Goal: Task Accomplishment & Management: Use online tool/utility

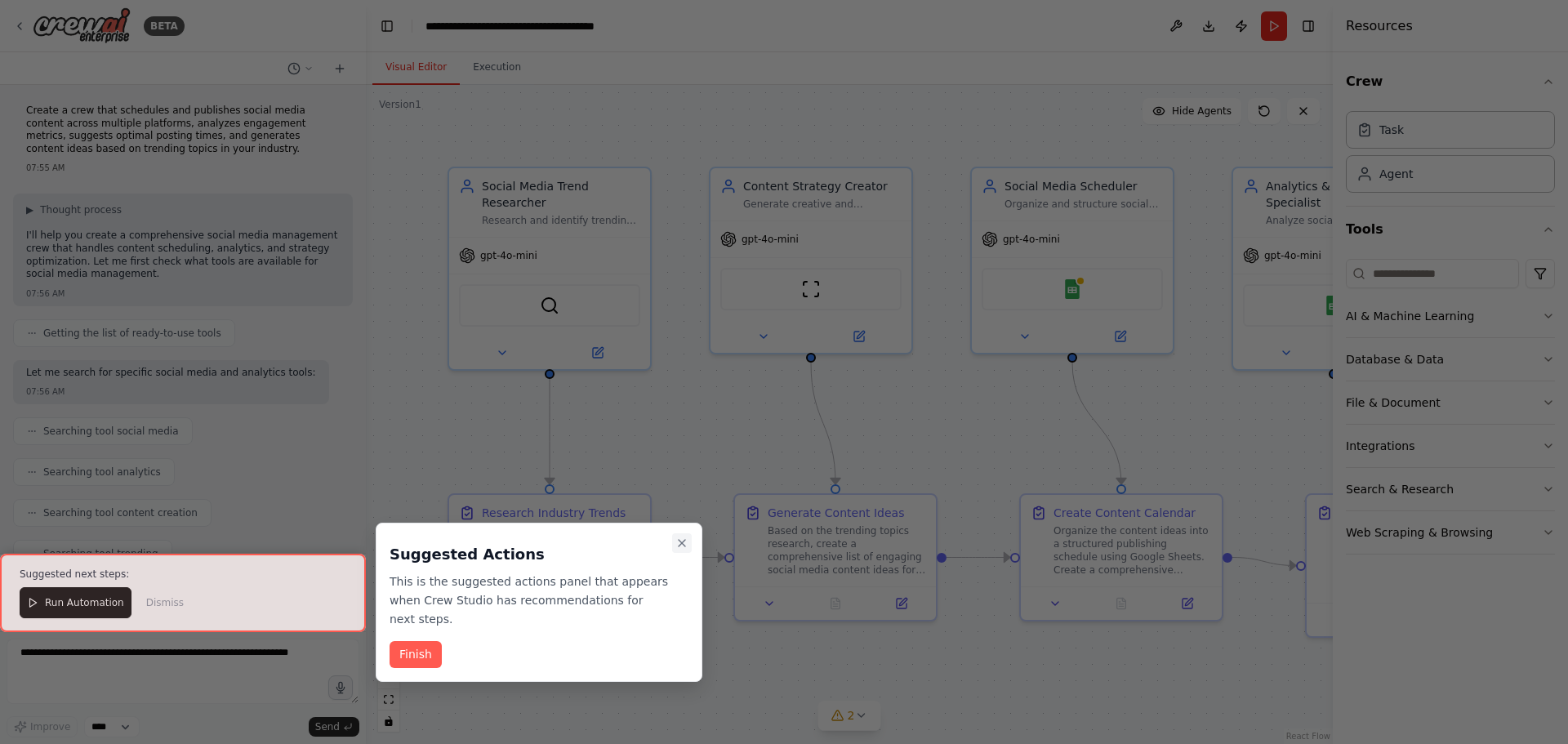
scroll to position [1598, 0]
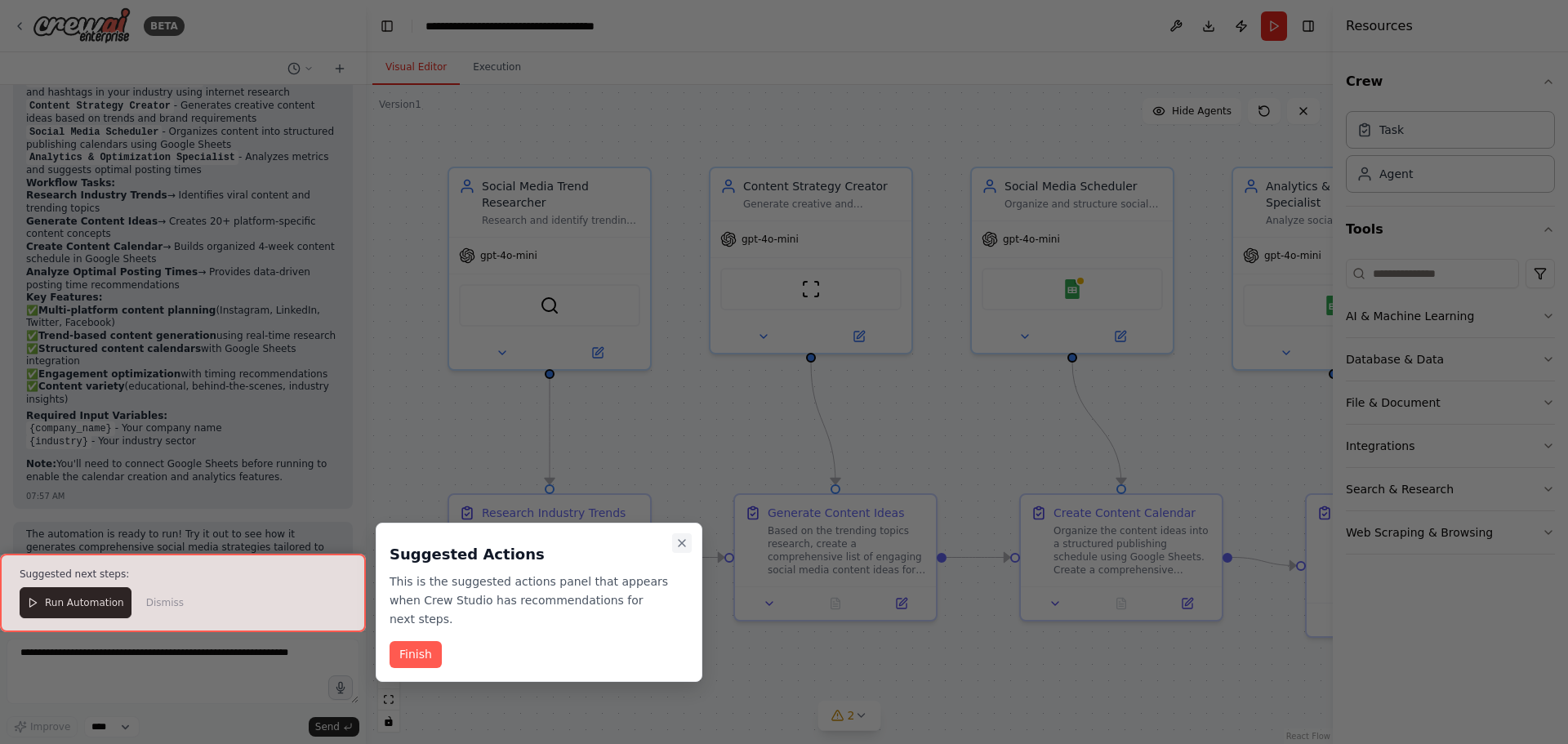
click at [686, 540] on icon "Close walkthrough" at bounding box center [681, 543] width 13 height 13
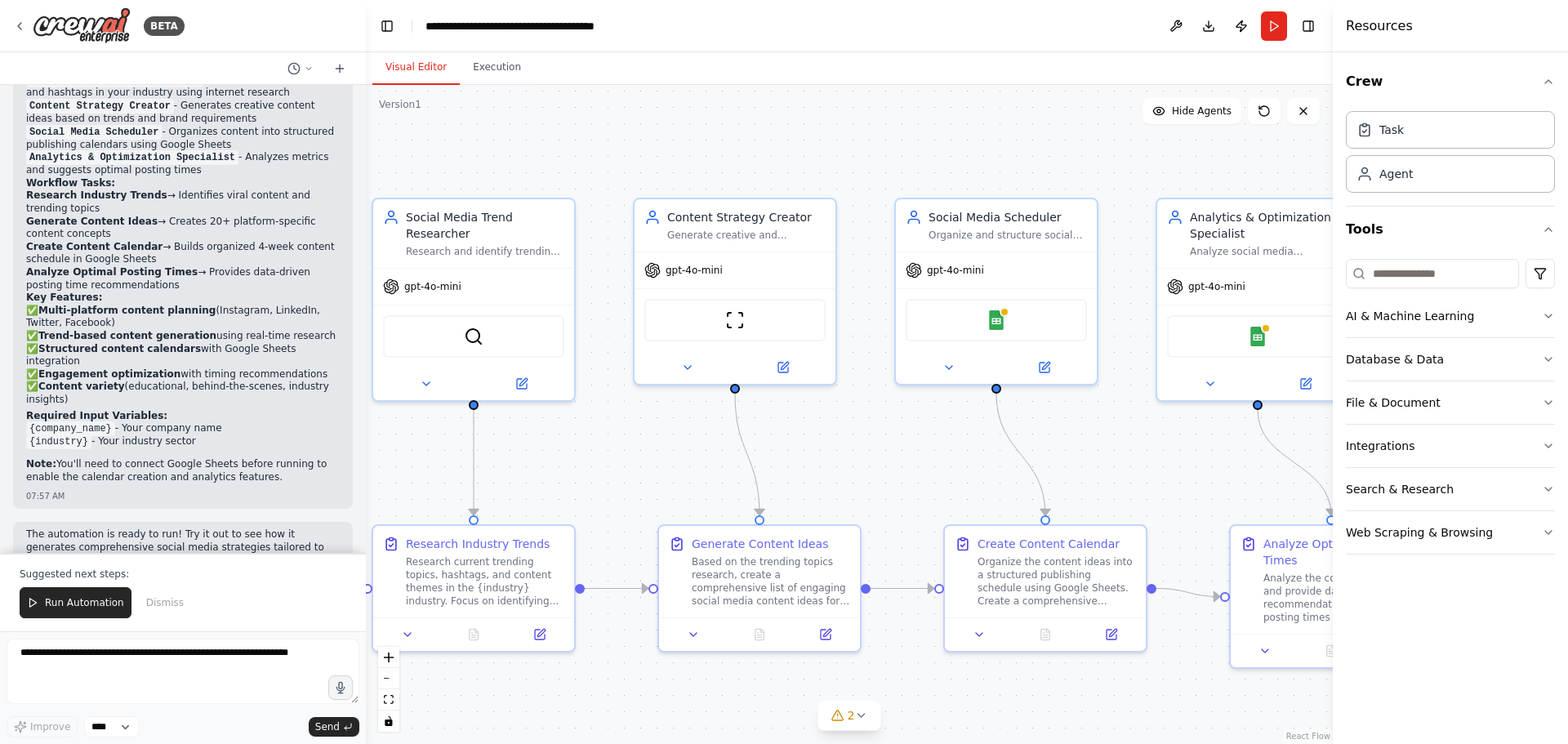
drag, startPoint x: 724, startPoint y: 420, endPoint x: 650, endPoint y: 450, distance: 79.8
click at [650, 450] on div ".deletable-edge-delete-btn { width: 20px; height: 20px; border: 0px solid #ffff…" at bounding box center [849, 414] width 967 height 659
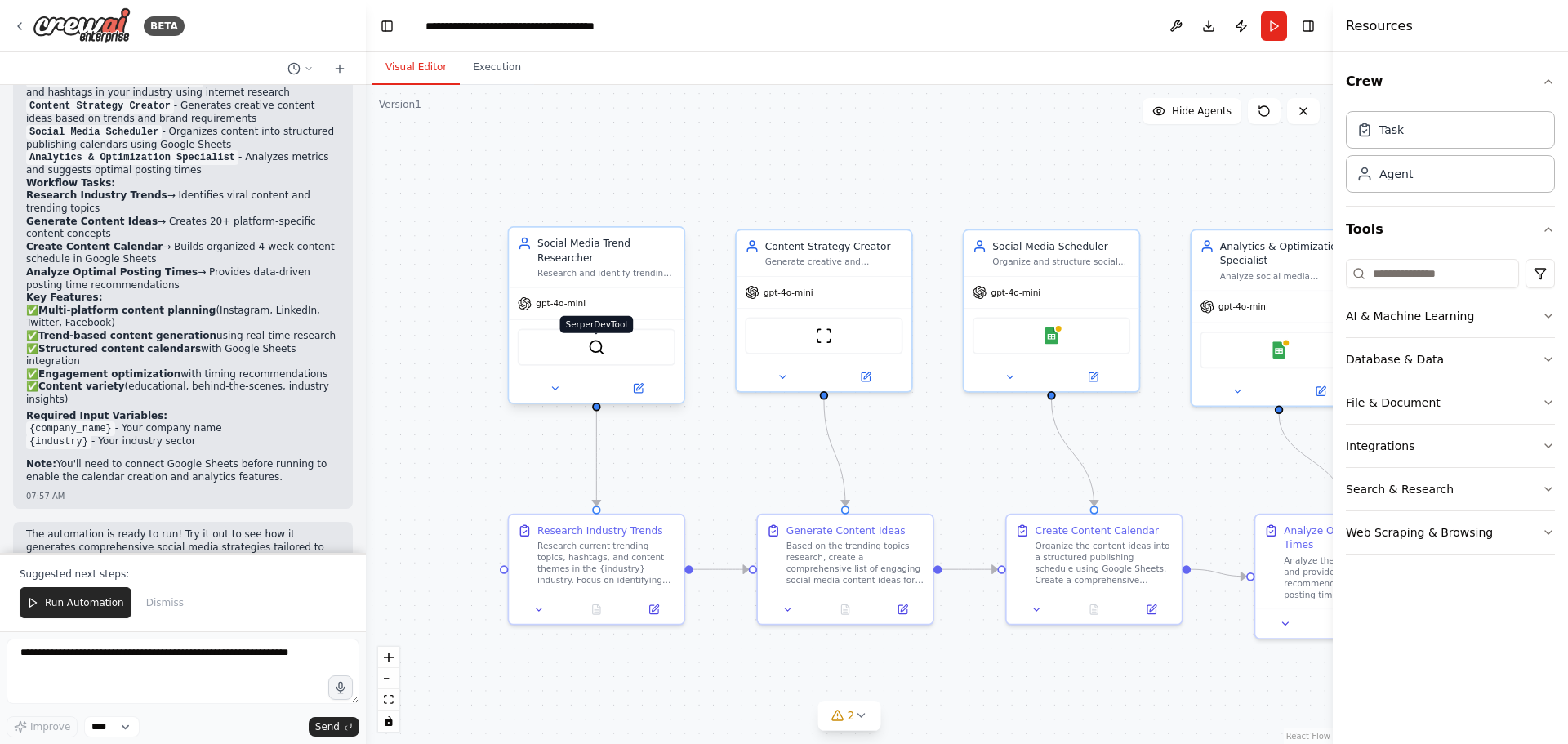
click at [594, 339] on img at bounding box center [596, 347] width 17 height 17
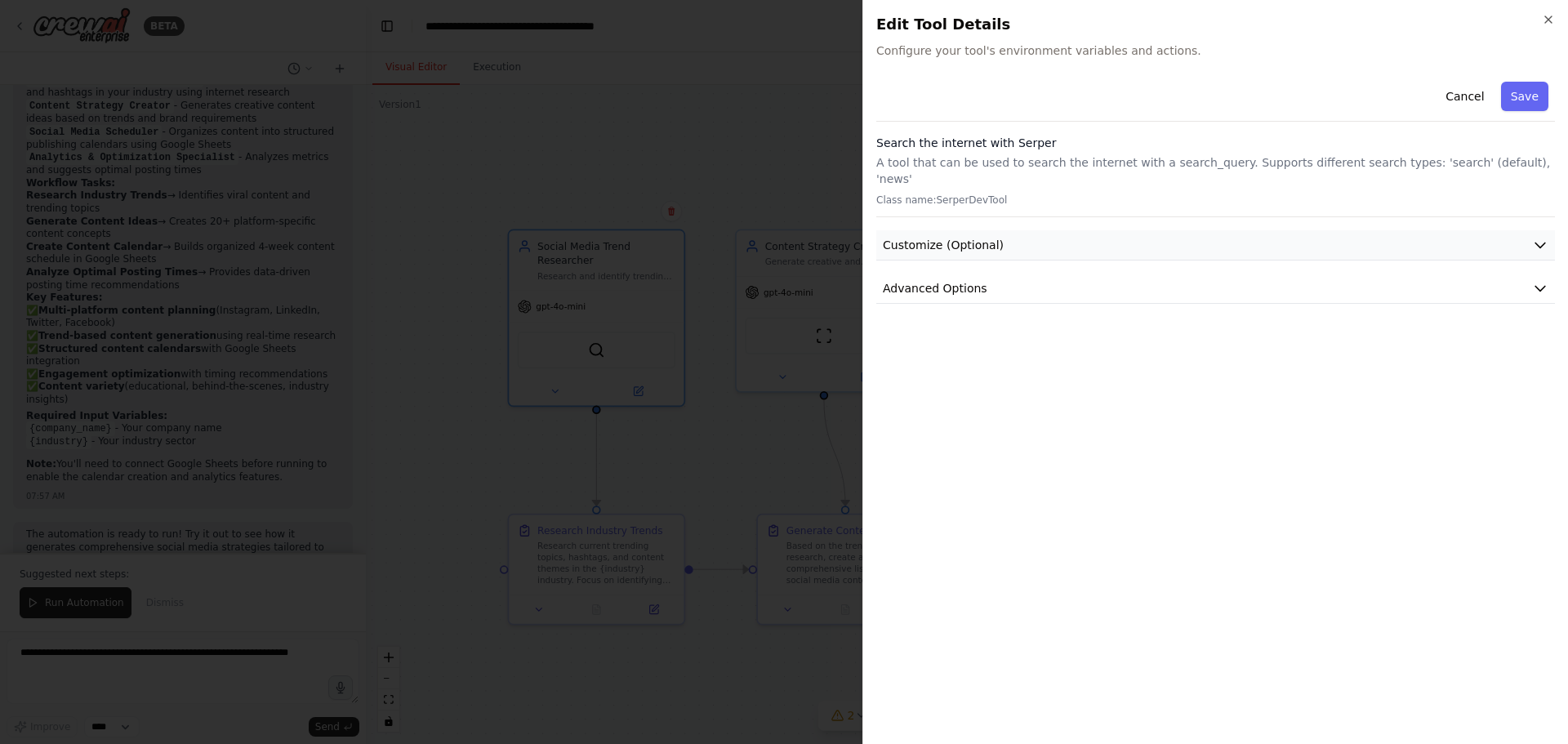
click at [991, 237] on span "Customize (Optional)" at bounding box center [943, 245] width 121 height 16
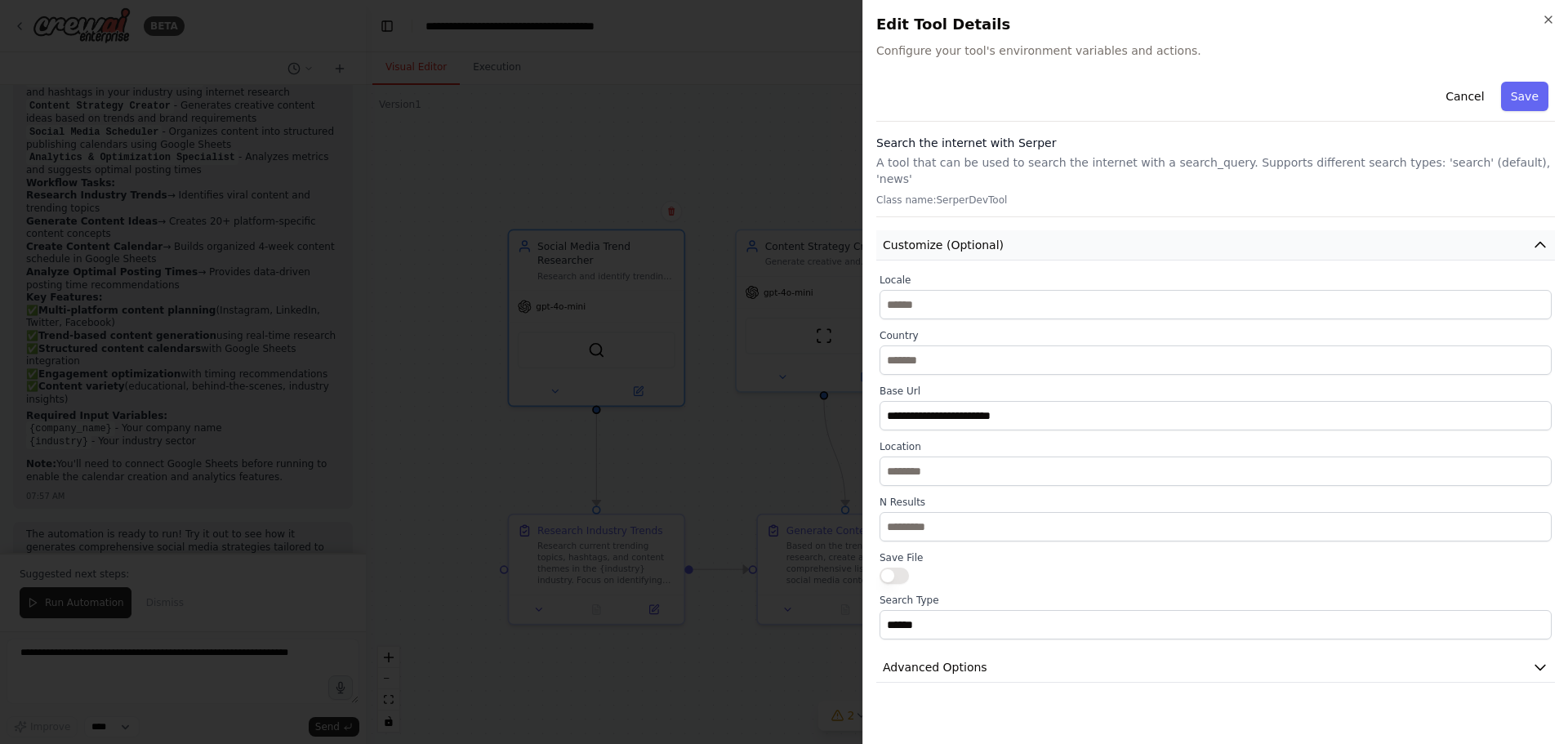
click at [991, 237] on span "Customize (Optional)" at bounding box center [943, 245] width 121 height 16
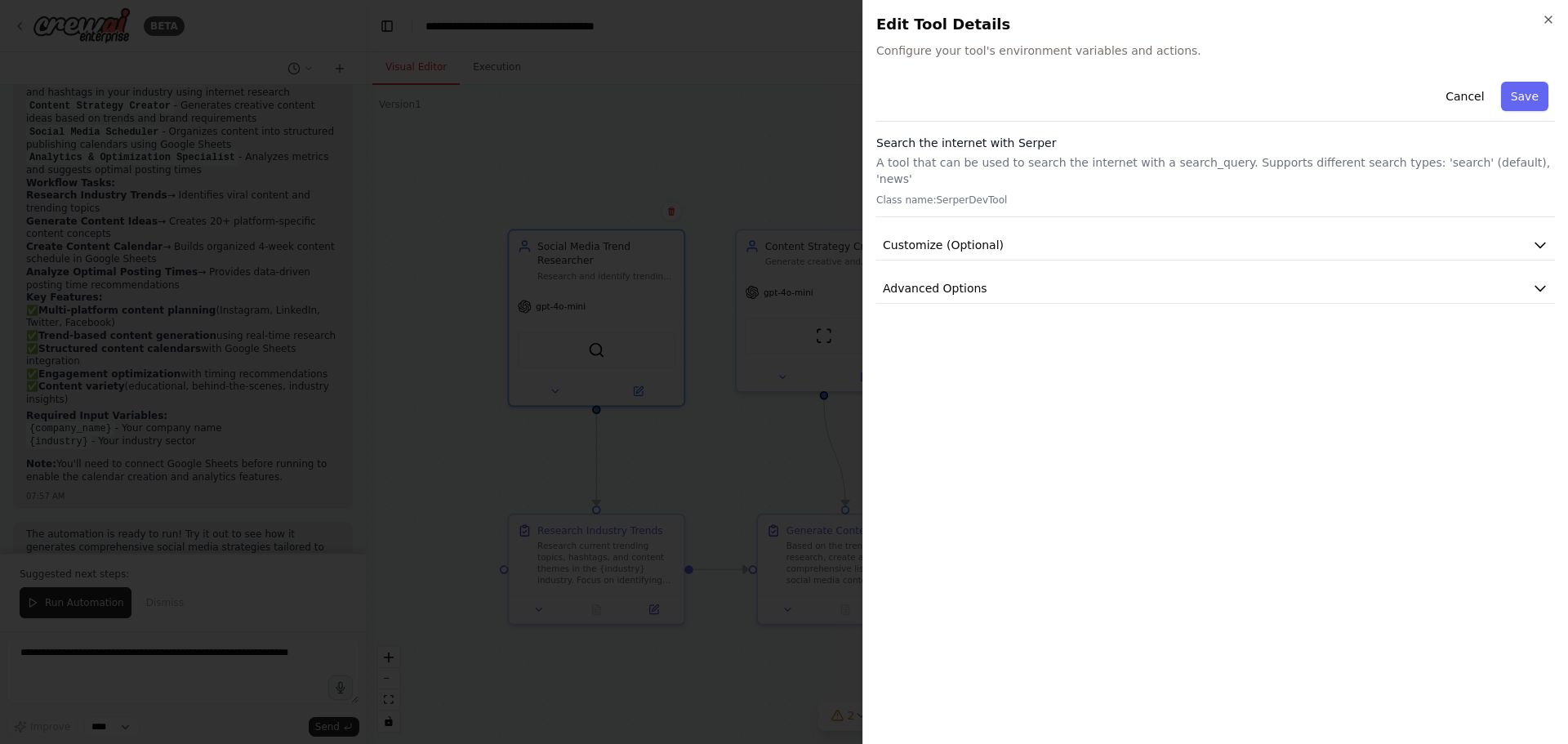
click at [609, 112] on div at bounding box center [784, 372] width 1568 height 744
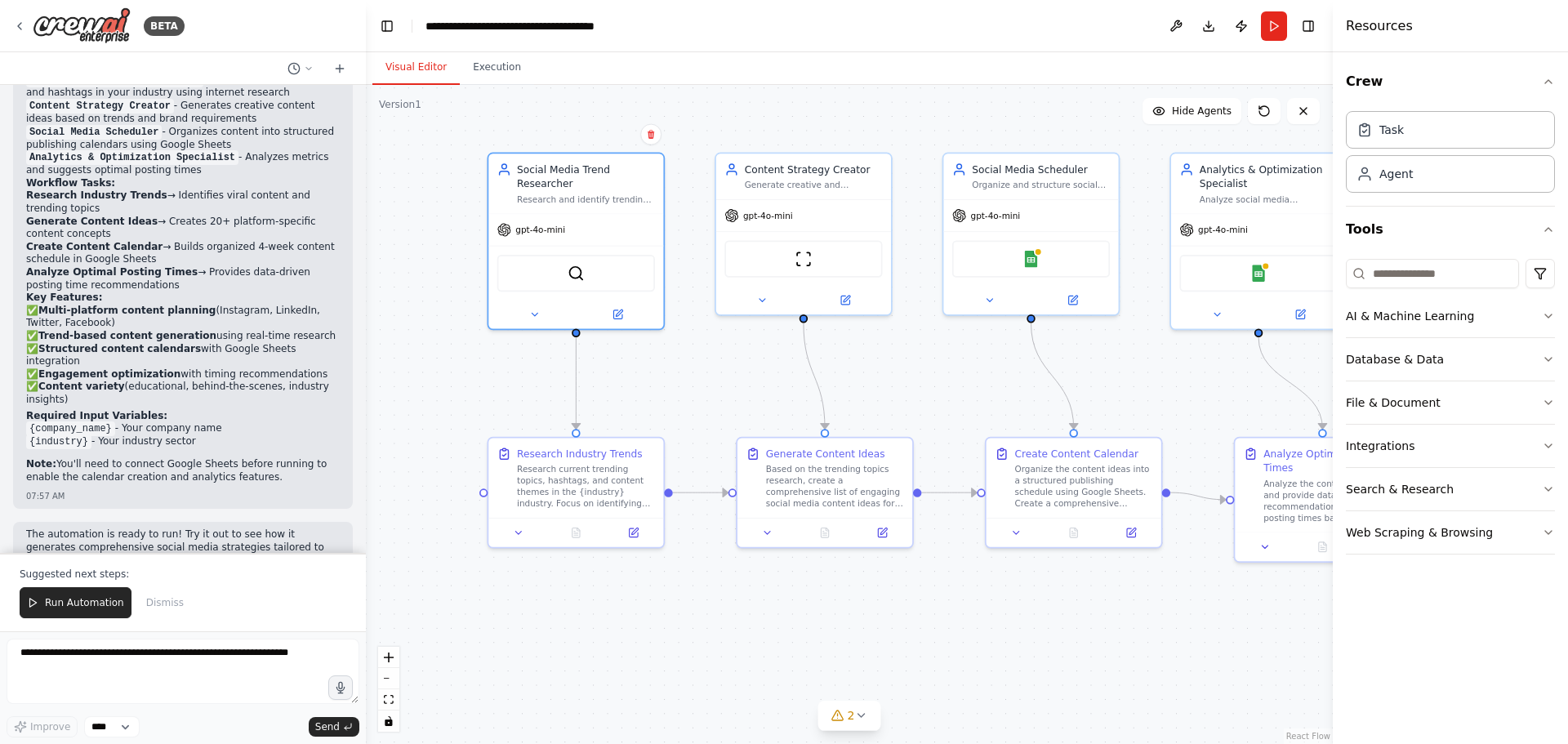
drag, startPoint x: 668, startPoint y: 408, endPoint x: 652, endPoint y: 370, distance: 41.2
click at [652, 372] on div ".deletable-edge-delete-btn { width: 20px; height: 20px; border: 0px solid #ffff…" at bounding box center [849, 414] width 967 height 659
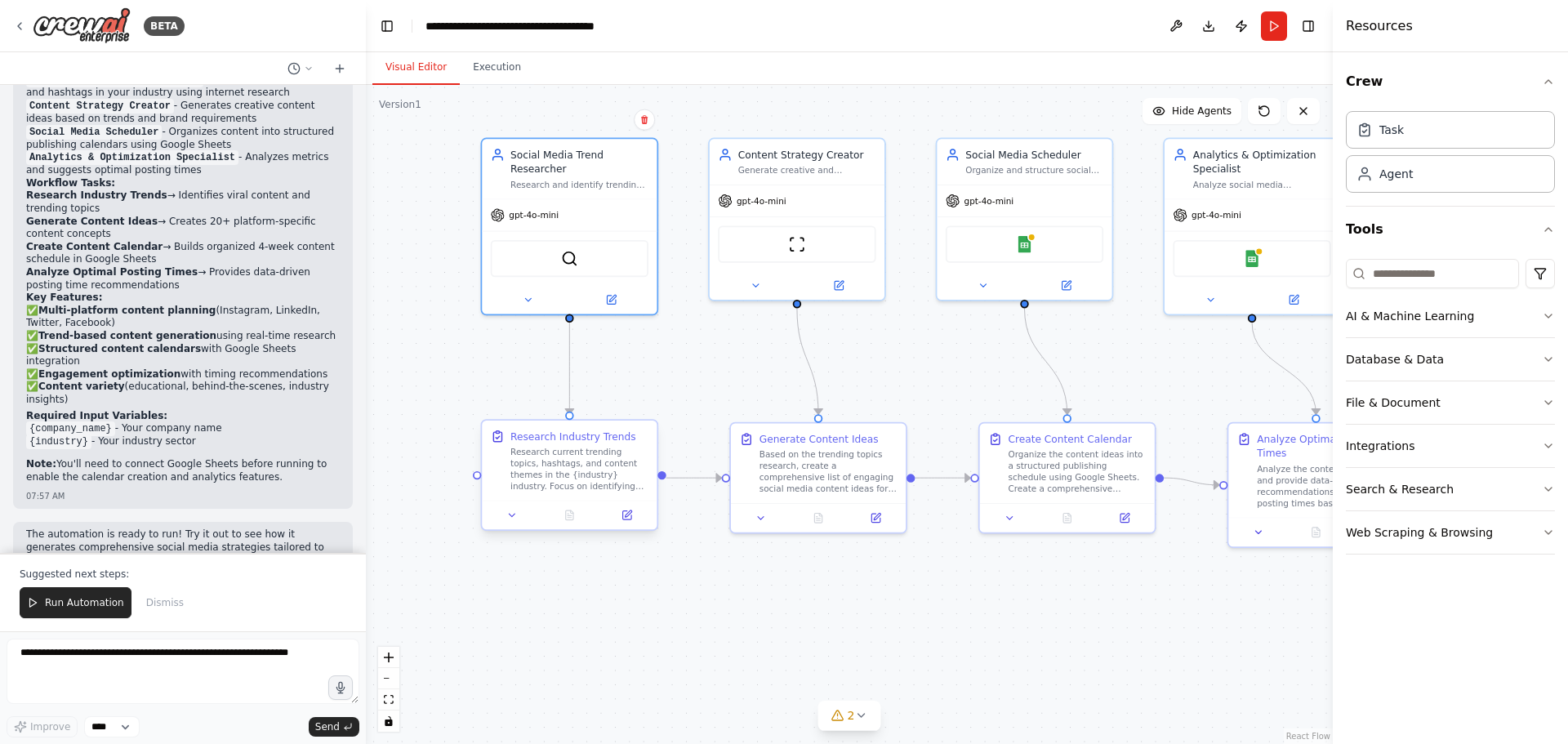
click at [565, 480] on div "Research current trending topics, hashtags, and content themes in the {industry…" at bounding box center [579, 468] width 138 height 45
click at [530, 477] on div "Research current trending topics, hashtags, and content themes in the {industry…" at bounding box center [579, 468] width 138 height 45
click at [517, 478] on div "Research current trending topics, hashtags, and content themes in the {industry…" at bounding box center [579, 468] width 138 height 45
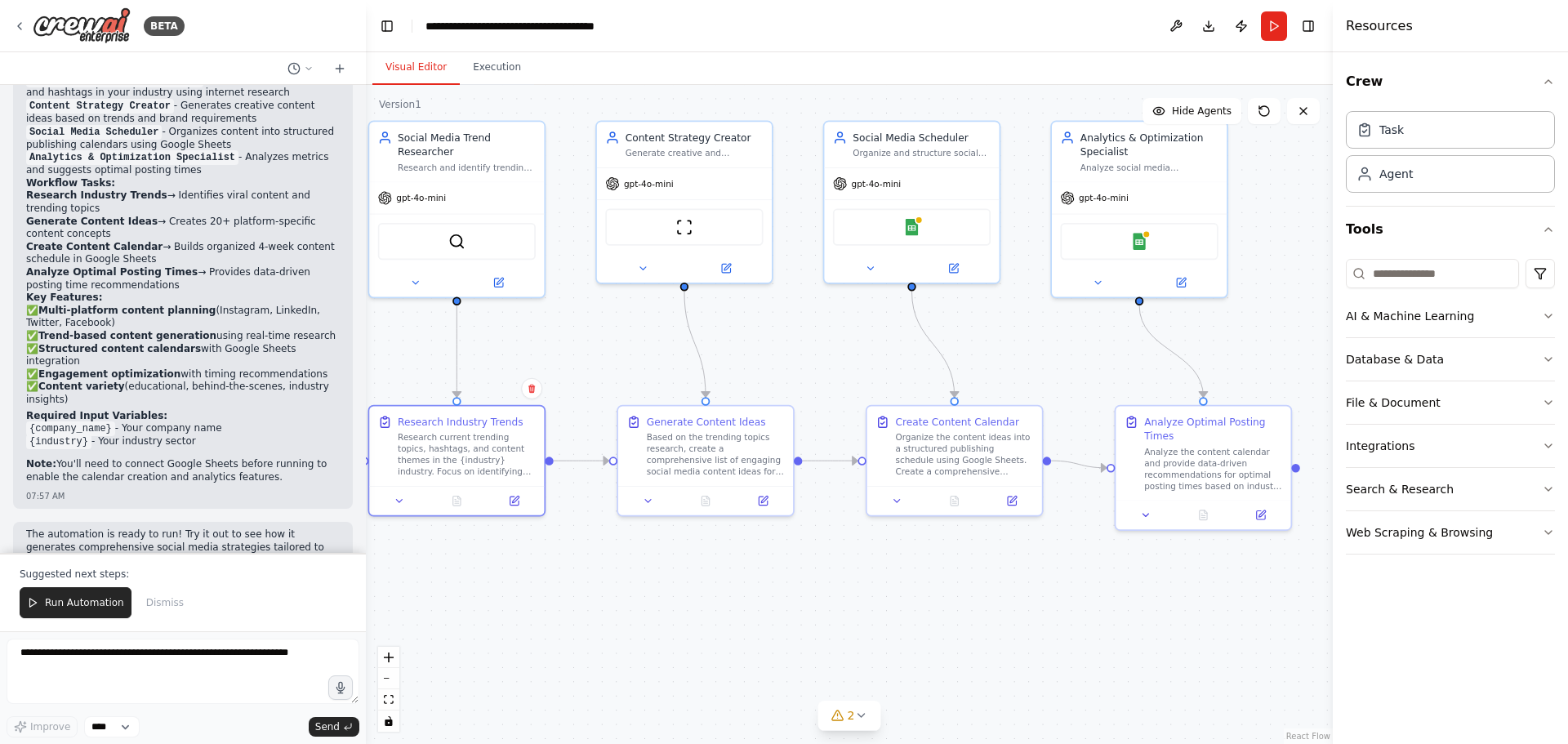
drag, startPoint x: 999, startPoint y: 590, endPoint x: 898, endPoint y: 568, distance: 103.4
click at [892, 571] on div ".deletable-edge-delete-btn { width: 20px; height: 20px; border: 0px solid #ffff…" at bounding box center [849, 414] width 967 height 659
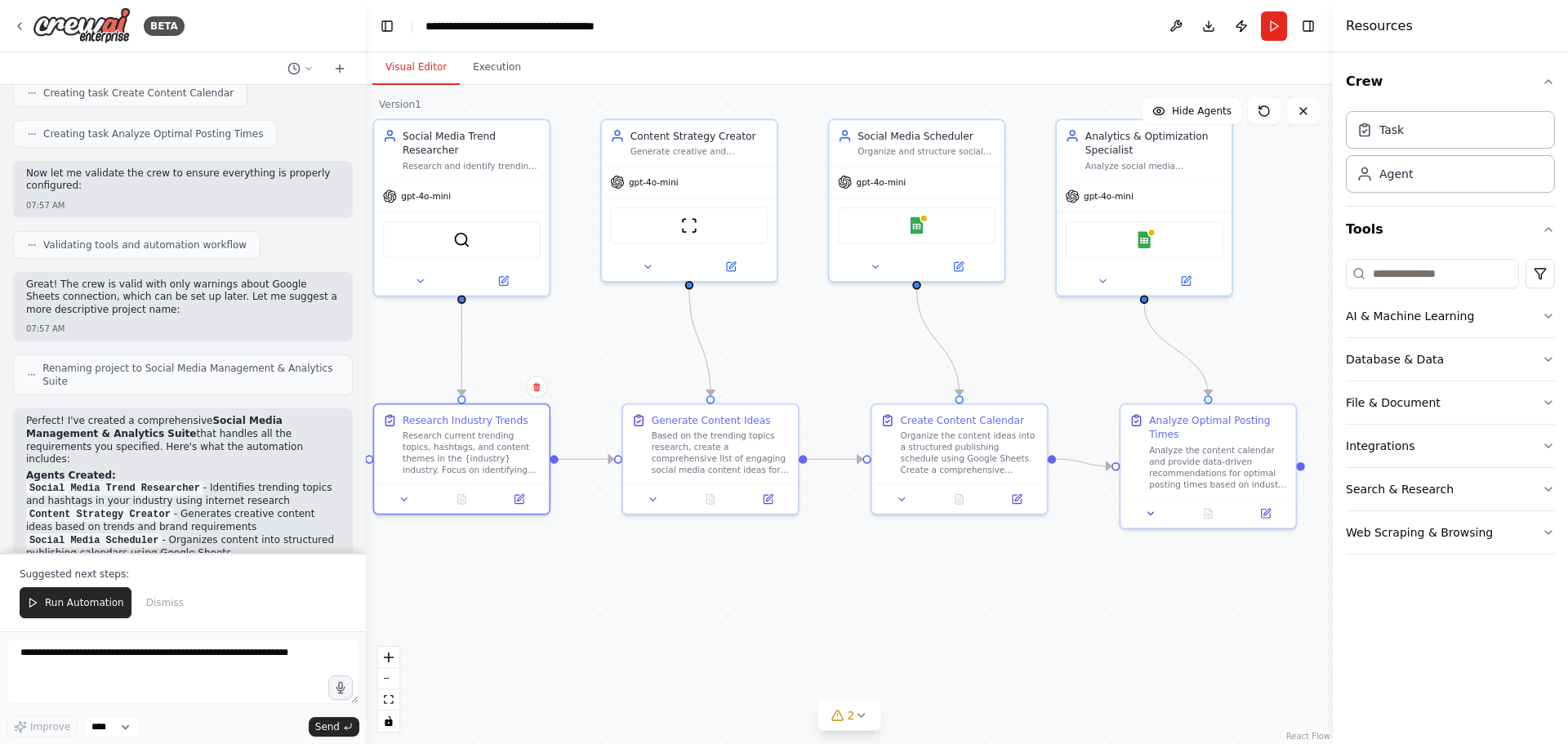
scroll to position [1272, 0]
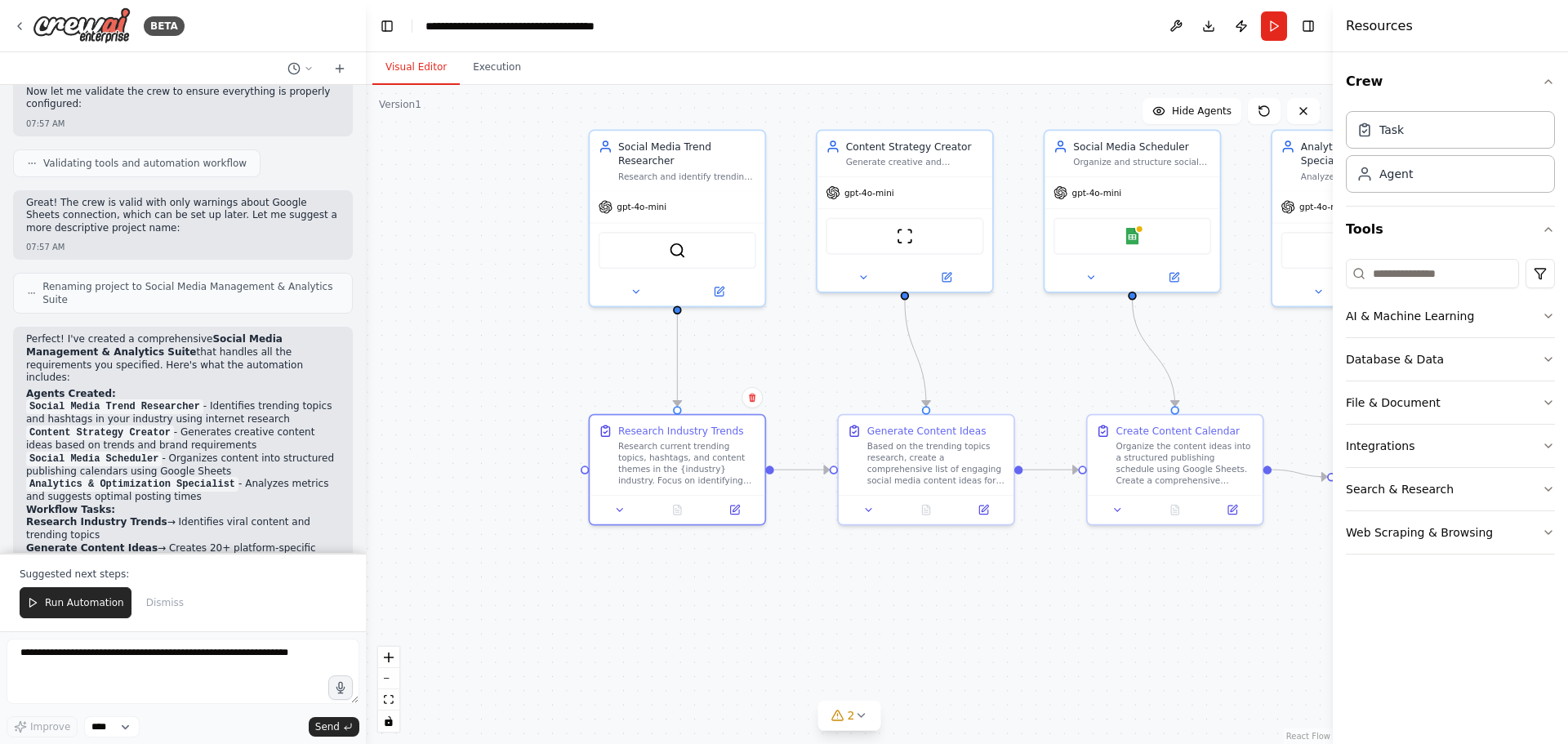
drag, startPoint x: 483, startPoint y: 352, endPoint x: 711, endPoint y: 364, distance: 228.3
click at [711, 364] on div ".deletable-edge-delete-btn { width: 20px; height: 20px; border: 0px solid #ffff…" at bounding box center [849, 414] width 967 height 659
click at [685, 245] on div "SerperDevTool" at bounding box center [689, 247] width 158 height 36
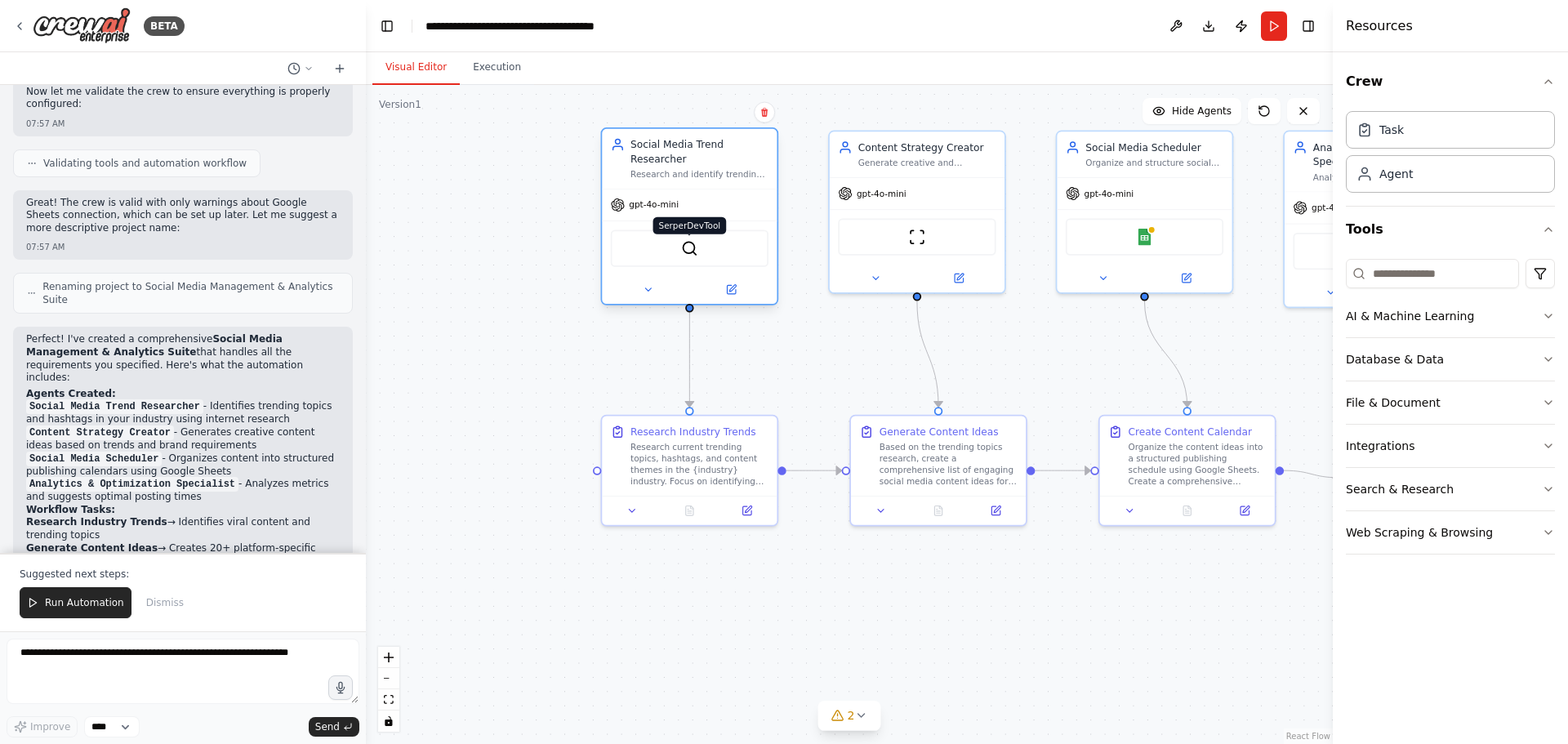
click at [687, 240] on img at bounding box center [689, 248] width 17 height 17
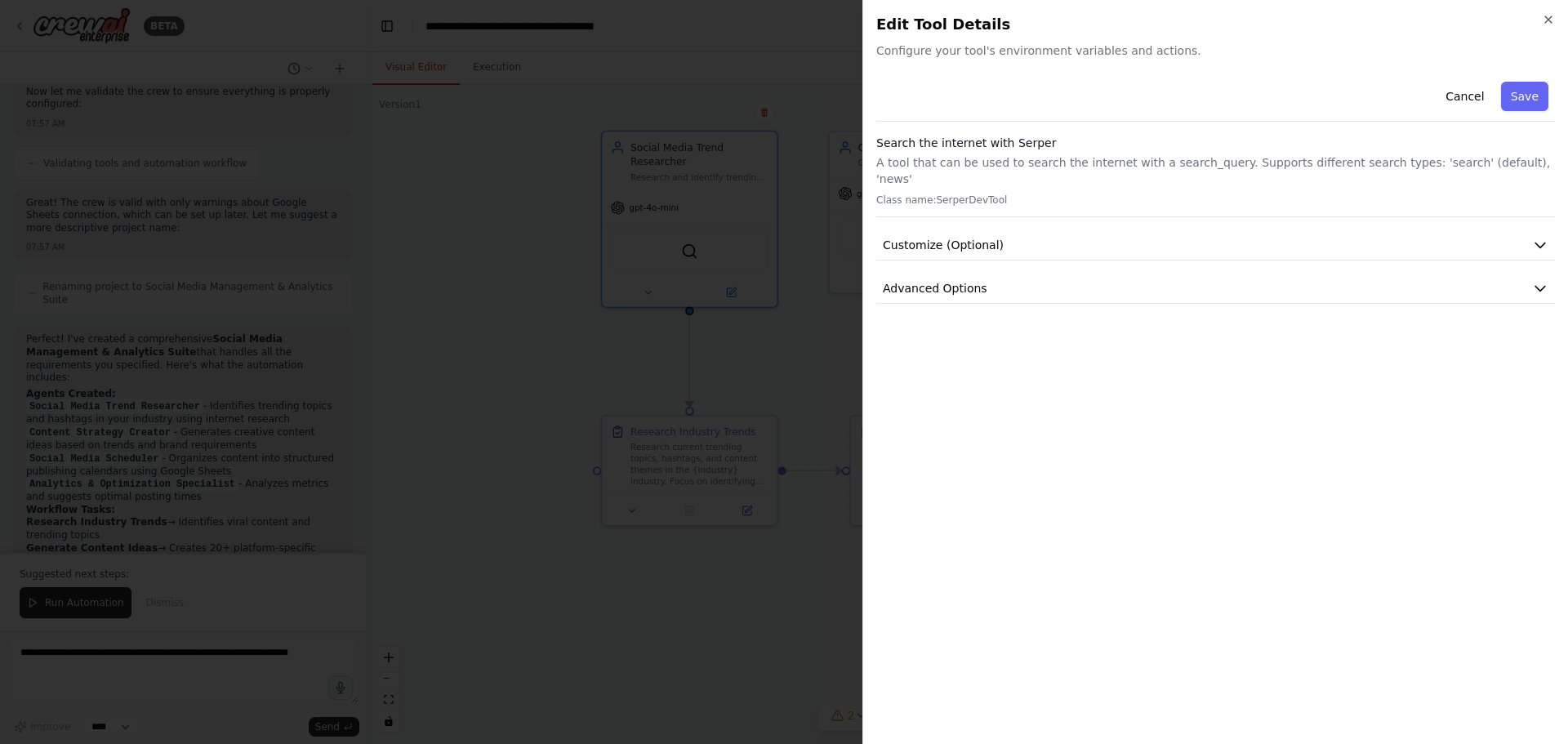
click at [959, 244] on div "Cancel Save Search the internet with Serper A tool that can be used to search t…" at bounding box center [1215, 189] width 678 height 229
click at [967, 237] on span "Customize (Optional)" at bounding box center [943, 245] width 121 height 16
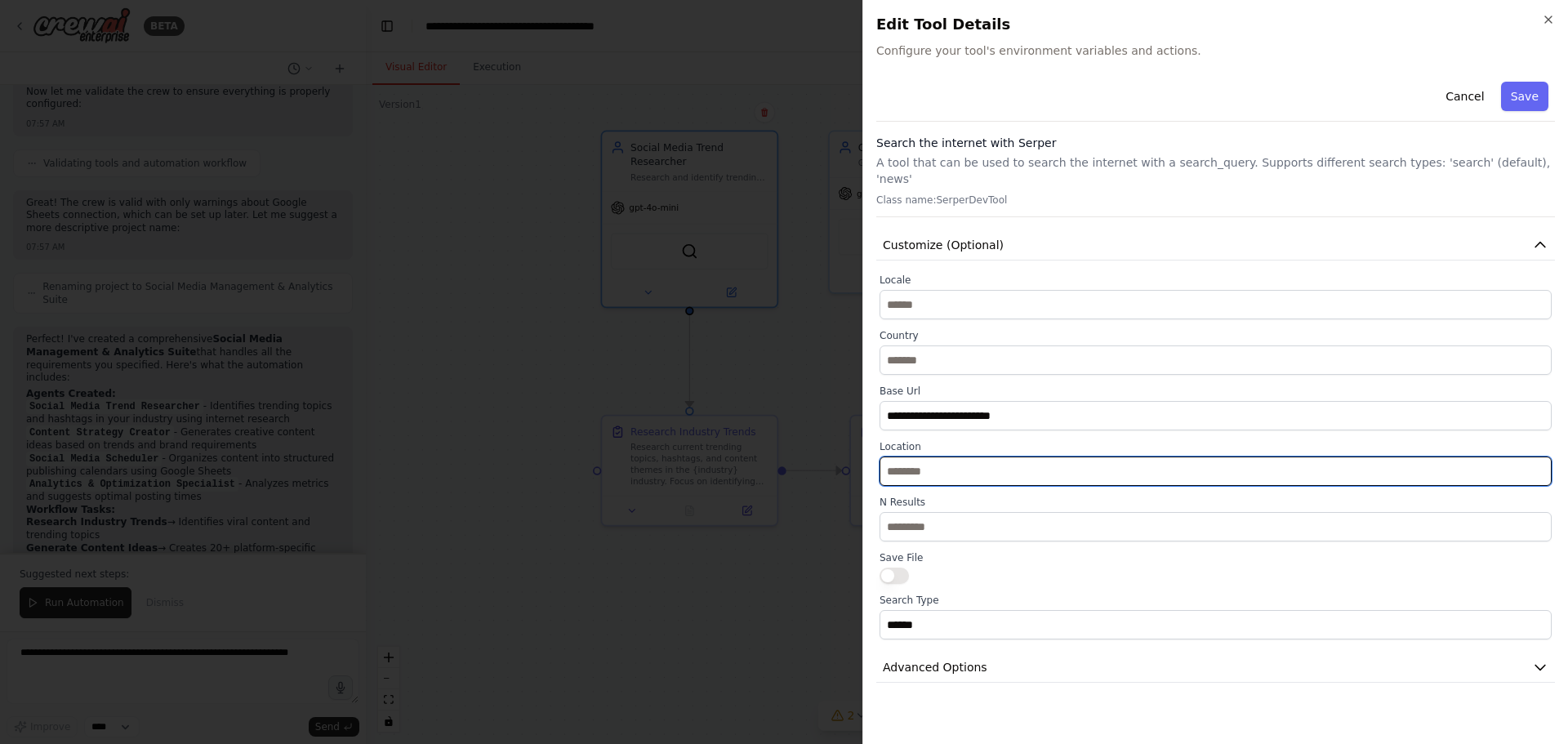
click at [963, 460] on input "text" at bounding box center [1215, 471] width 672 height 29
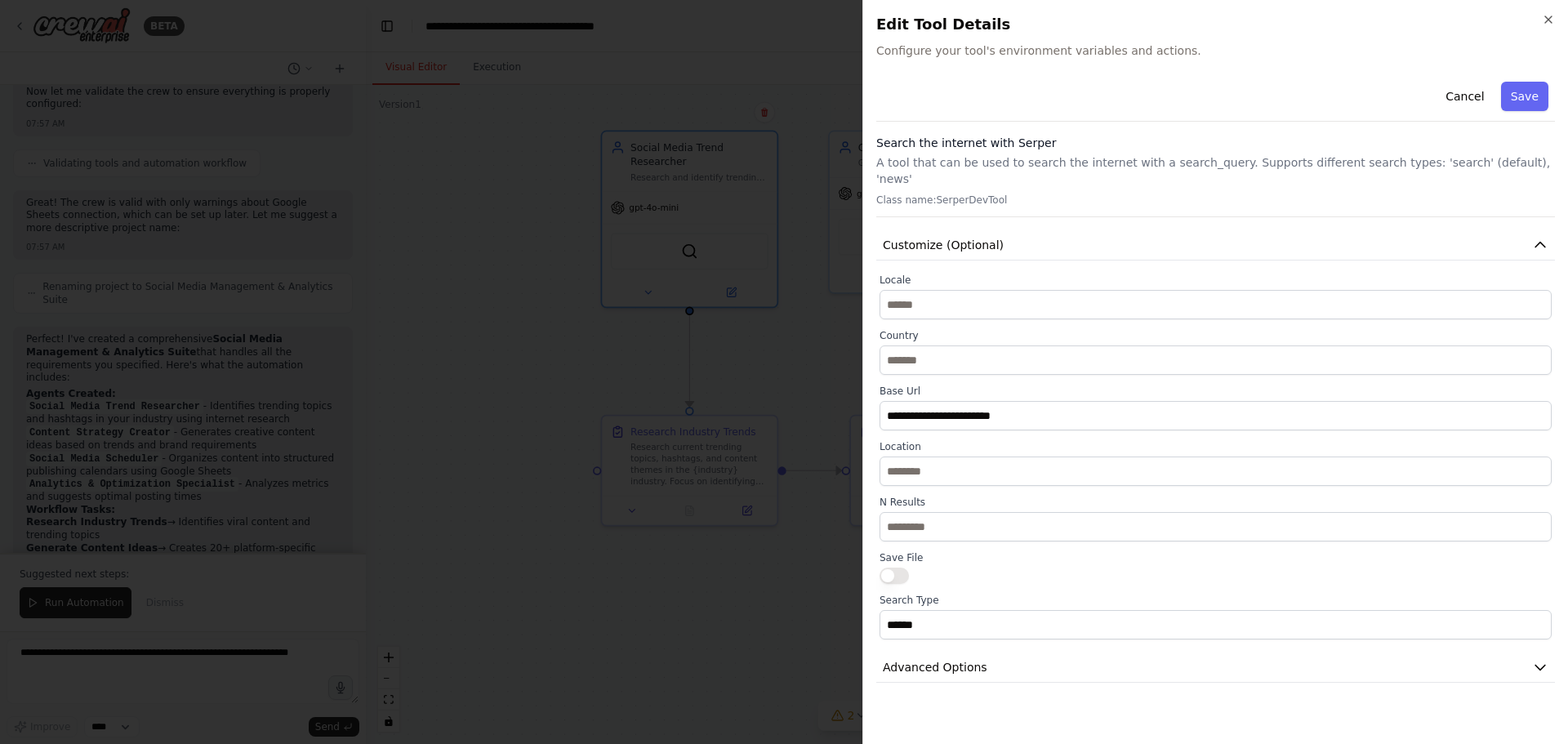
click at [774, 382] on div at bounding box center [784, 372] width 1568 height 744
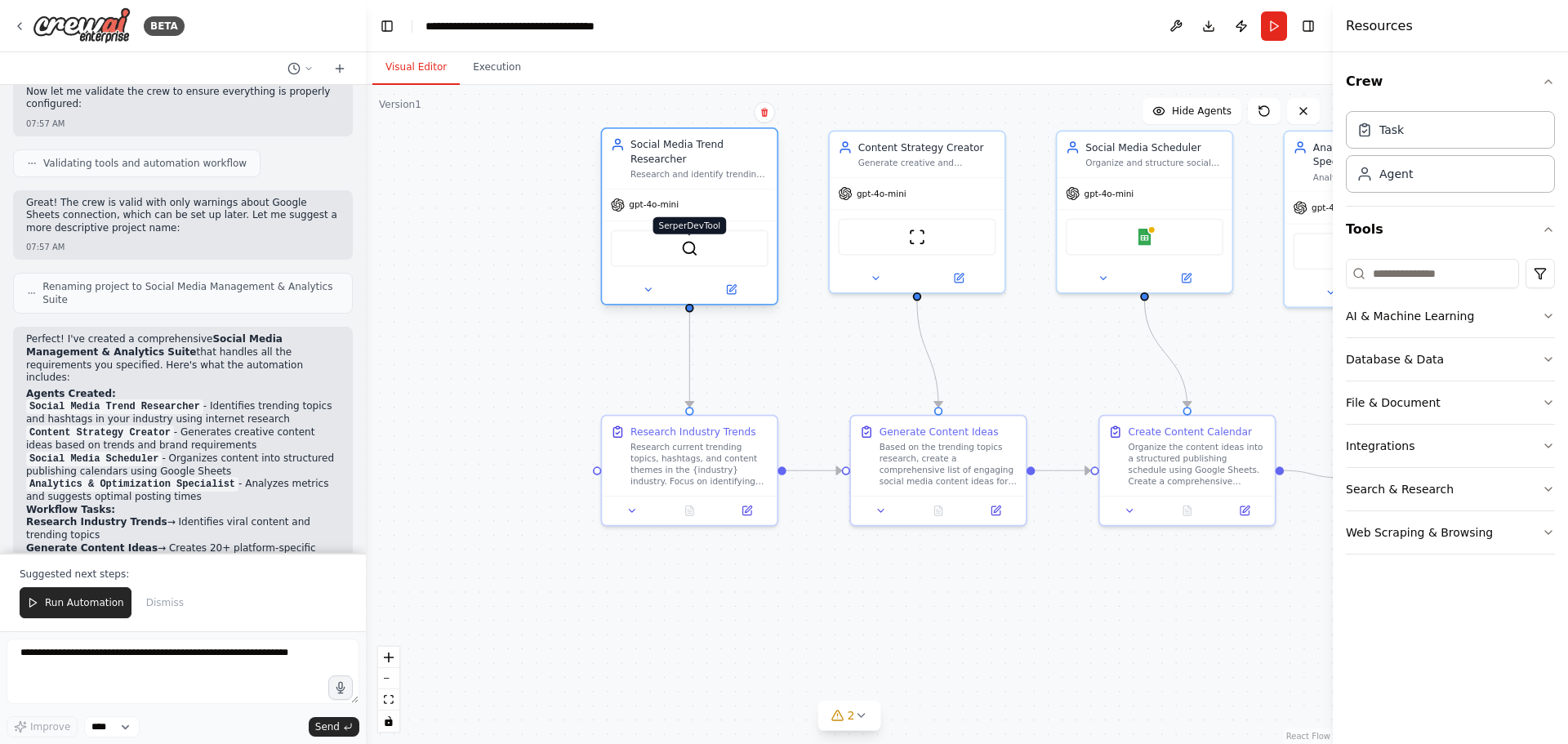
click at [689, 240] on img at bounding box center [689, 248] width 17 height 17
click at [687, 240] on img at bounding box center [689, 248] width 17 height 17
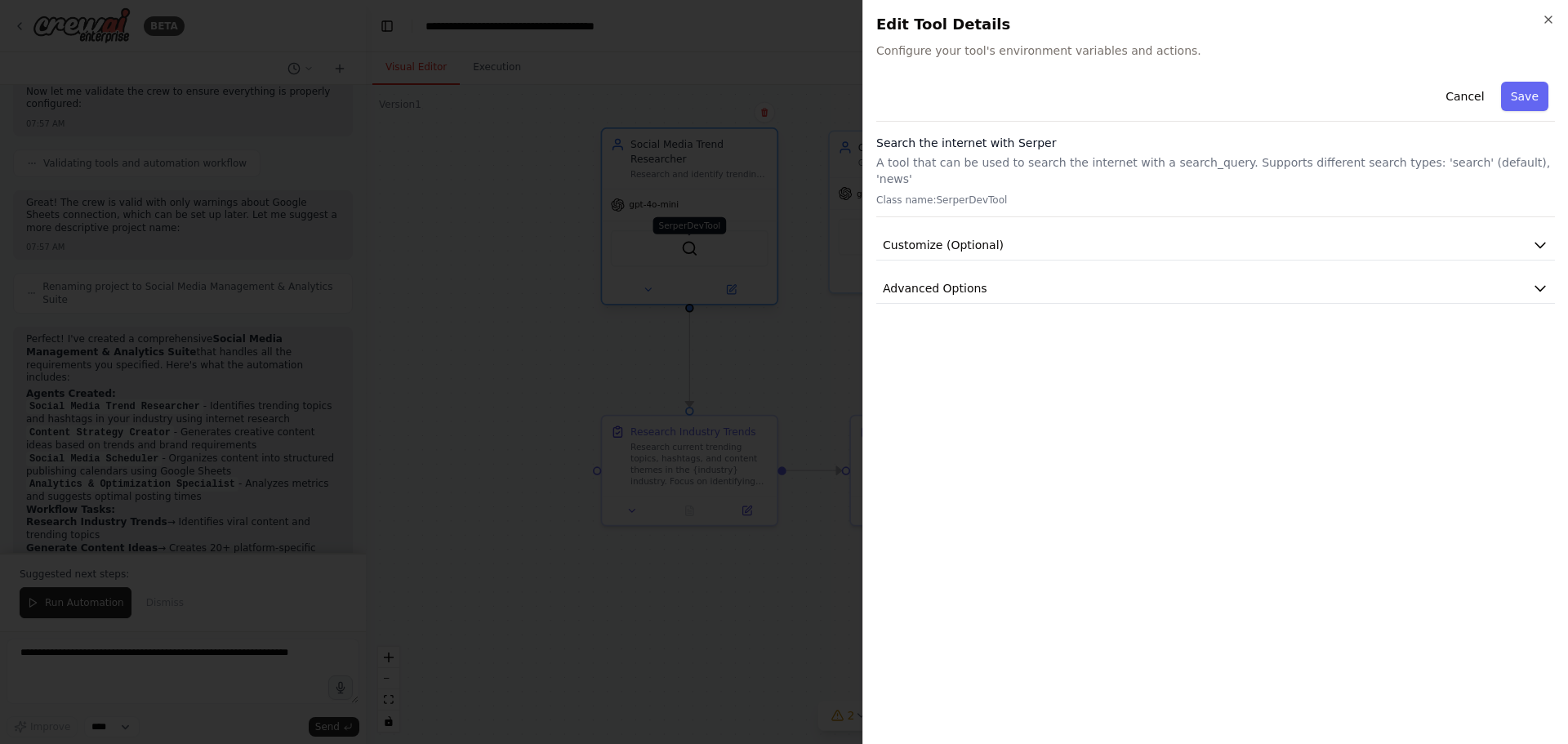
click at [687, 235] on div at bounding box center [784, 372] width 1568 height 744
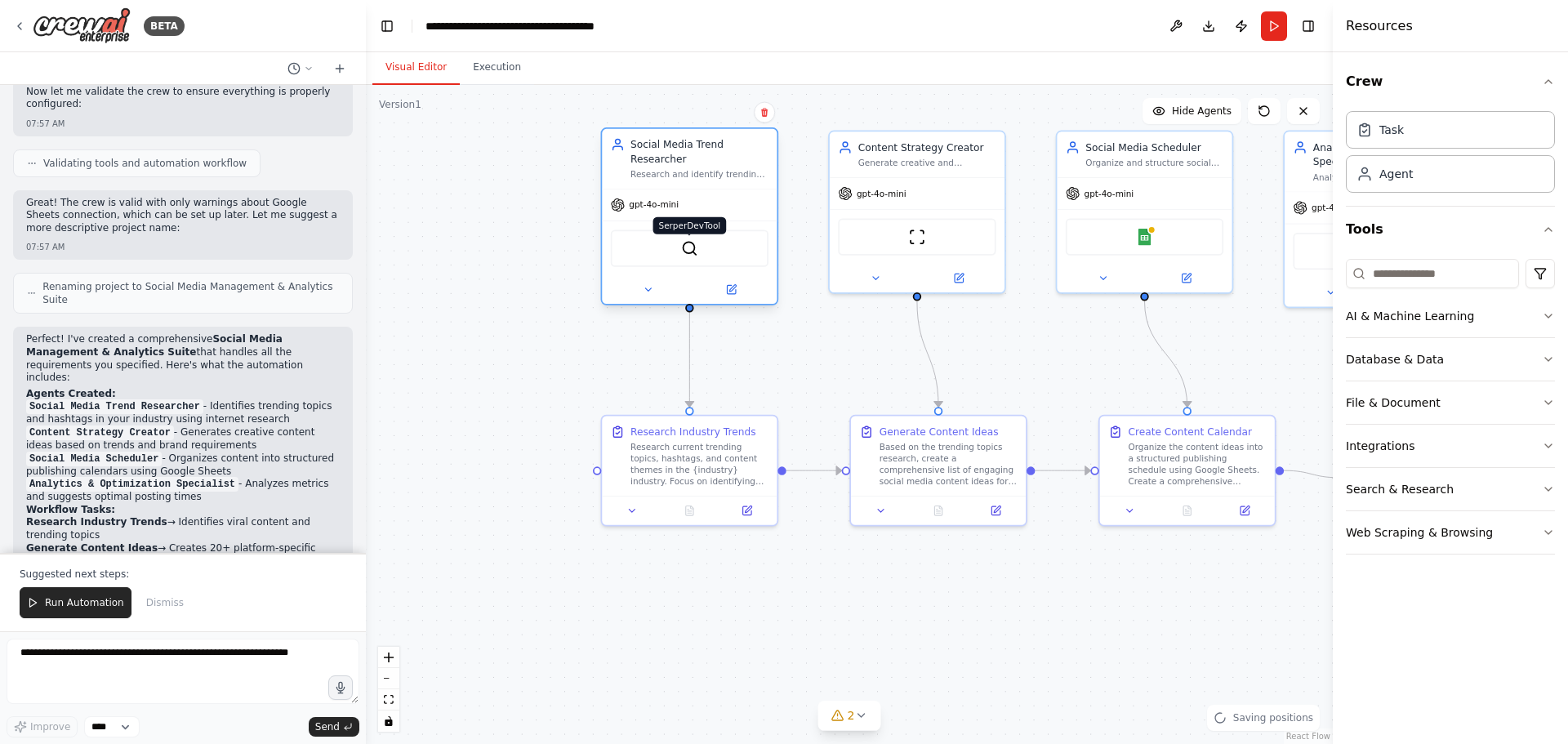
click at [687, 240] on img at bounding box center [689, 248] width 17 height 17
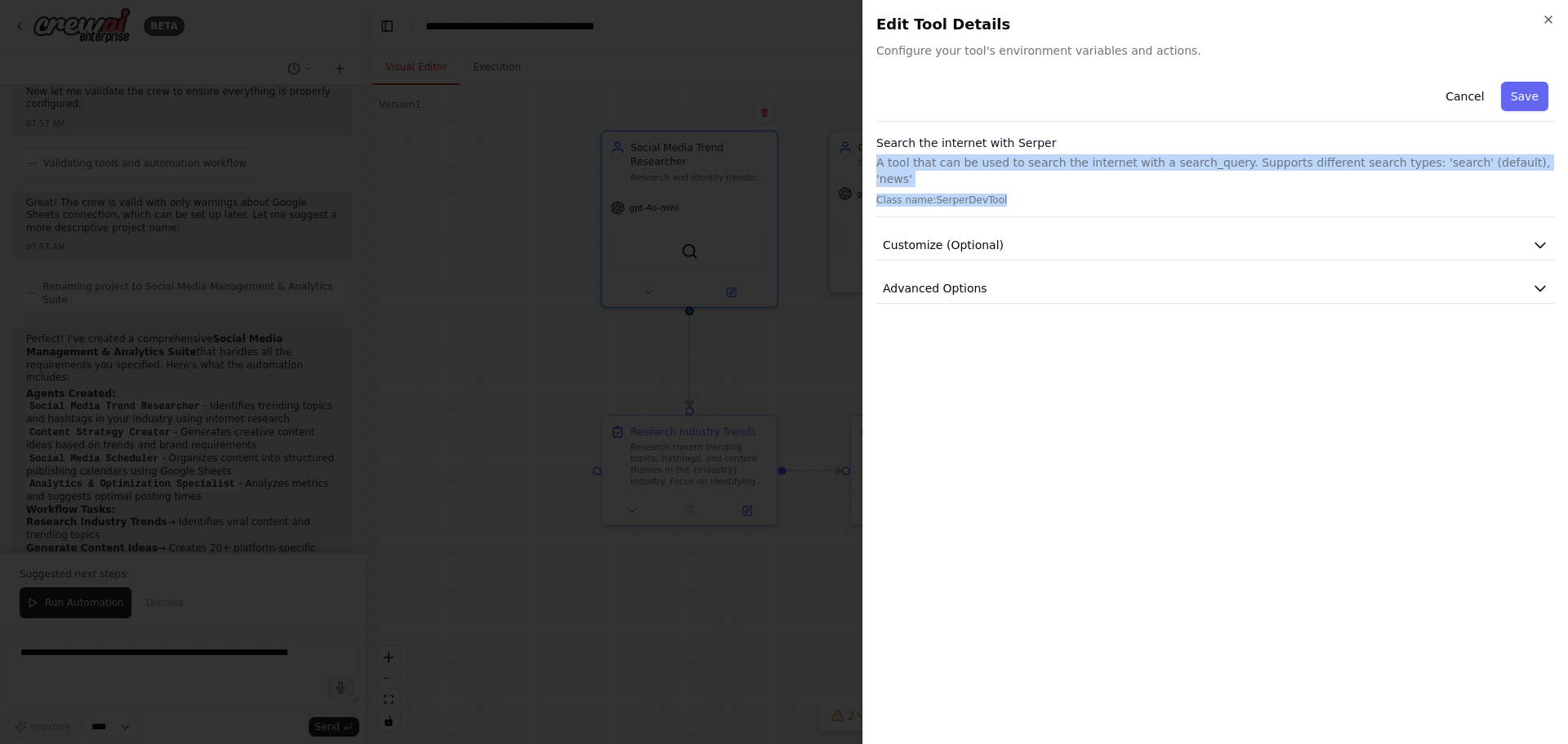
drag, startPoint x: 878, startPoint y: 158, endPoint x: 1272, endPoint y: 181, distance: 394.7
click at [1266, 181] on div "Search the internet with [PERSON_NAME] A tool that can be used to search the in…" at bounding box center [1215, 175] width 678 height 83
click at [1277, 193] on p "Class name: SerperDevTool" at bounding box center [1215, 199] width 678 height 13
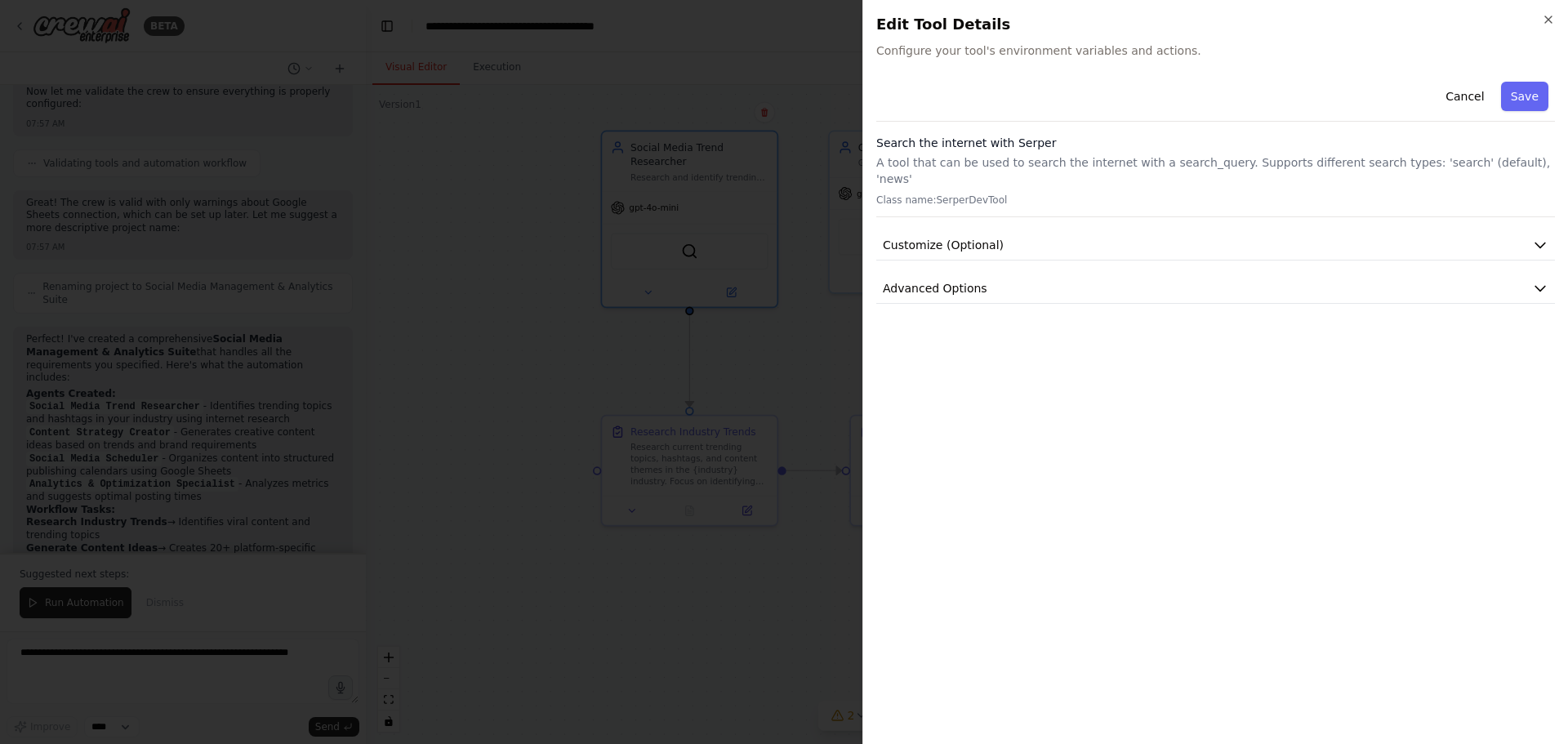
click at [1386, 163] on p "A tool that can be used to search the internet with a search_query. Supports di…" at bounding box center [1215, 170] width 678 height 33
drag, startPoint x: 1452, startPoint y: 166, endPoint x: 1439, endPoint y: 166, distance: 13.0
click at [1442, 166] on p "A tool that can be used to search the internet with a search_query. Supports di…" at bounding box center [1215, 170] width 678 height 33
click at [991, 230] on button "Customize (Optional)" at bounding box center [1215, 246] width 678 height 30
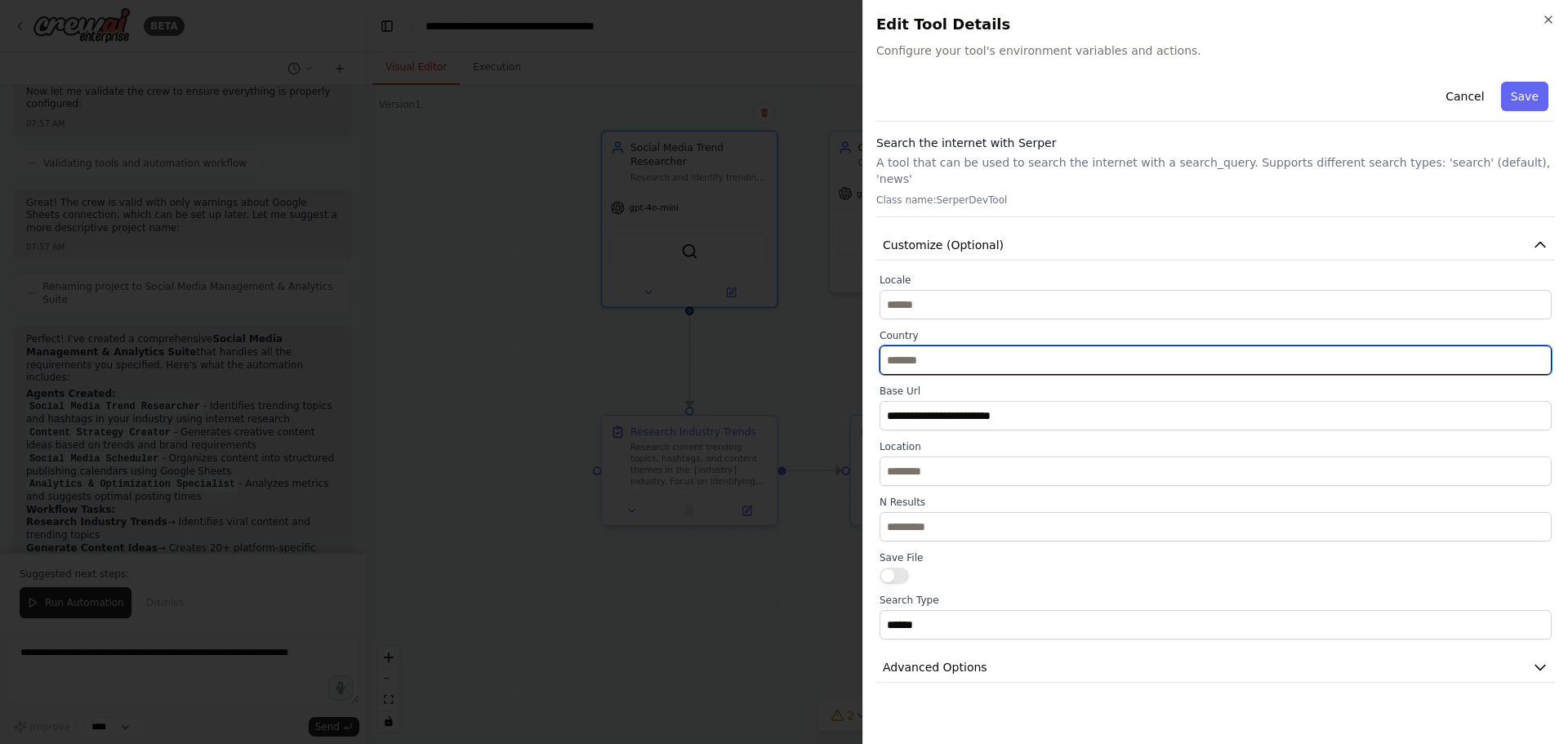
click at [951, 345] on input "text" at bounding box center [1215, 360] width 672 height 29
type input "*"
type input "******"
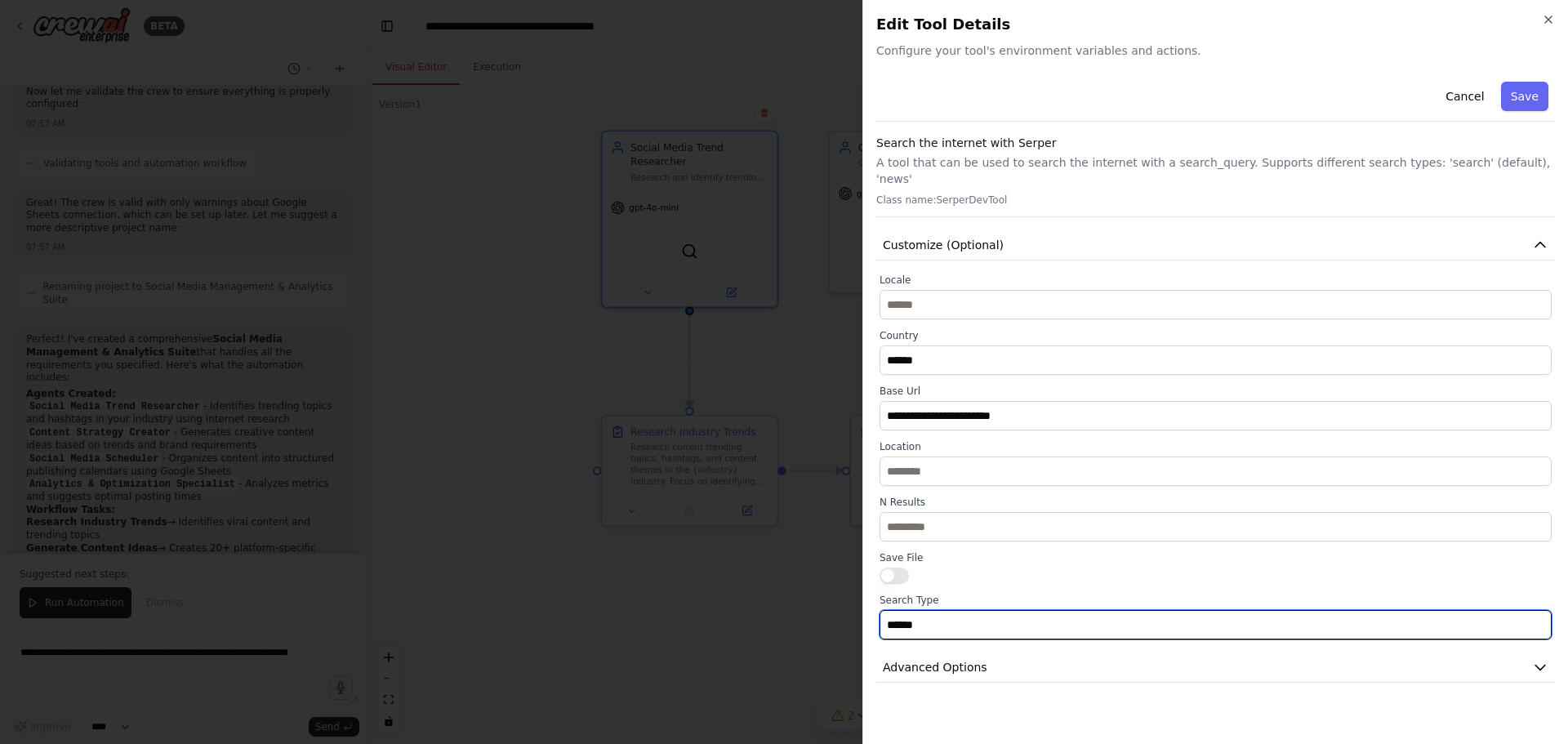
click at [959, 610] on input "******" at bounding box center [1215, 624] width 672 height 29
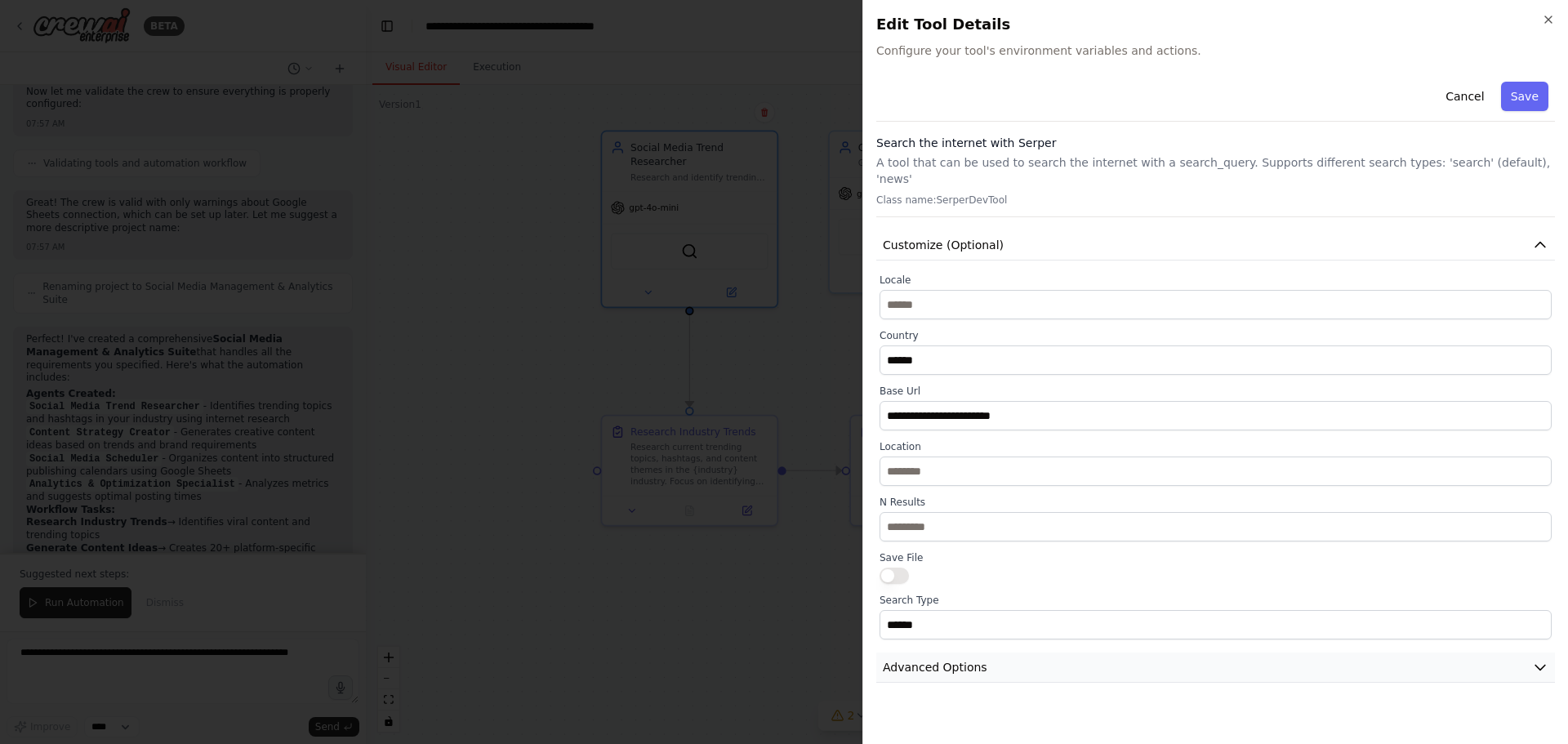
click at [967, 652] on button "Advanced Options" at bounding box center [1215, 667] width 678 height 30
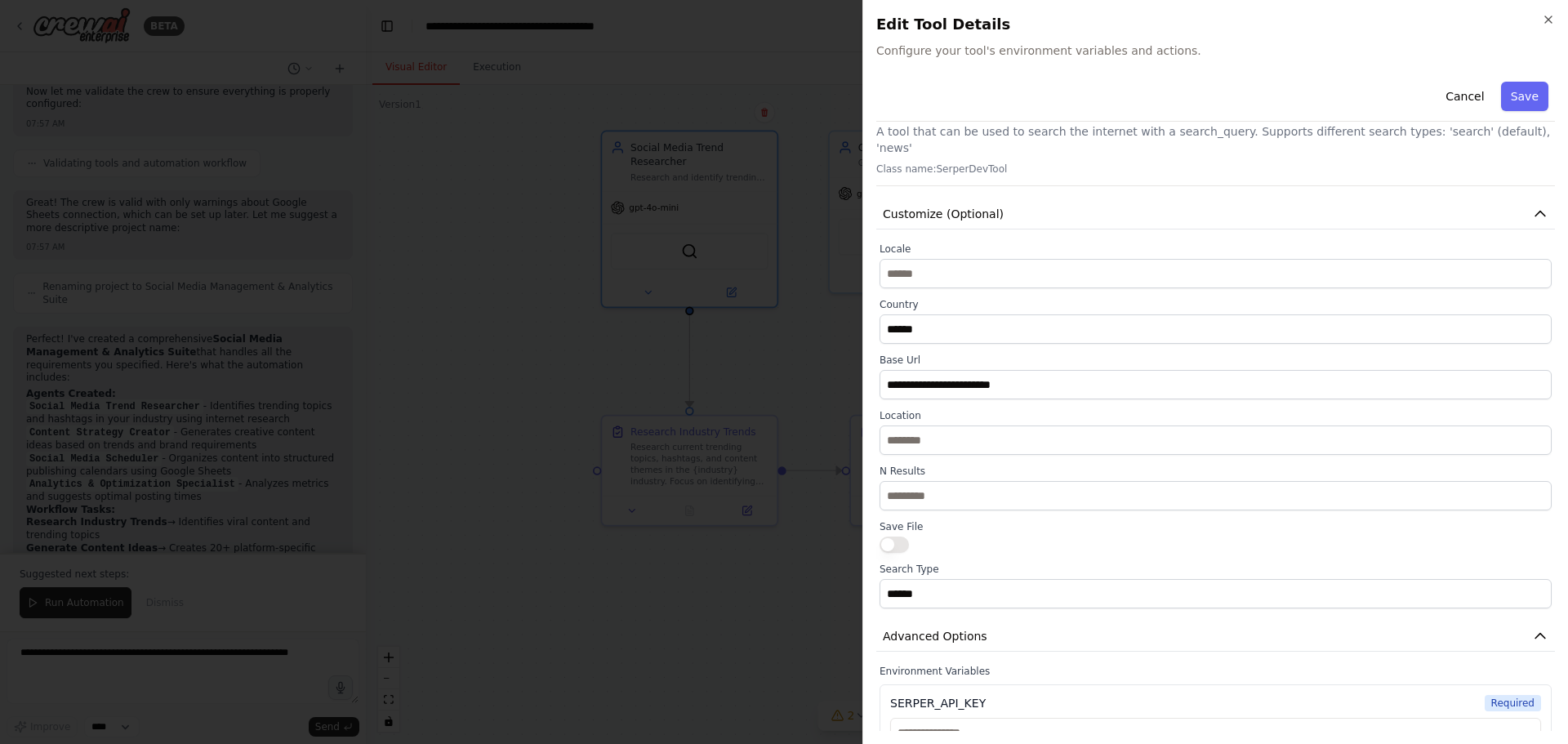
scroll to position [58, 0]
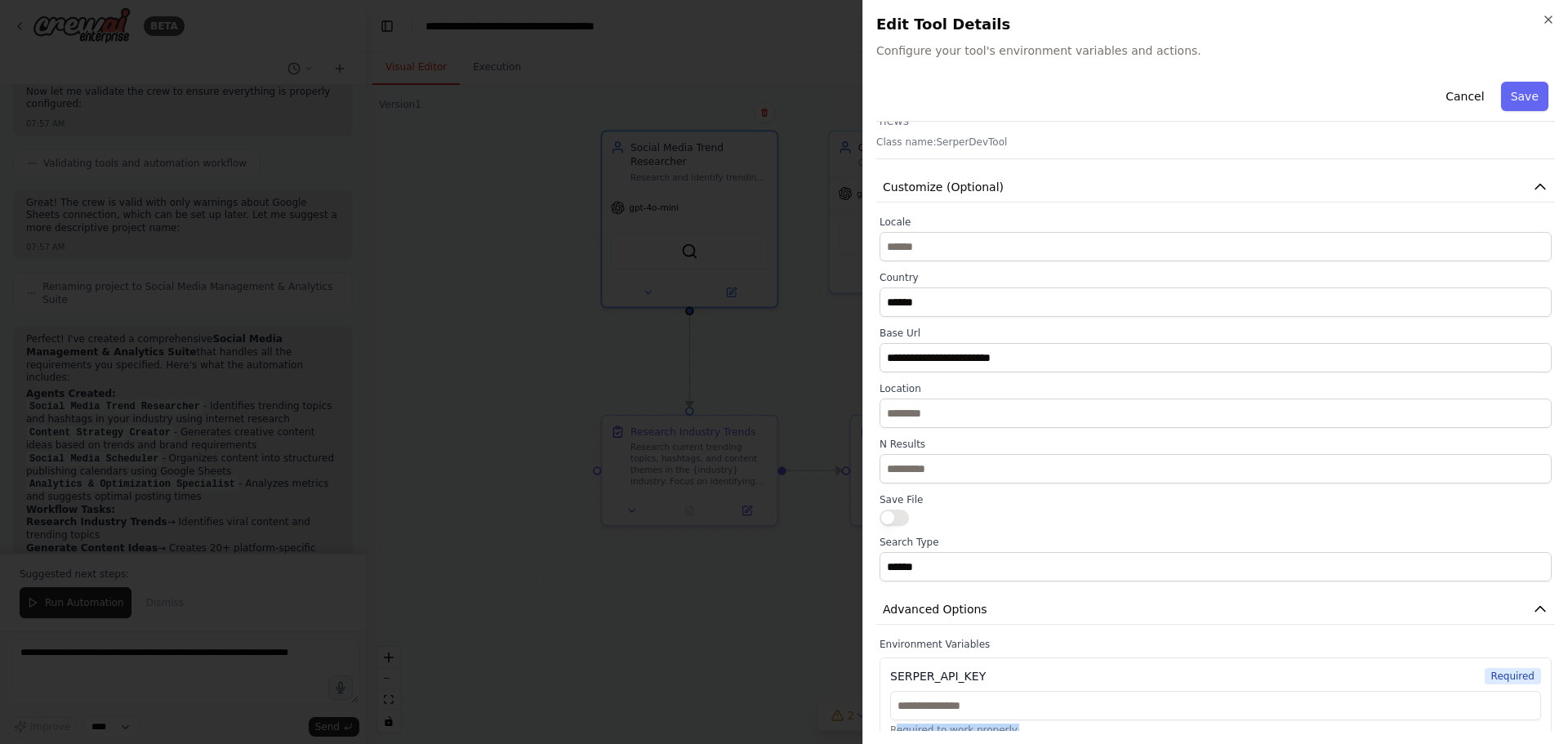
drag, startPoint x: 893, startPoint y: 716, endPoint x: 1019, endPoint y: 715, distance: 126.0
click at [1019, 724] on p "Required to work properly." at bounding box center [1215, 730] width 651 height 13
click at [914, 667] on div "SERPER_API_KEY" at bounding box center [938, 675] width 95 height 16
click at [1529, 91] on button "Save" at bounding box center [1524, 96] width 47 height 29
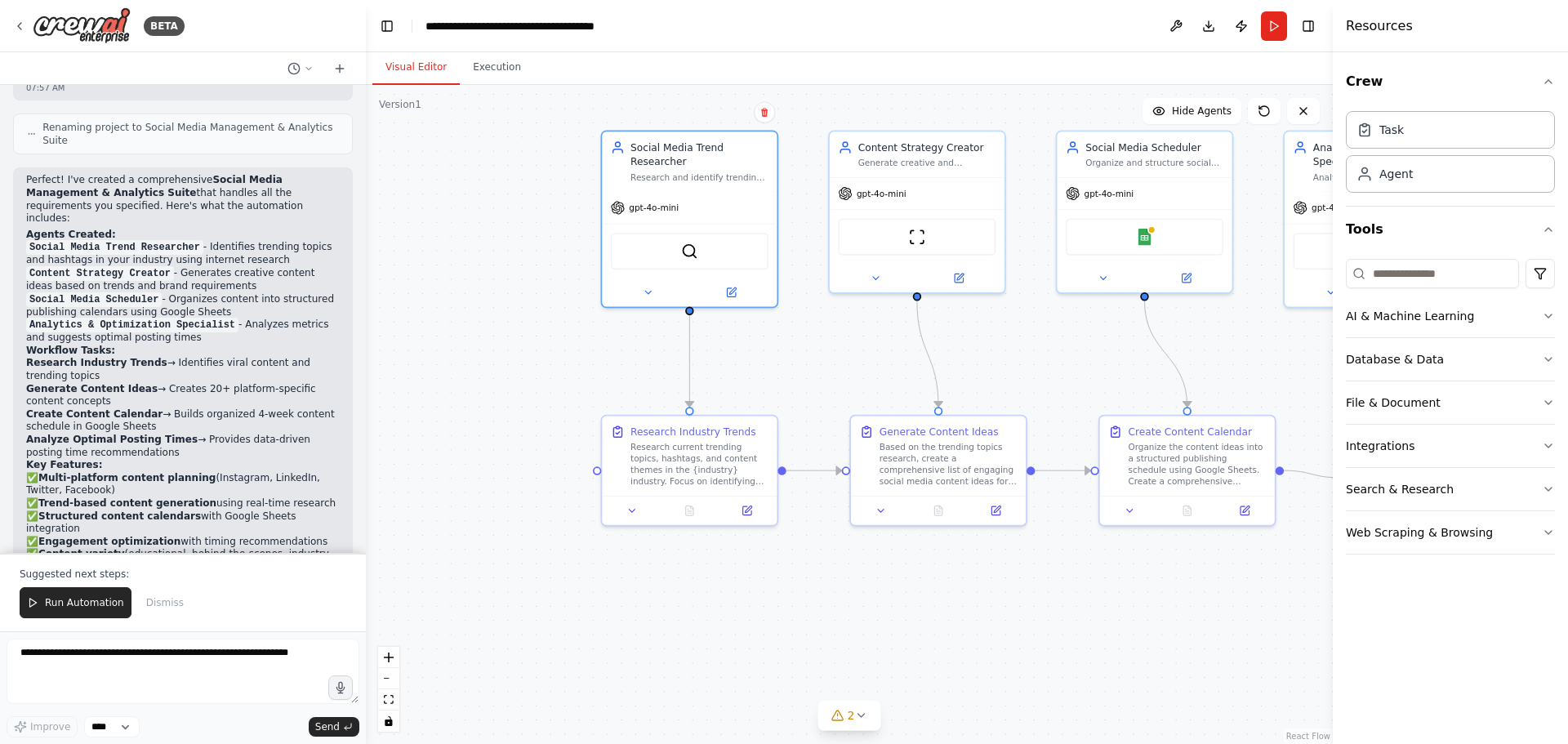
scroll to position [1435, 0]
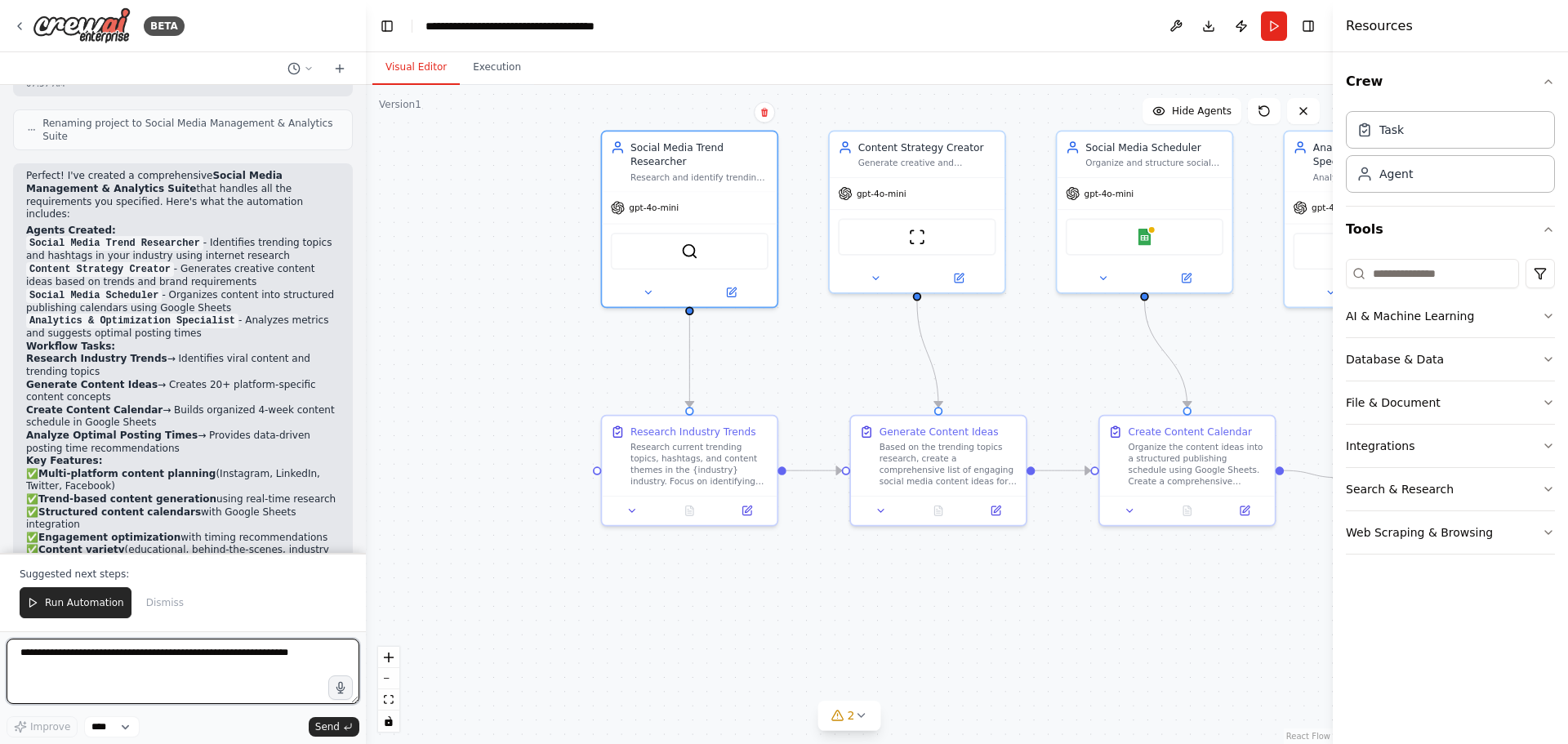
click at [172, 664] on textarea at bounding box center [183, 670] width 353 height 65
click at [685, 482] on div "Research current trending topics, hashtags, and content themes in the {industry…" at bounding box center [699, 461] width 138 height 45
click at [632, 507] on icon at bounding box center [632, 507] width 5 height 3
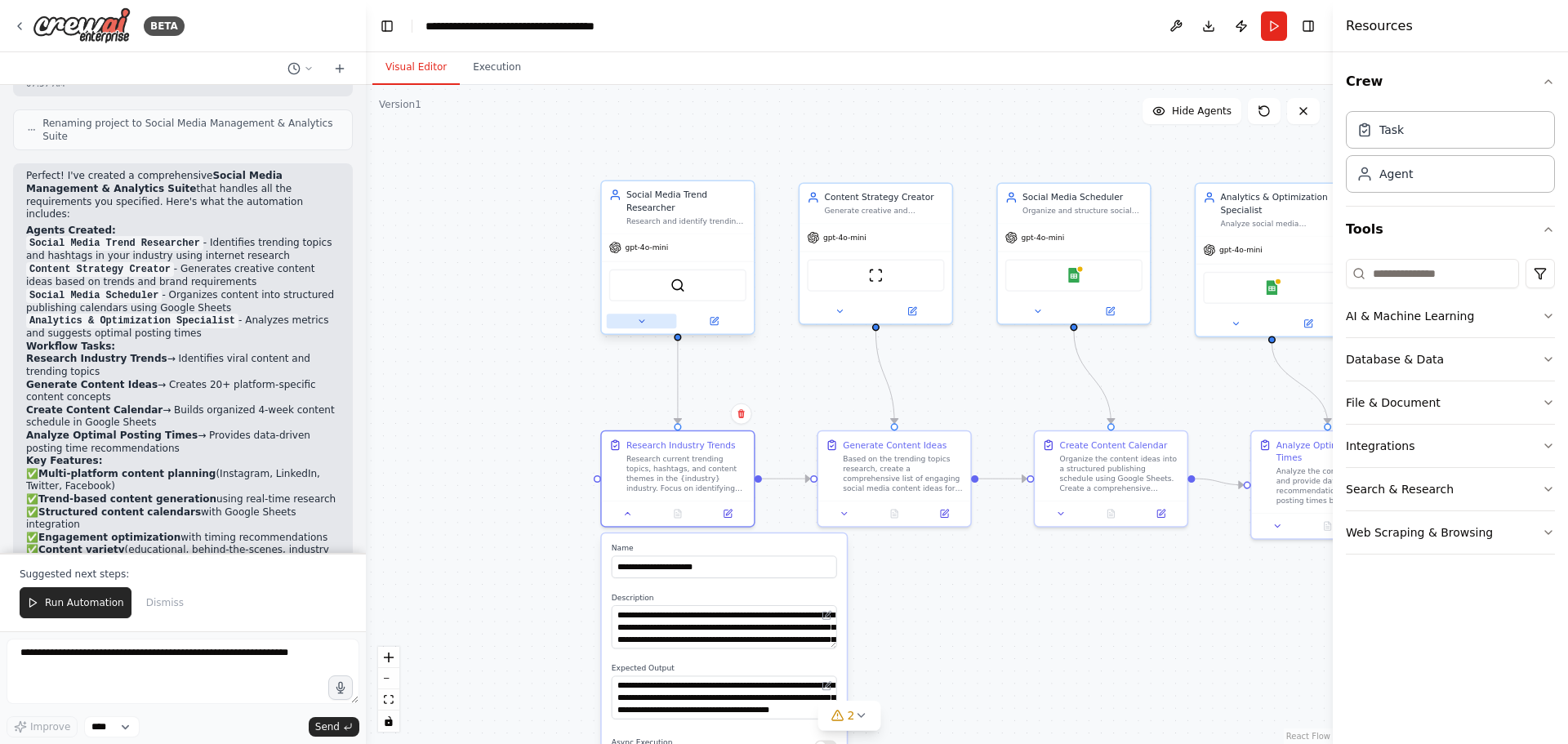
click at [643, 316] on icon at bounding box center [640, 320] width 10 height 10
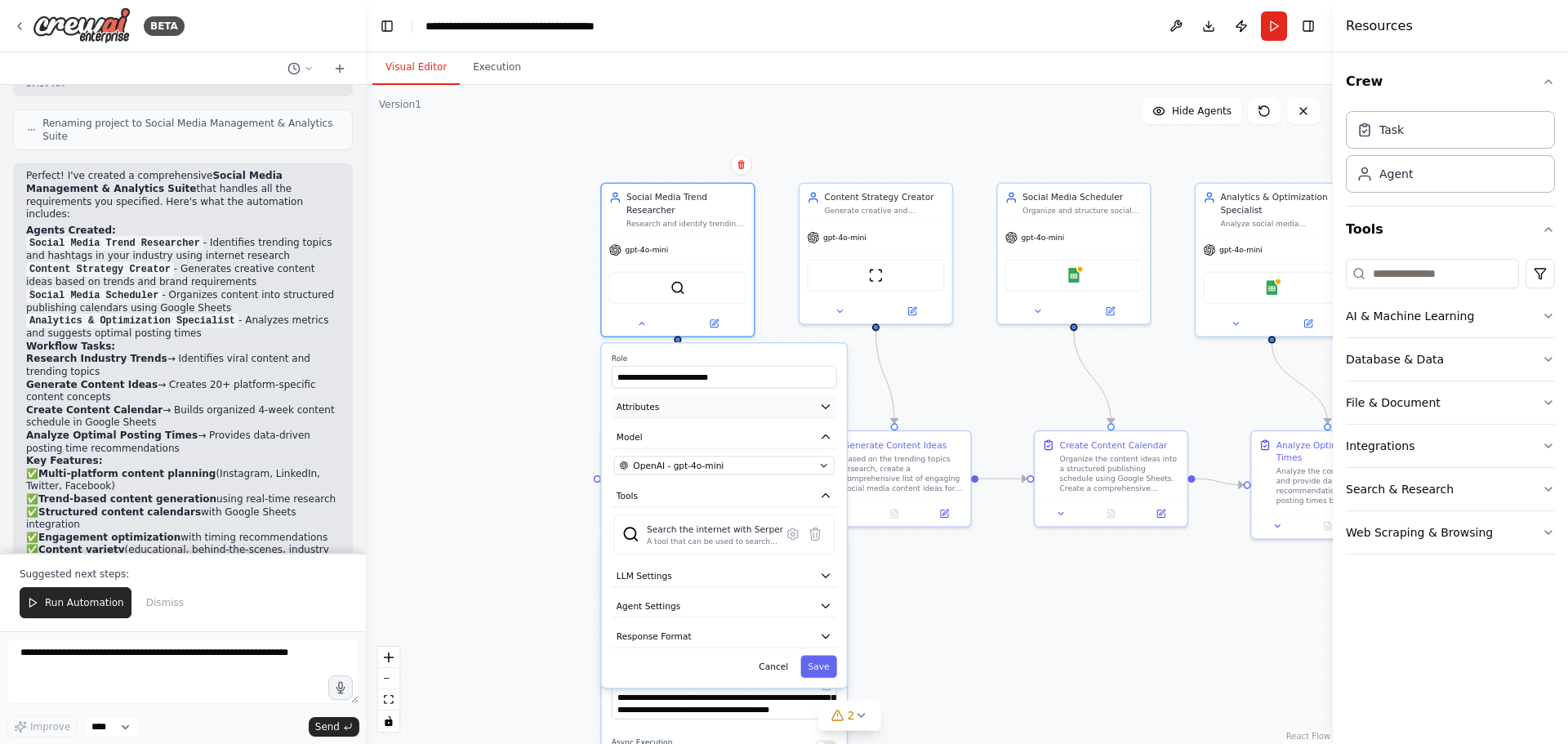
click at [763, 399] on button "Attributes" at bounding box center [724, 407] width 225 height 23
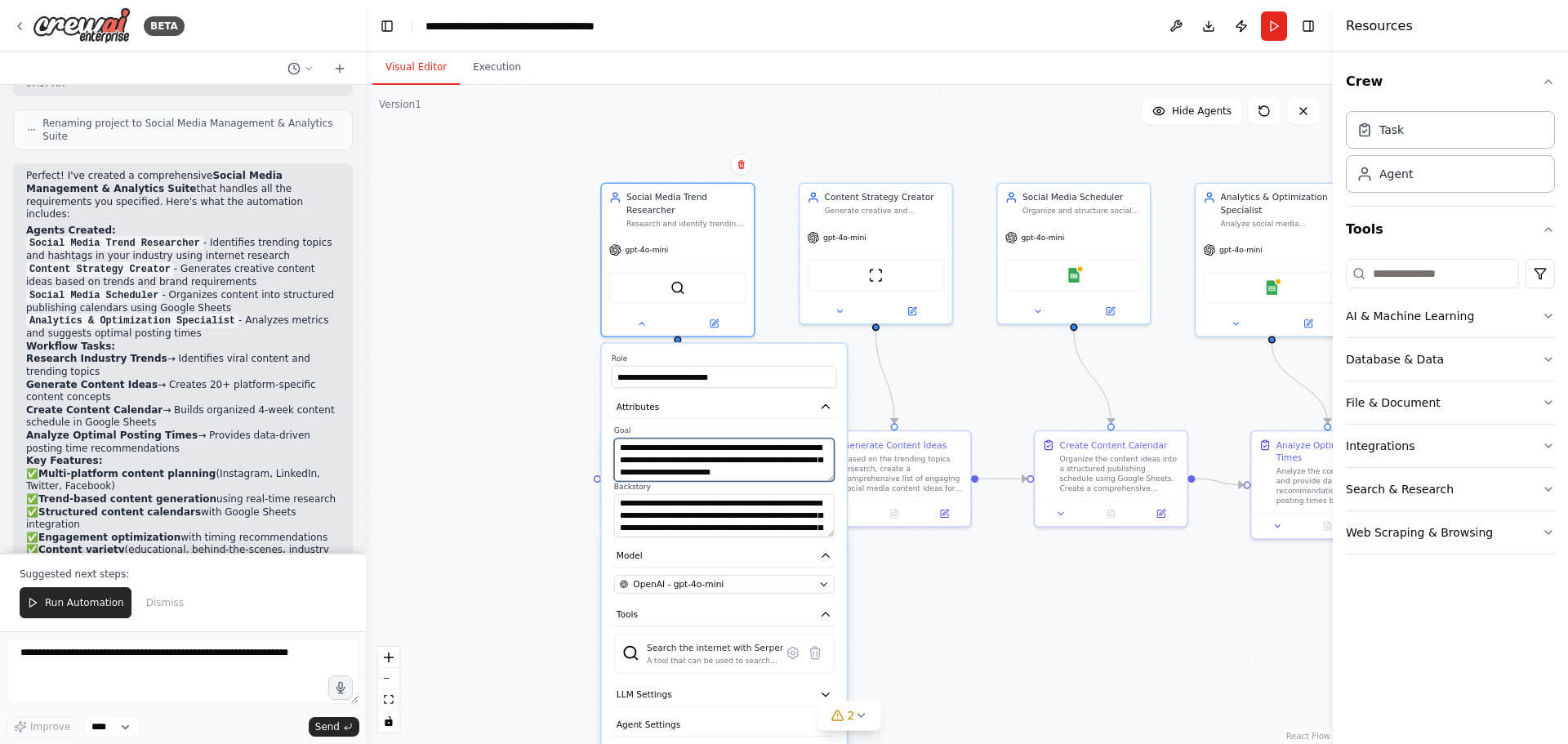
click at [713, 448] on textarea "**********" at bounding box center [725, 460] width 221 height 44
type textarea "**********"
click at [740, 505] on textarea "**********" at bounding box center [725, 515] width 221 height 44
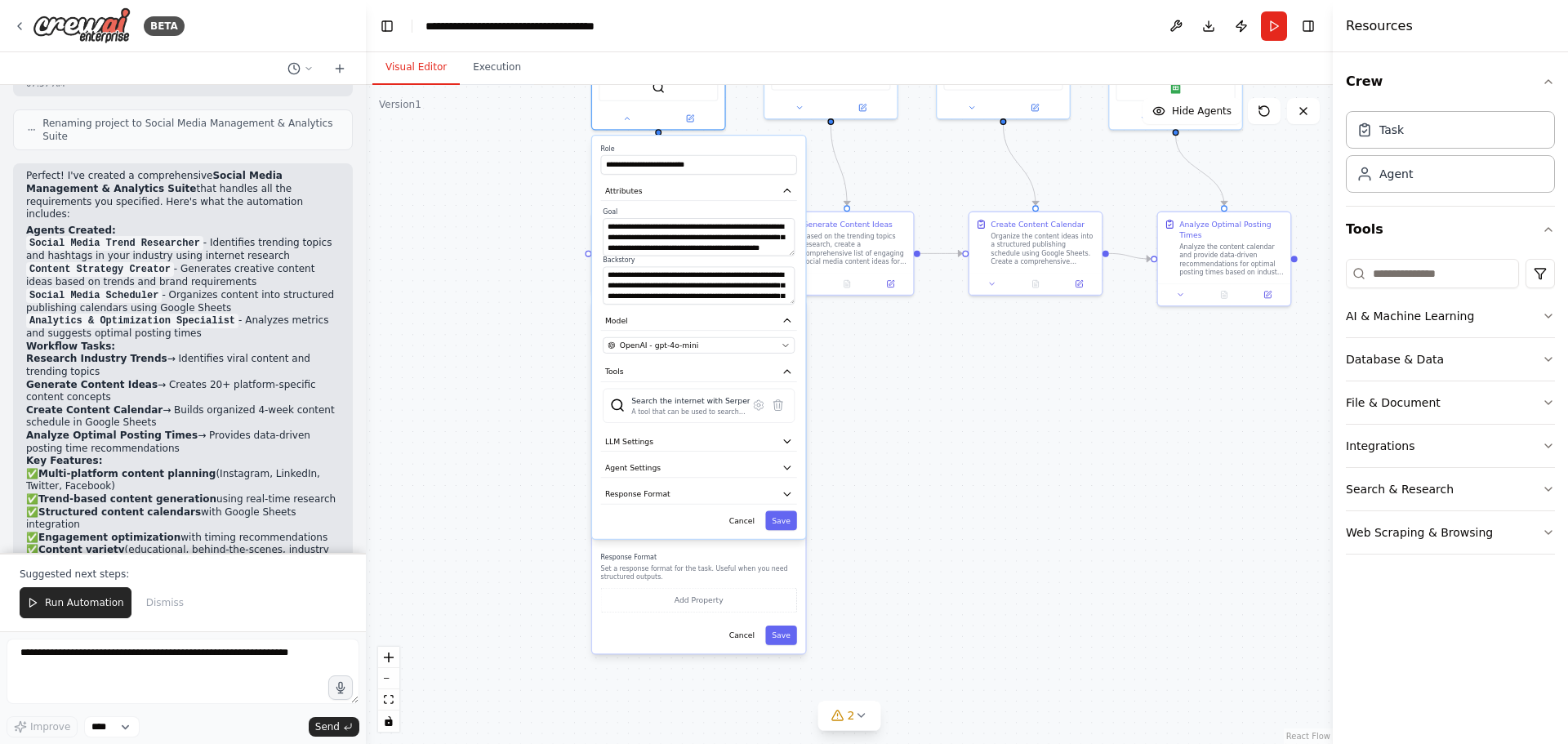
drag, startPoint x: 882, startPoint y: 613, endPoint x: 857, endPoint y: 342, distance: 272.2
click at [857, 342] on div ".deletable-edge-delete-btn { width: 20px; height: 20px; border: 0px solid #ffff…" at bounding box center [849, 414] width 967 height 659
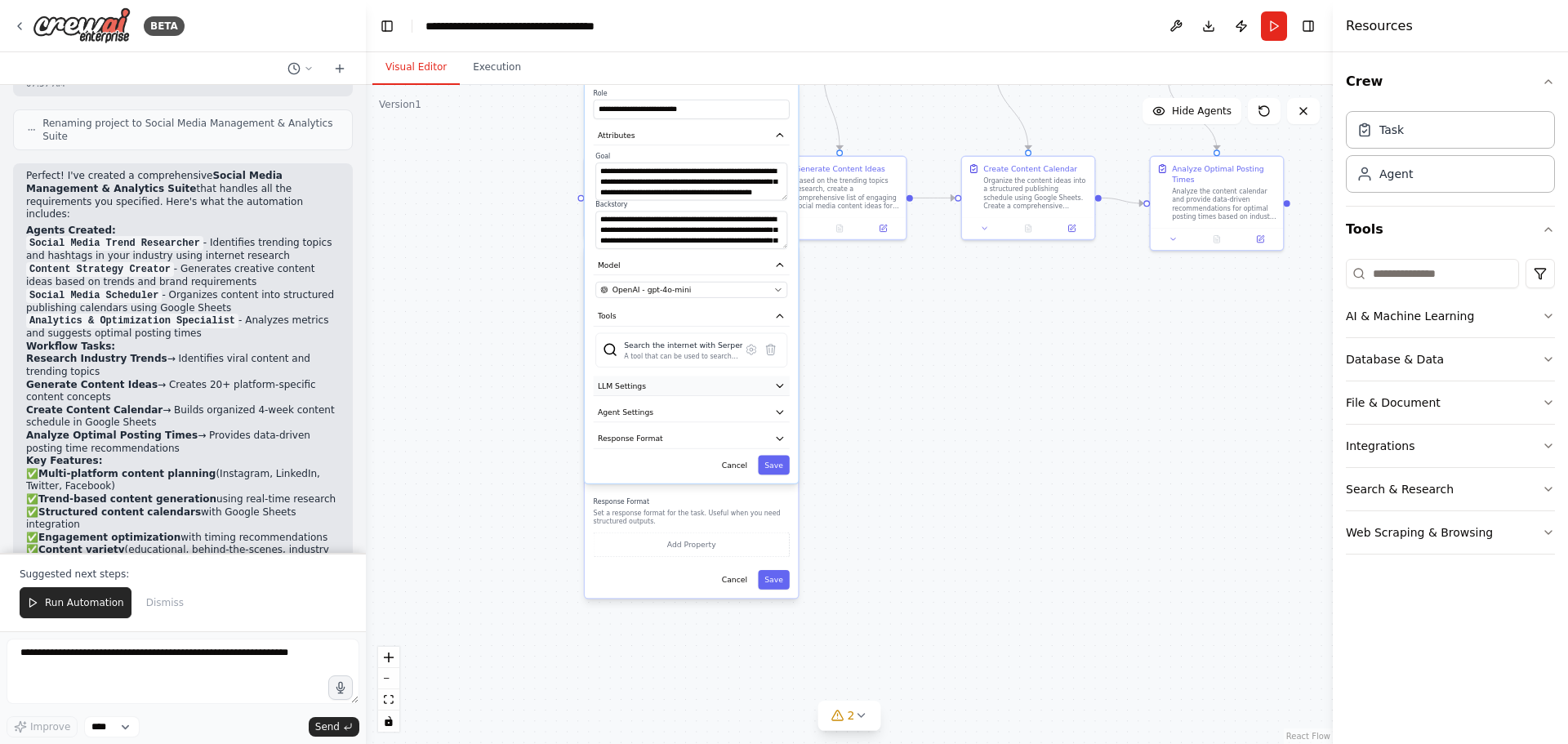
click at [697, 376] on button "LLM Settings" at bounding box center [692, 385] width 196 height 20
click at [677, 402] on button "Agent Settings" at bounding box center [692, 412] width 196 height 20
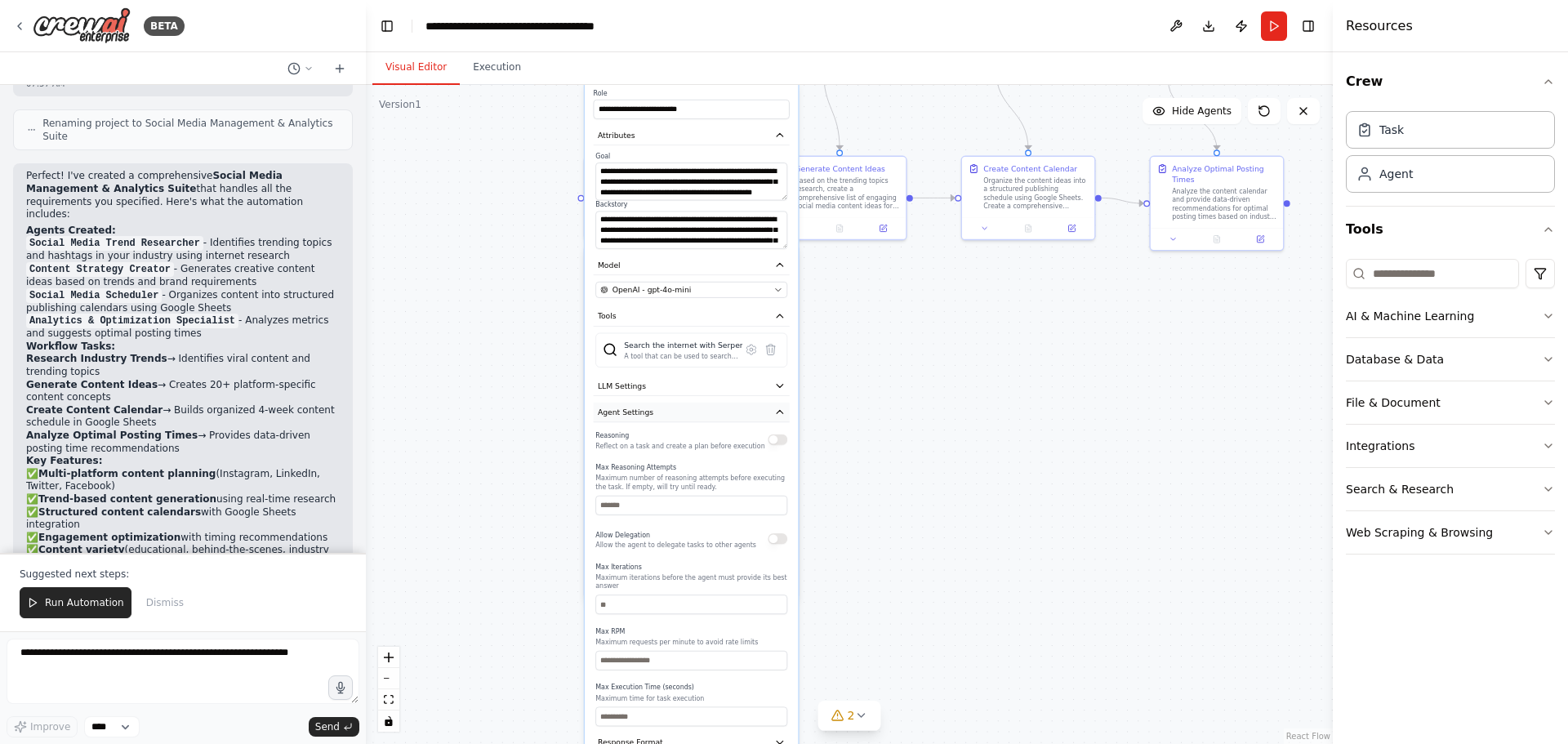
click at [677, 402] on button "Agent Settings" at bounding box center [692, 412] width 196 height 20
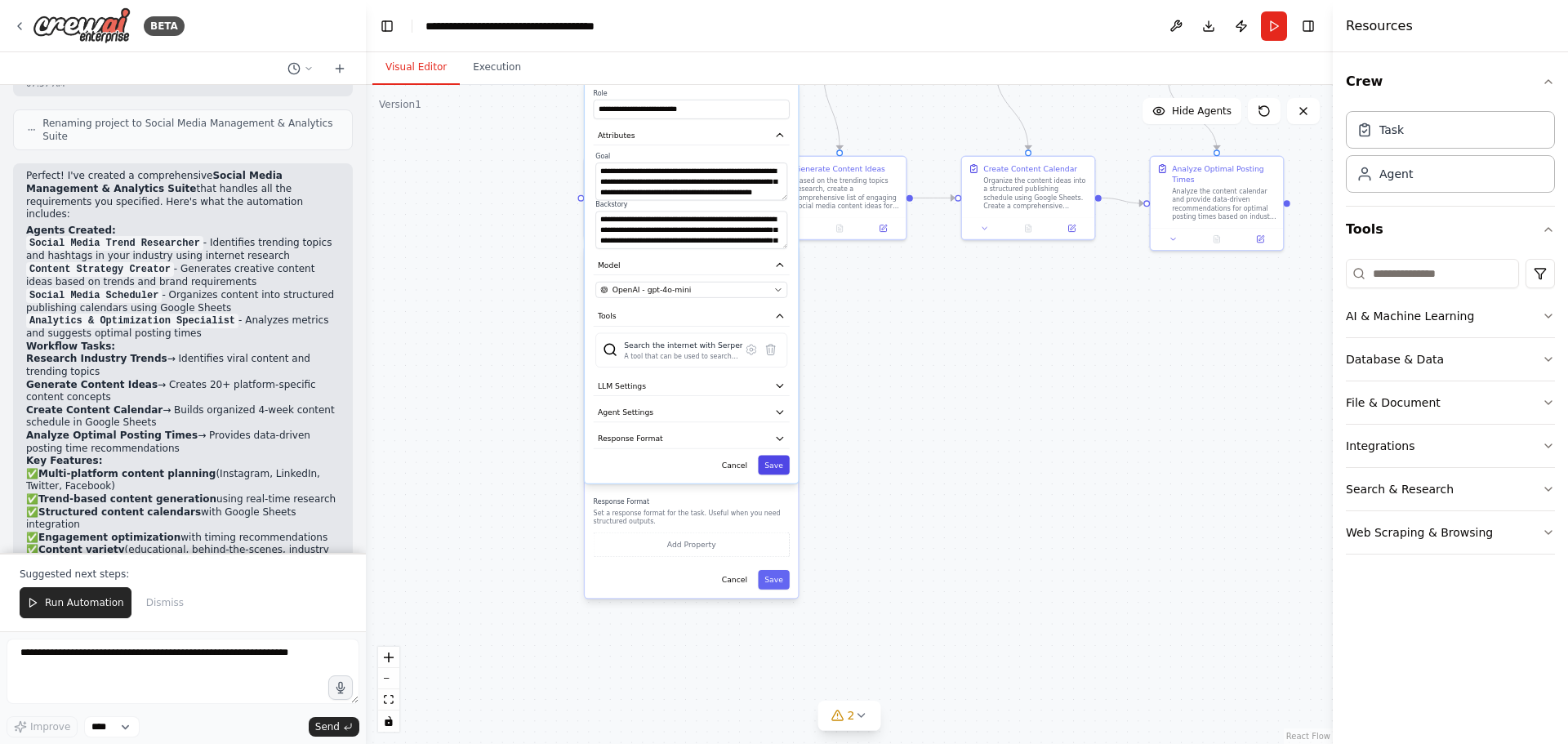
click at [774, 457] on button "Save" at bounding box center [774, 465] width 32 height 20
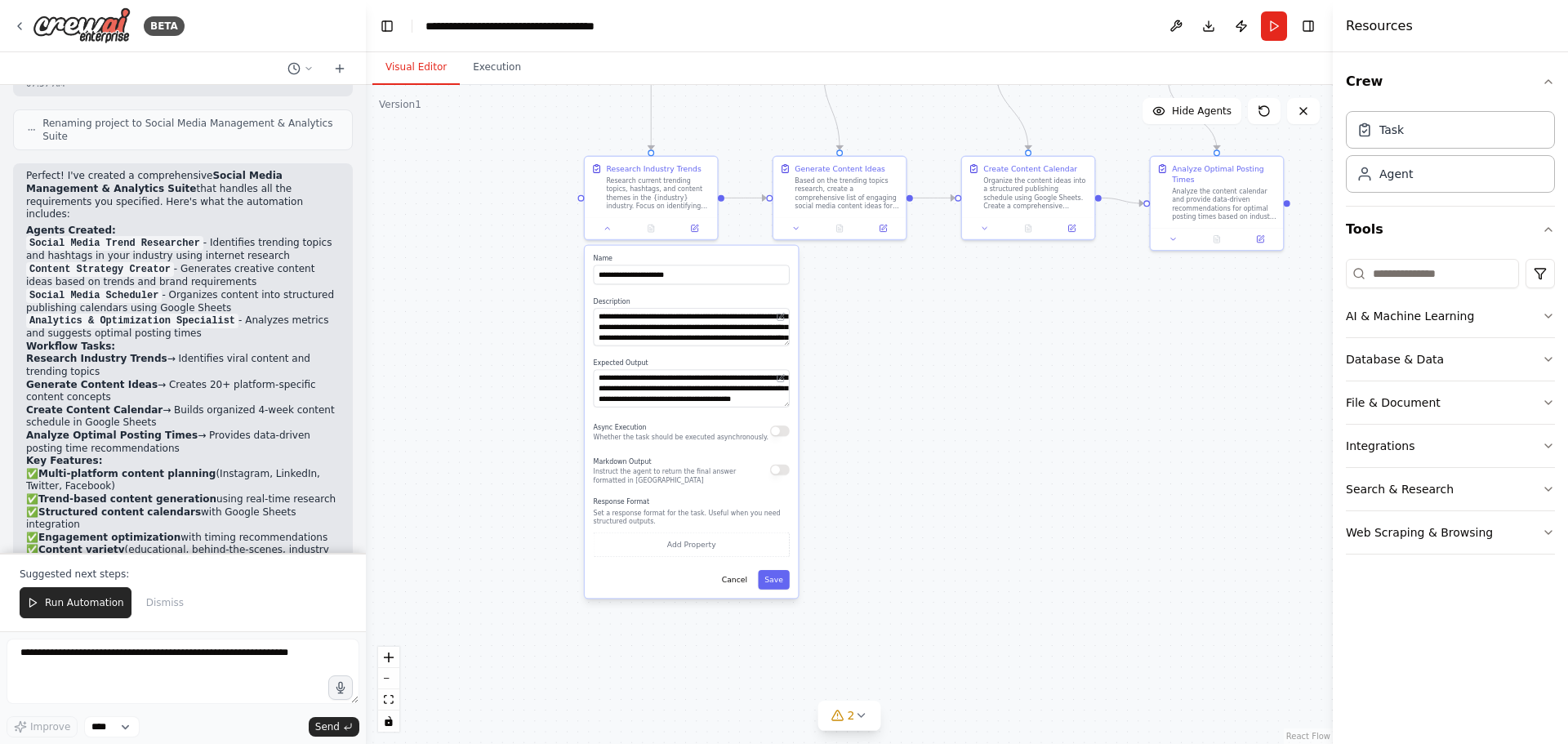
click at [858, 370] on div ".deletable-edge-delete-btn { width: 20px; height: 20px; border: 0px solid #ffff…" at bounding box center [849, 414] width 967 height 659
click at [776, 577] on button "Save" at bounding box center [774, 579] width 32 height 20
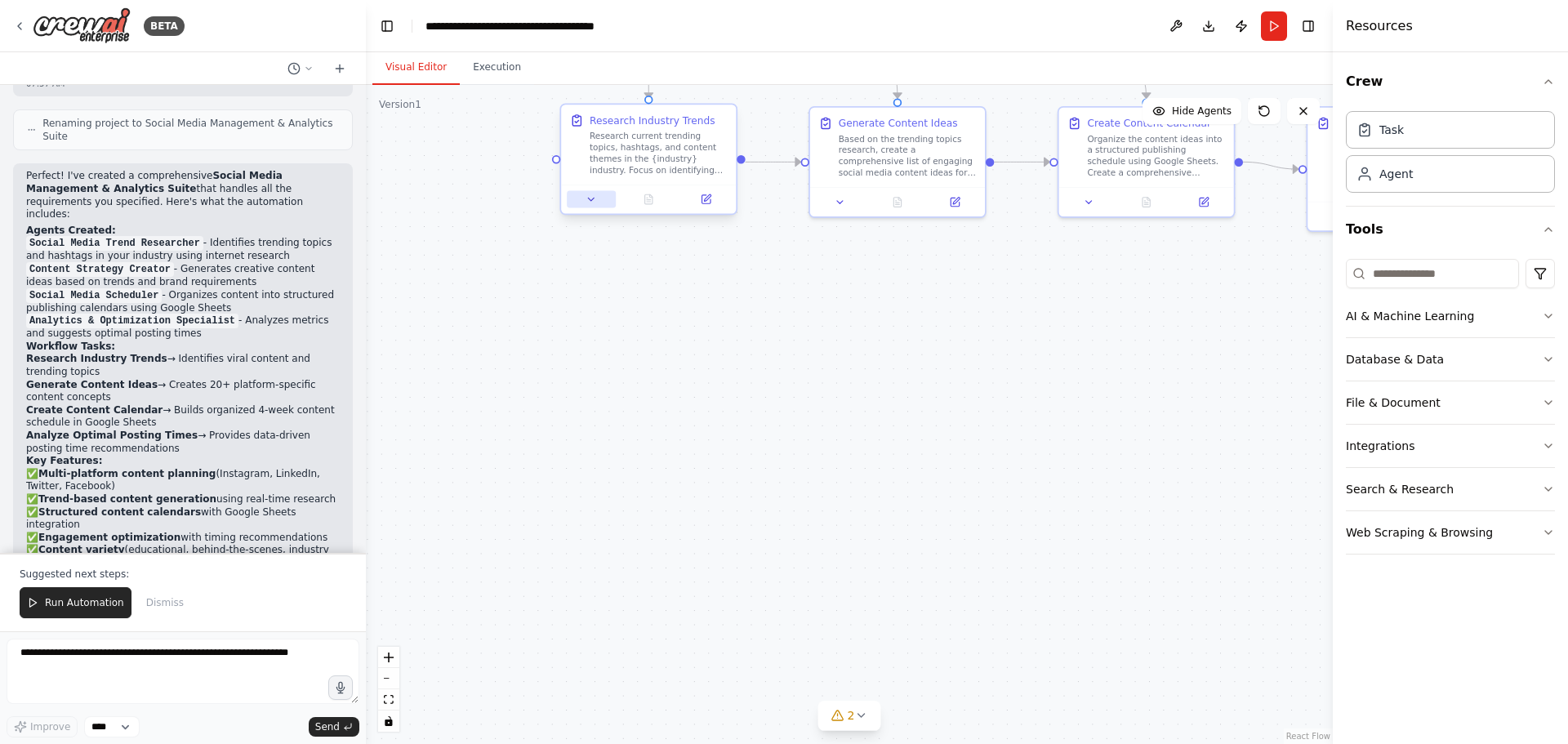
click at [590, 201] on icon at bounding box center [591, 198] width 12 height 12
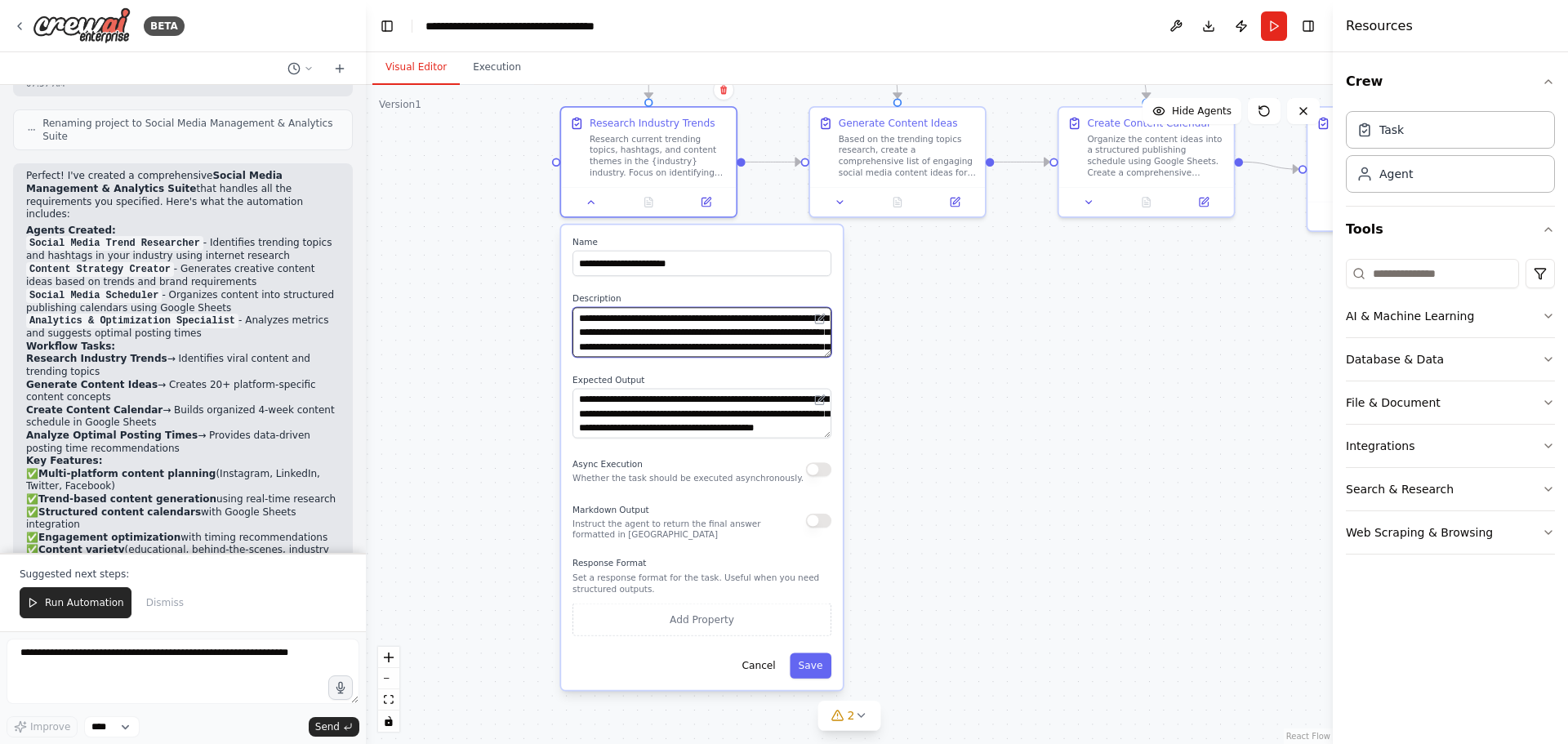
click at [688, 332] on textarea "**********" at bounding box center [702, 332] width 259 height 50
click at [926, 344] on div ".deletable-edge-delete-btn { width: 20px; height: 20px; border: 0px solid #ffff…" at bounding box center [849, 414] width 967 height 659
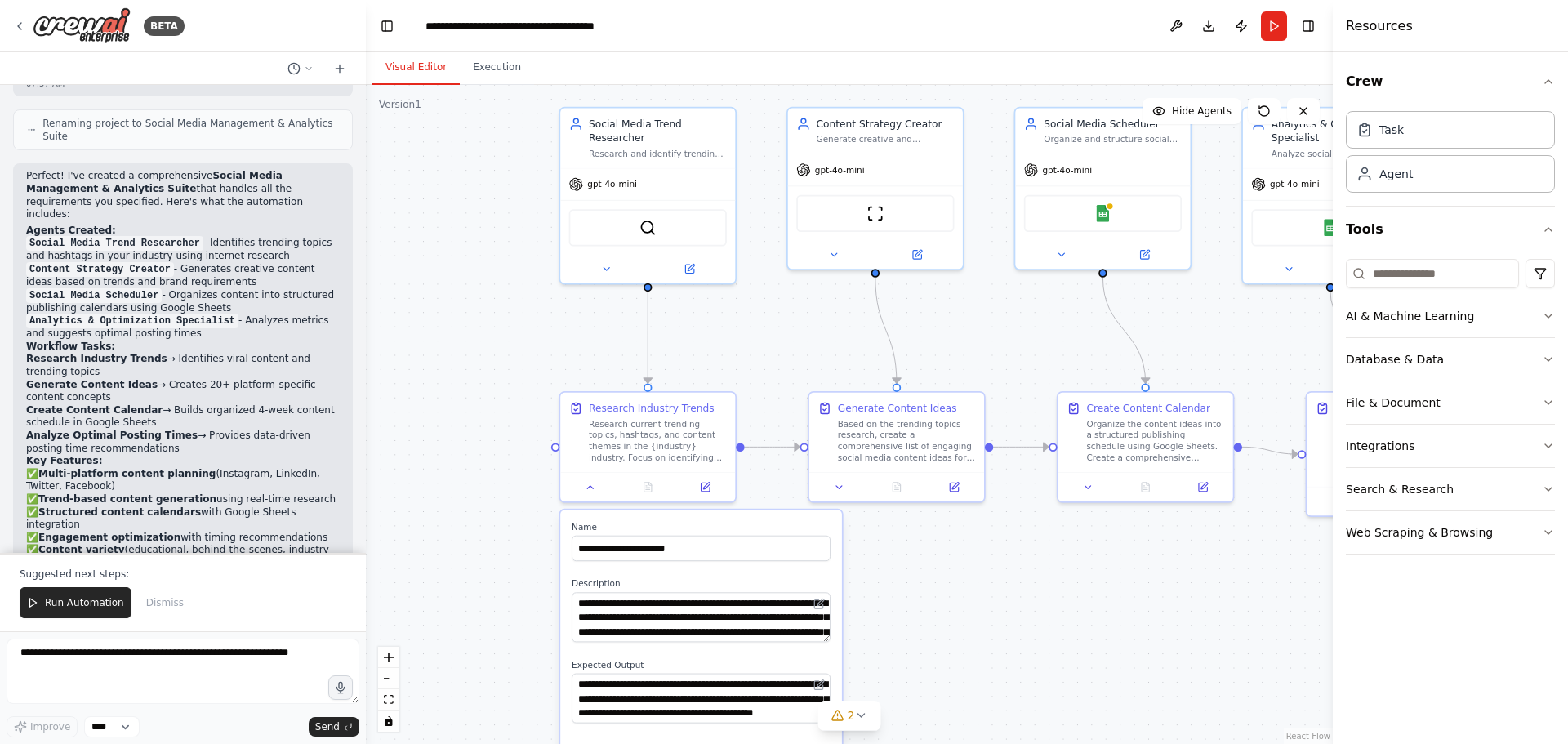
drag, startPoint x: 926, startPoint y: 345, endPoint x: 925, endPoint y: 632, distance: 287.0
click at [925, 632] on div ".deletable-edge-delete-btn { width: 20px; height: 20px; border: 0px solid #ffff…" at bounding box center [849, 414] width 967 height 659
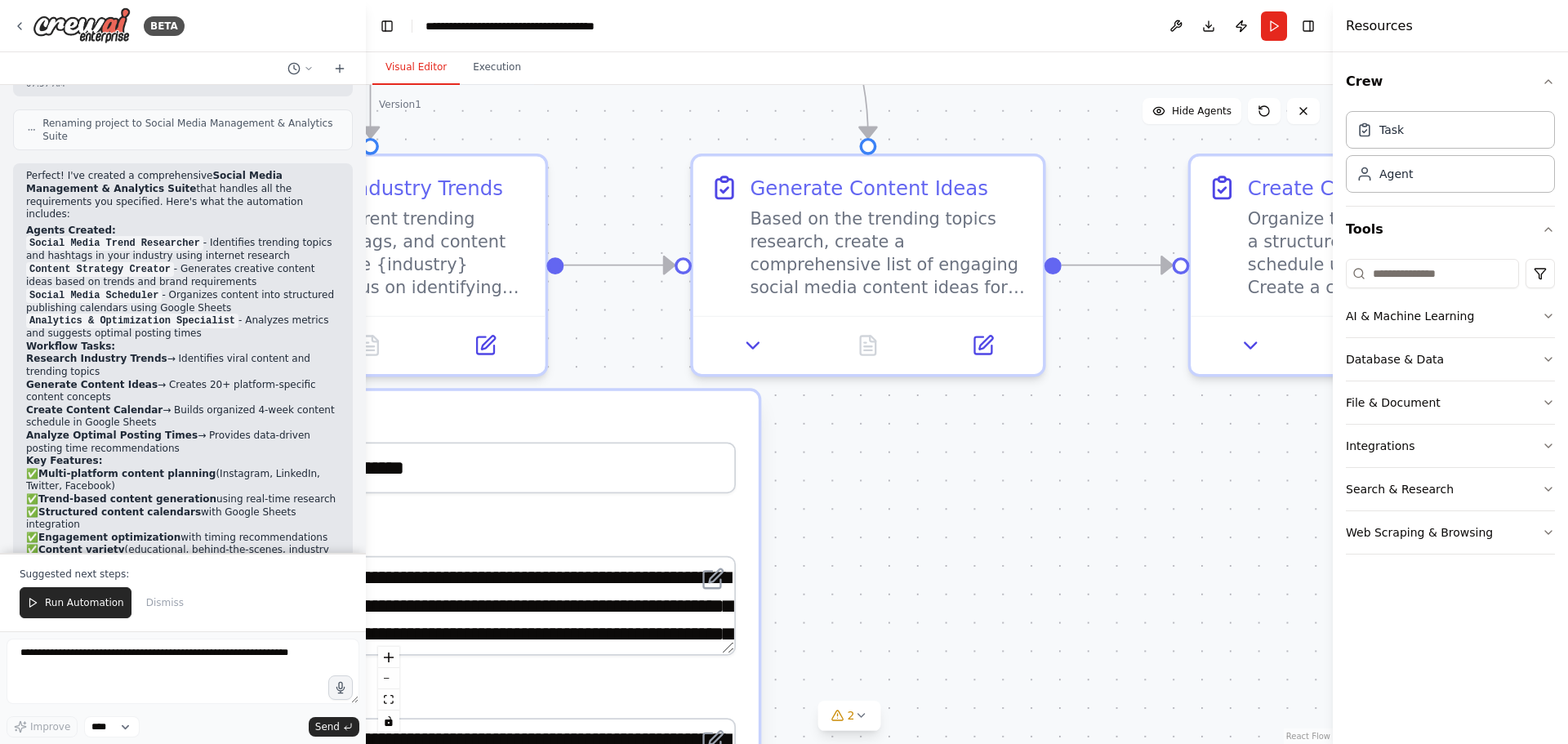
click at [642, 291] on div ".deletable-edge-delete-btn { width: 20px; height: 20px; border: 0px solid #ffff…" at bounding box center [849, 414] width 967 height 659
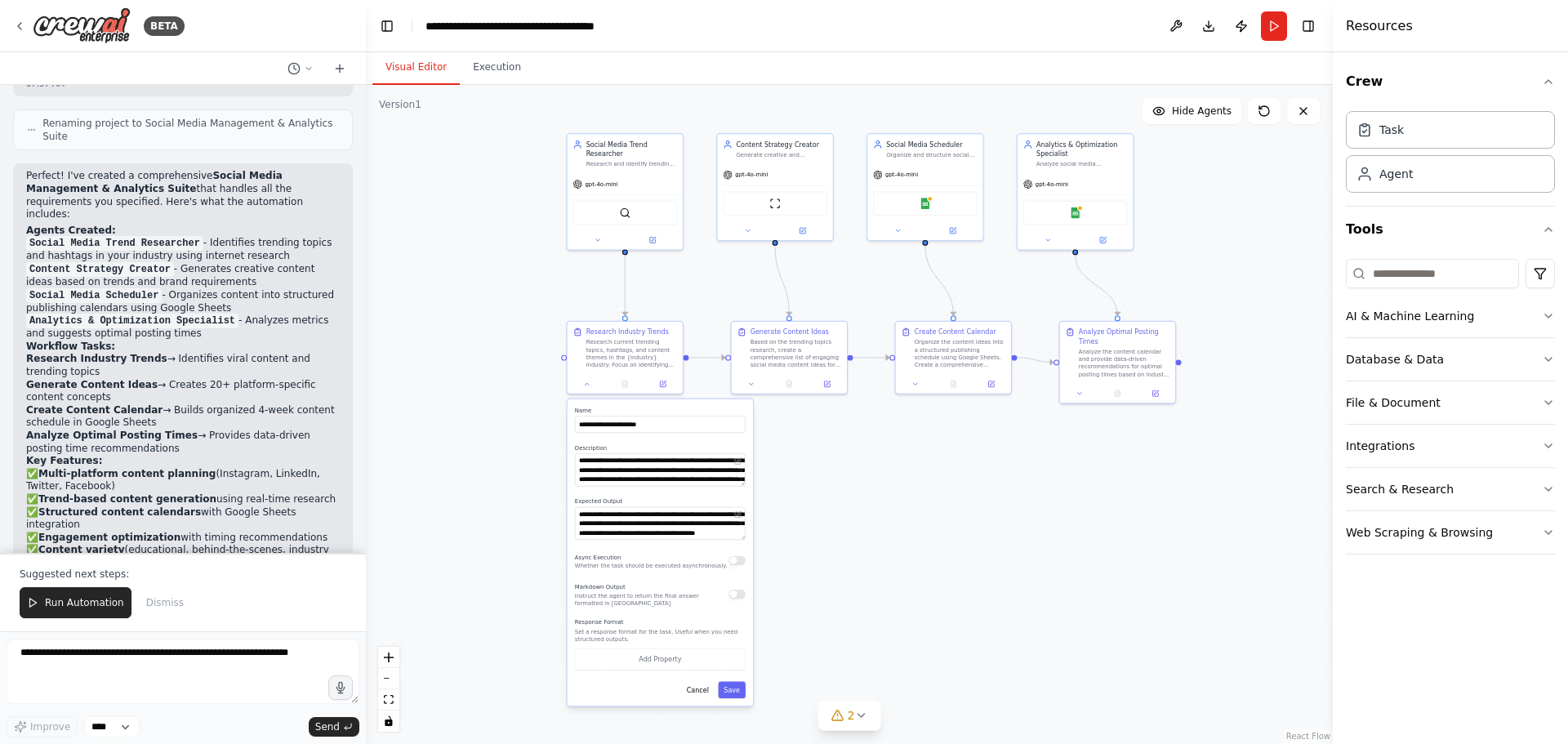
drag, startPoint x: 655, startPoint y: 191, endPoint x: 890, endPoint y: 356, distance: 287.1
click at [889, 355] on div ".deletable-edge-delete-btn { width: 20px; height: 20px; border: 0px solid #ffff…" at bounding box center [849, 414] width 967 height 659
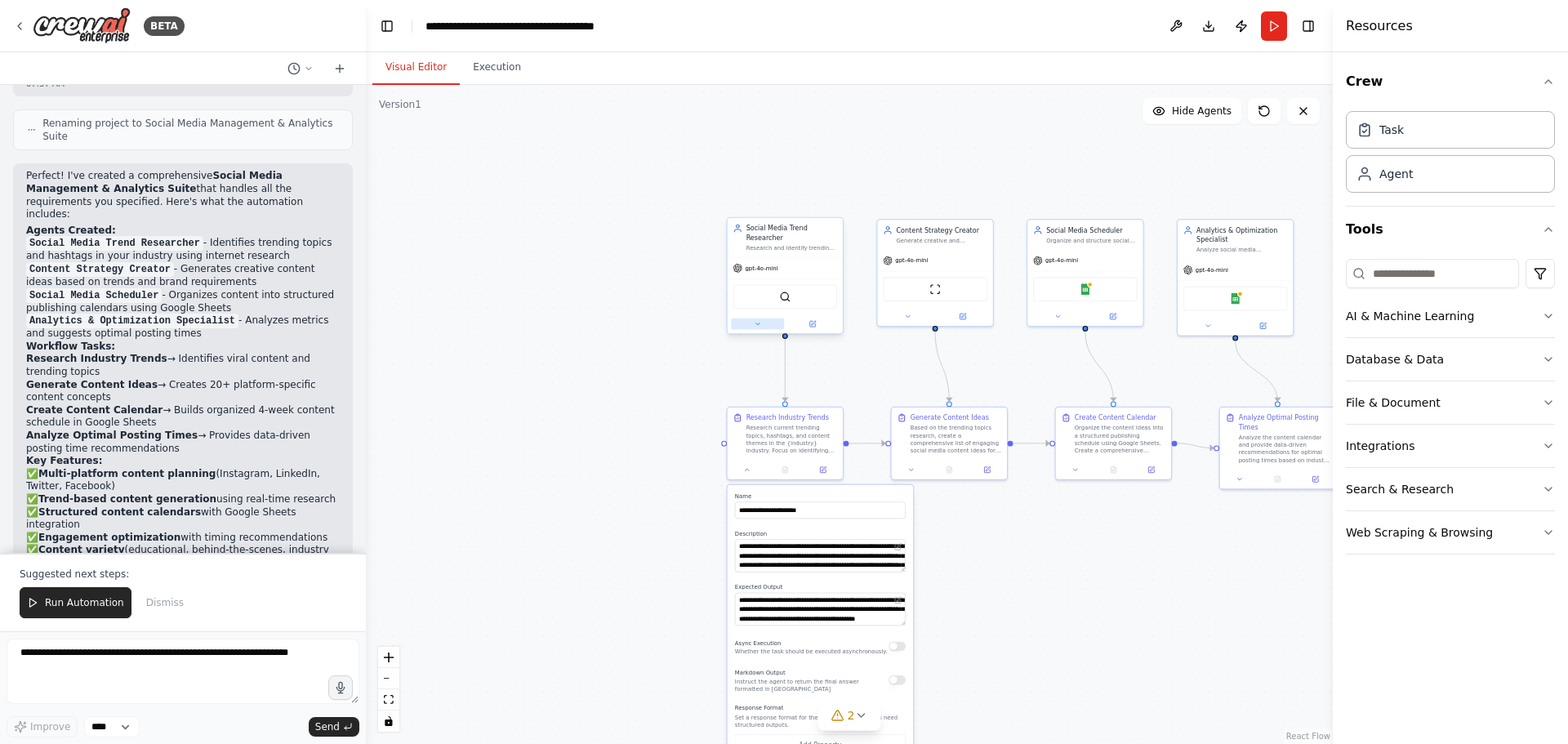
click at [760, 320] on icon at bounding box center [758, 324] width 7 height 7
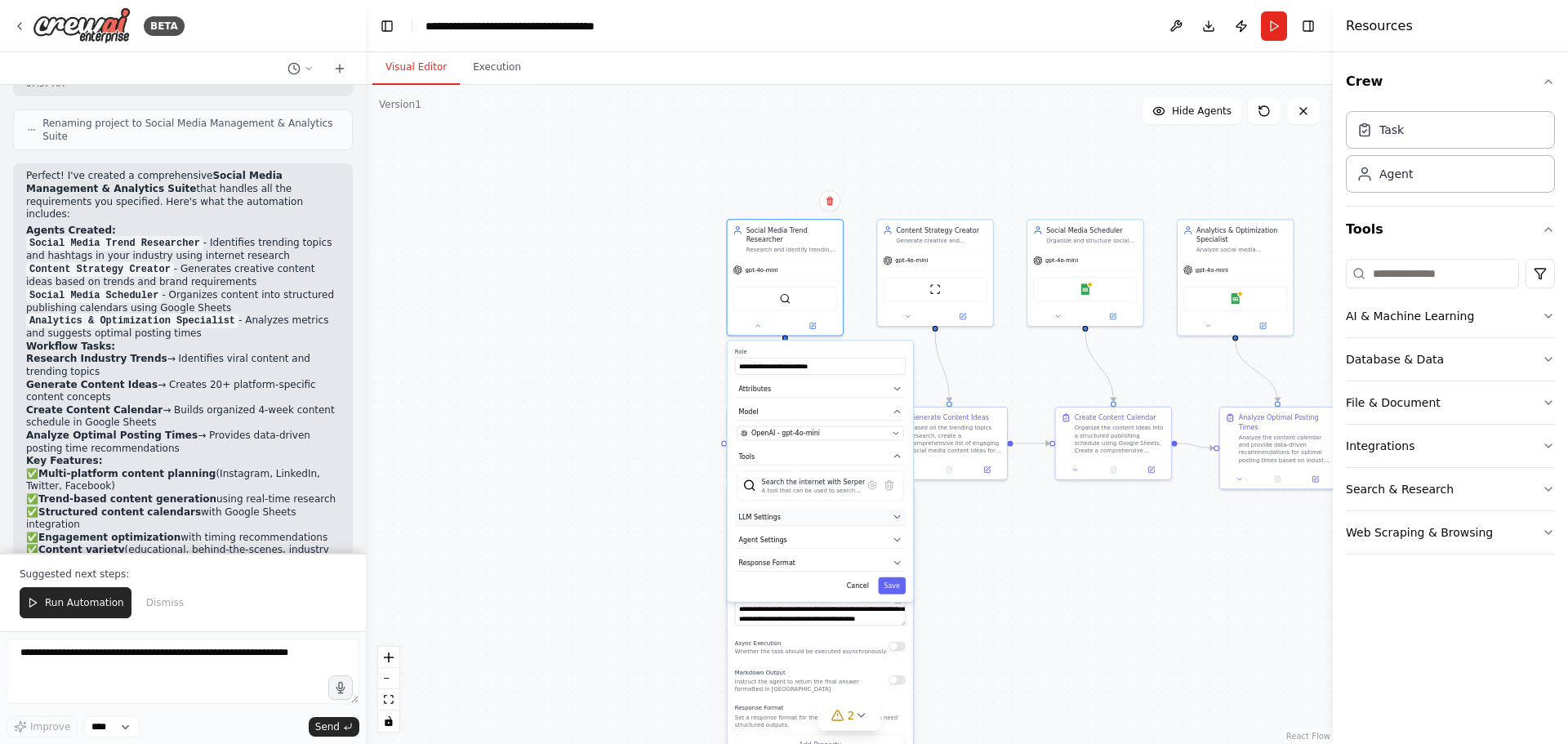
click at [789, 508] on button "LLM Settings" at bounding box center [820, 515] width 171 height 17
click at [789, 386] on button "Attributes" at bounding box center [820, 388] width 171 height 17
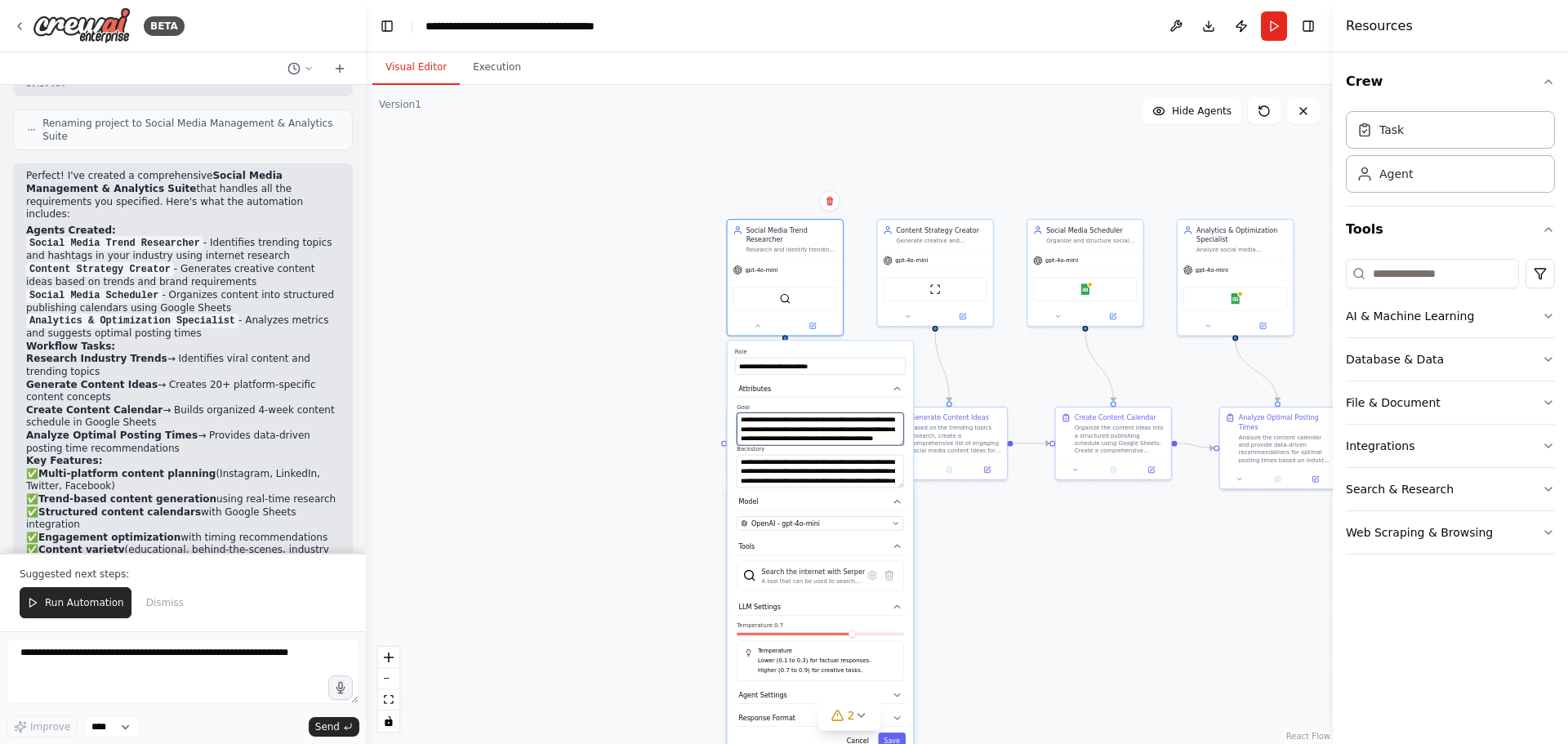
click at [813, 419] on textarea "**********" at bounding box center [819, 428] width 167 height 33
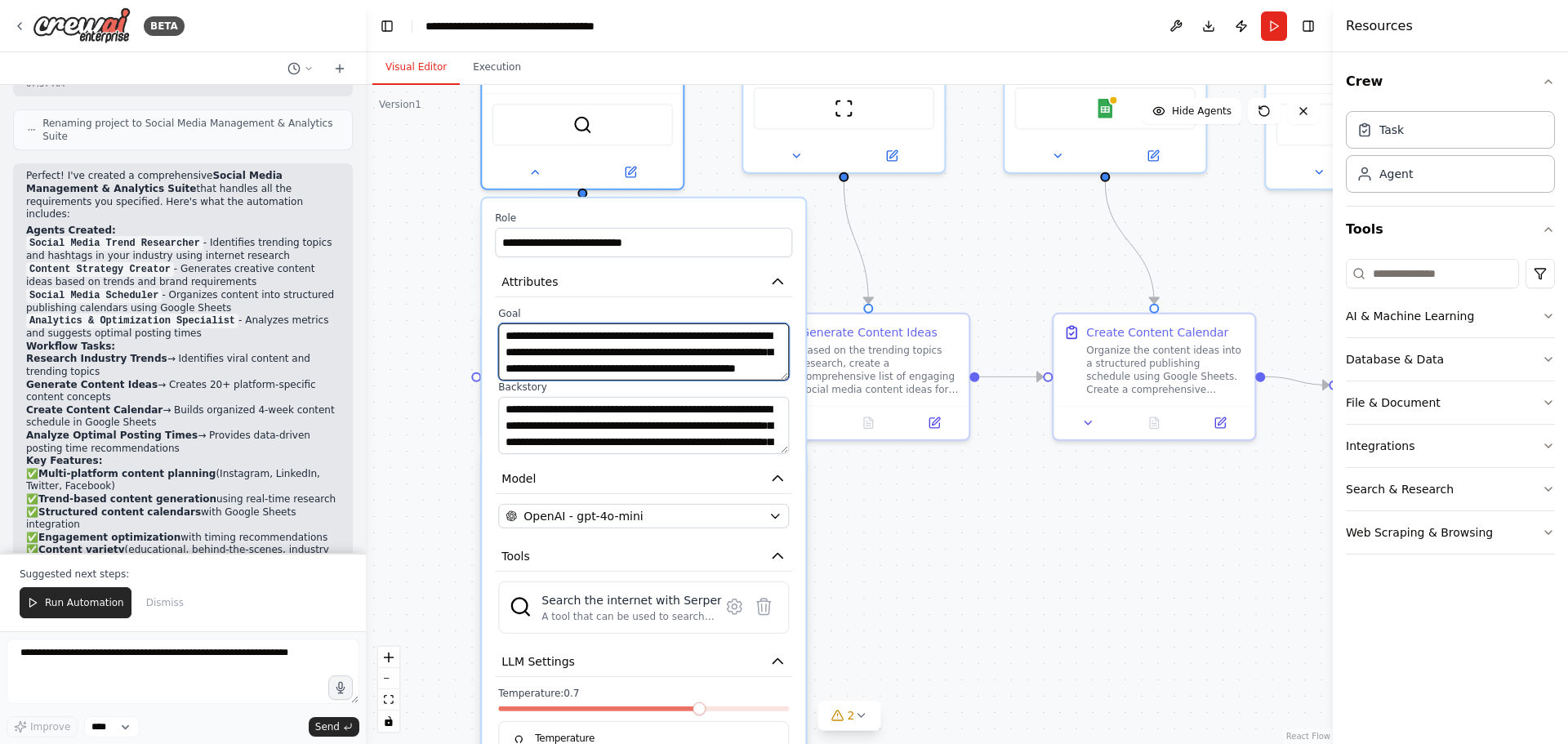
click at [644, 333] on textarea "**********" at bounding box center [643, 352] width 291 height 57
click at [625, 334] on textarea "**********" at bounding box center [643, 352] width 291 height 57
click at [624, 334] on textarea "**********" at bounding box center [643, 352] width 291 height 57
drag, startPoint x: 624, startPoint y: 334, endPoint x: 558, endPoint y: 337, distance: 66.1
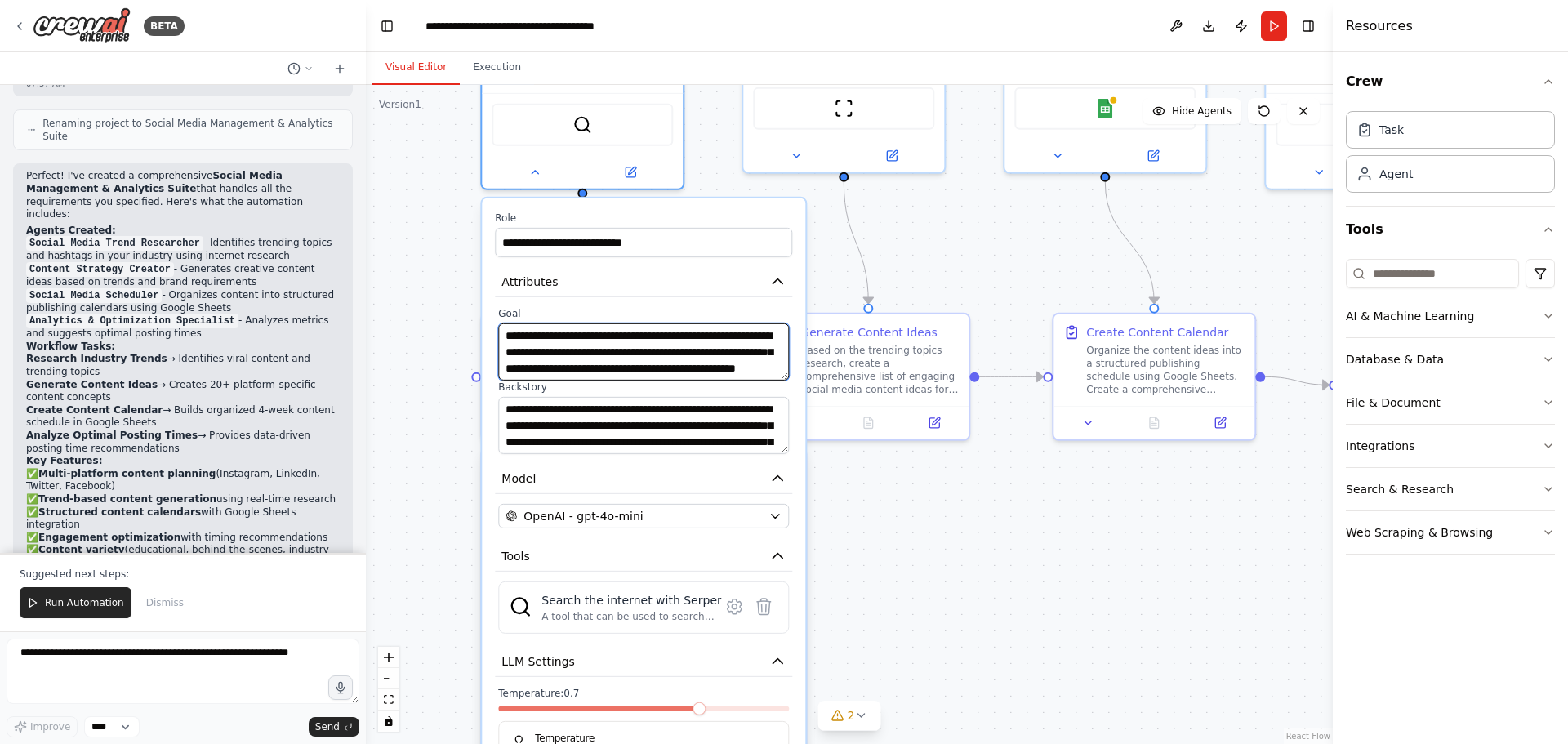
click at [558, 337] on textarea "**********" at bounding box center [643, 352] width 291 height 57
click at [1002, 555] on div ".deletable-edge-delete-btn { width: 20px; height: 20px; border: 0px solid #ffff…" at bounding box center [849, 414] width 967 height 659
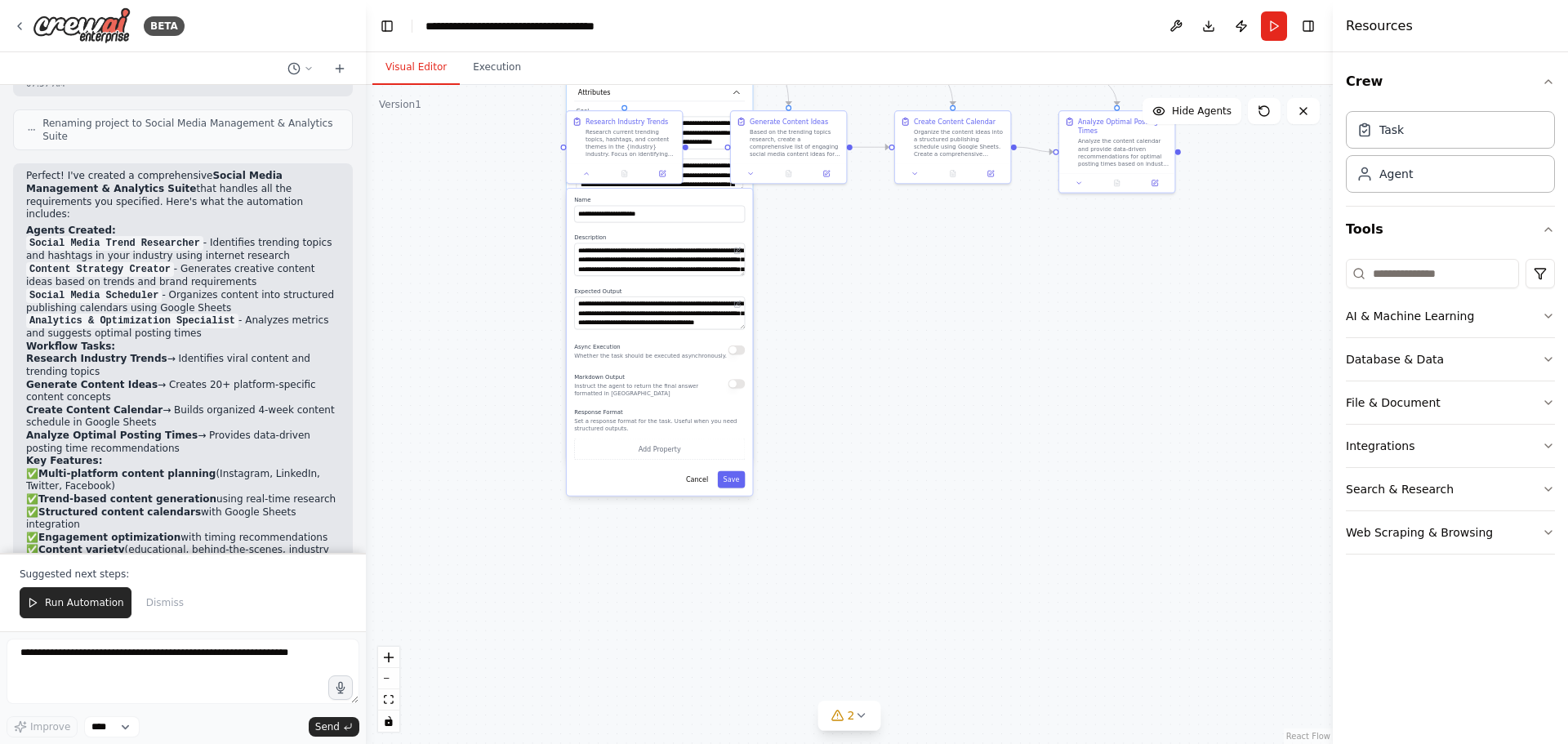
drag, startPoint x: 864, startPoint y: 395, endPoint x: 780, endPoint y: 335, distance: 103.2
click at [813, 251] on div ".deletable-edge-delete-btn { width: 20px; height: 20px; border: 0px solid #ffff…" at bounding box center [849, 414] width 967 height 659
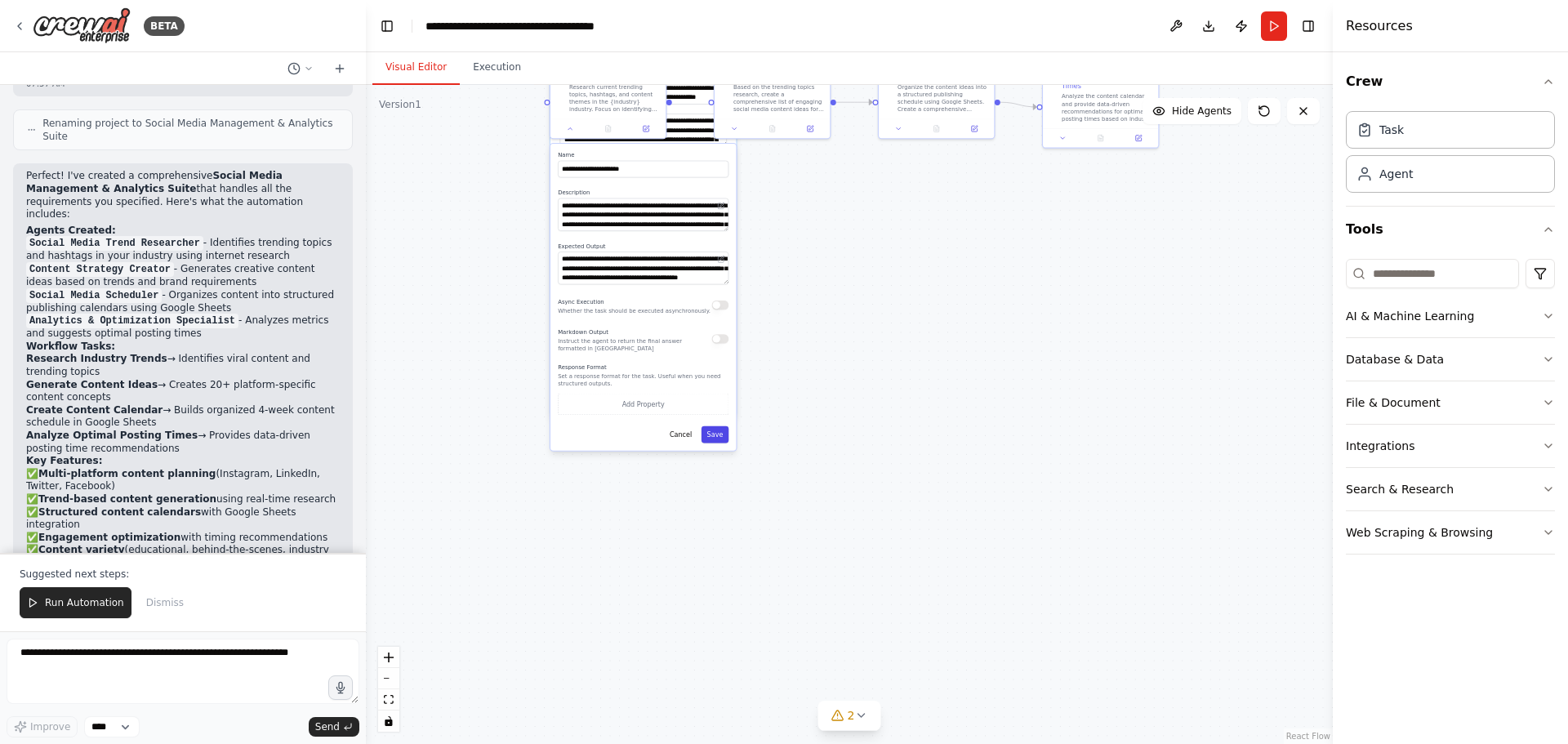
click at [715, 437] on button "Save" at bounding box center [715, 434] width 28 height 17
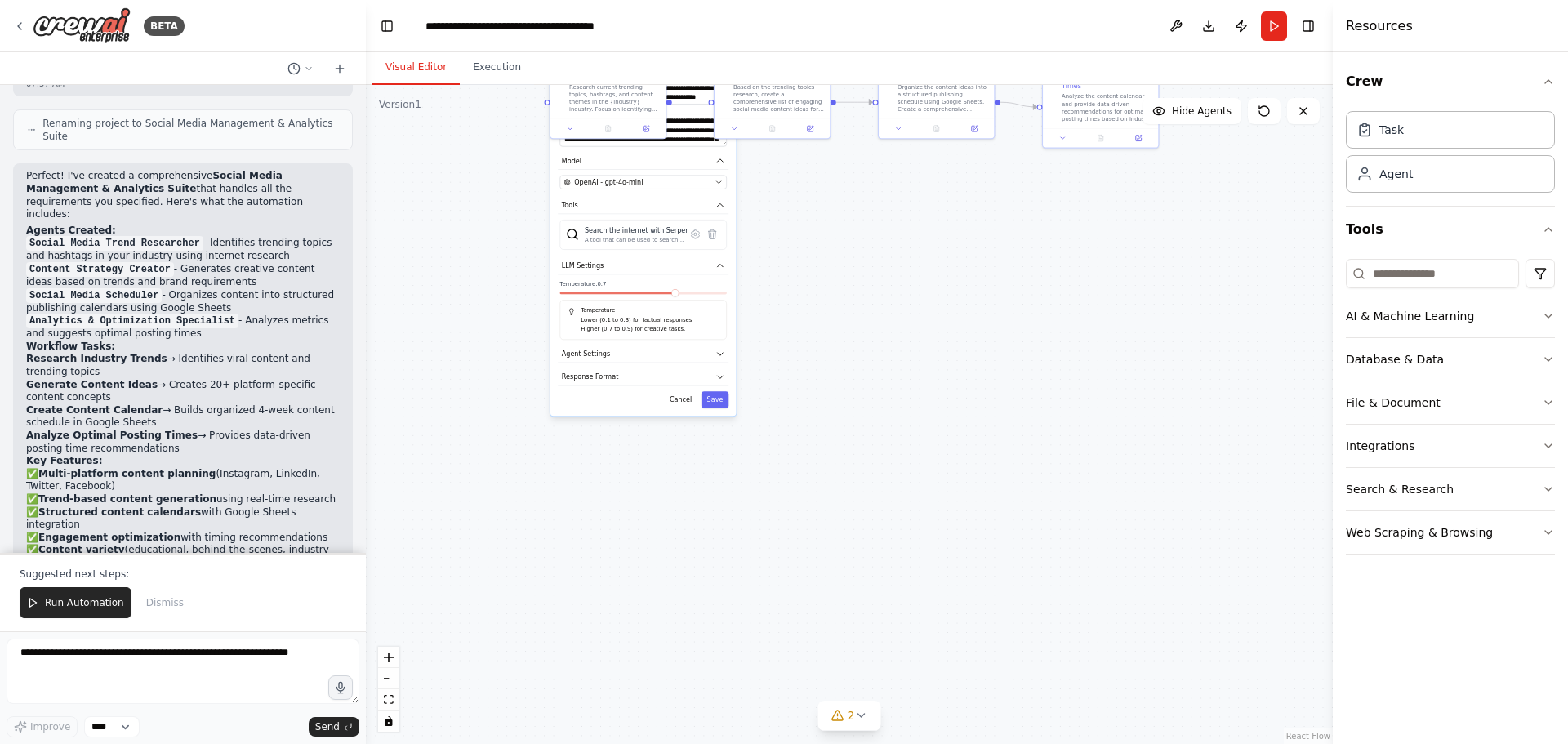
drag, startPoint x: 774, startPoint y: 309, endPoint x: 790, endPoint y: 381, distance: 73.8
click at [790, 381] on div ".deletable-edge-delete-btn { width: 20px; height: 20px; border: 0px solid #ffff…" at bounding box center [849, 414] width 967 height 659
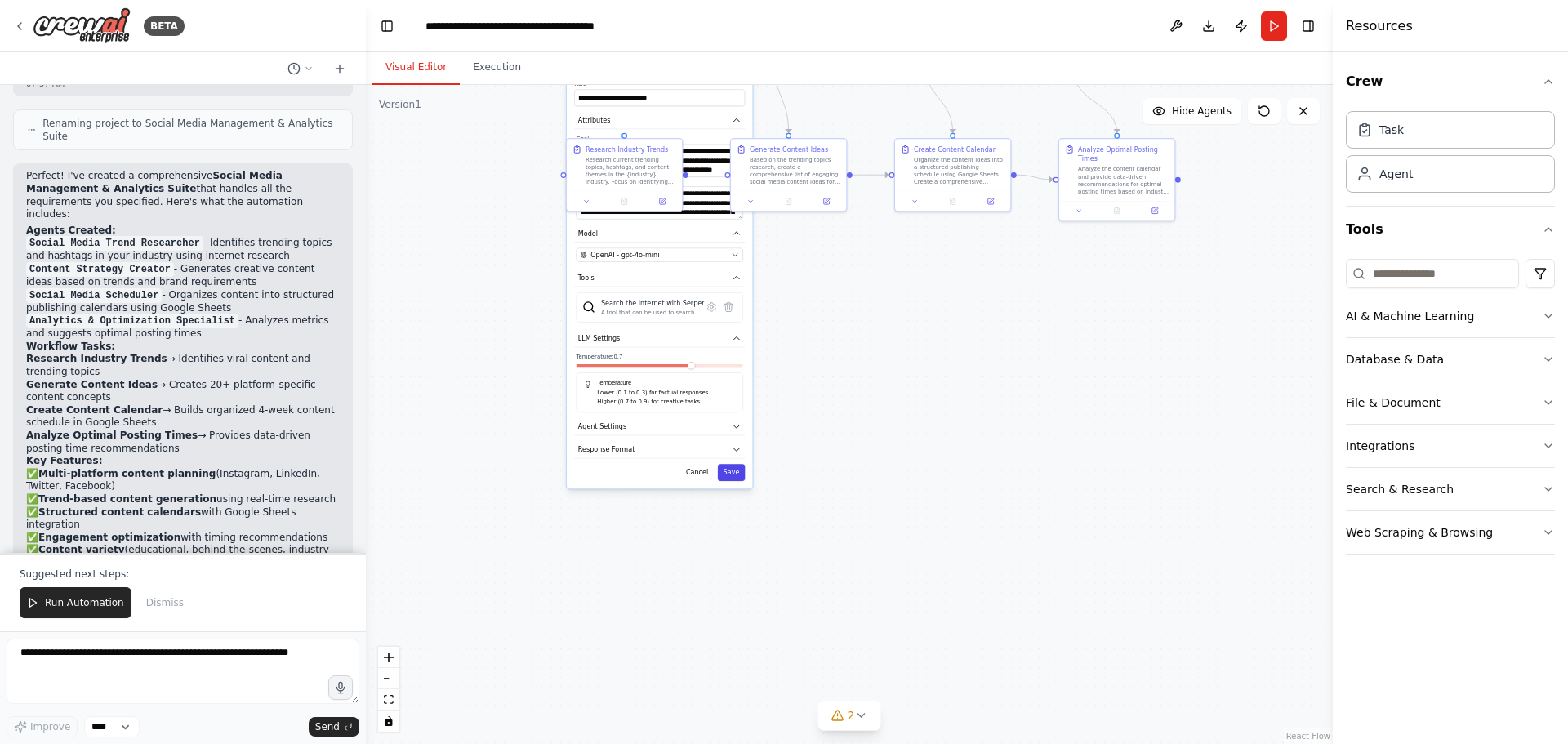
click at [730, 465] on button "Save" at bounding box center [731, 472] width 28 height 17
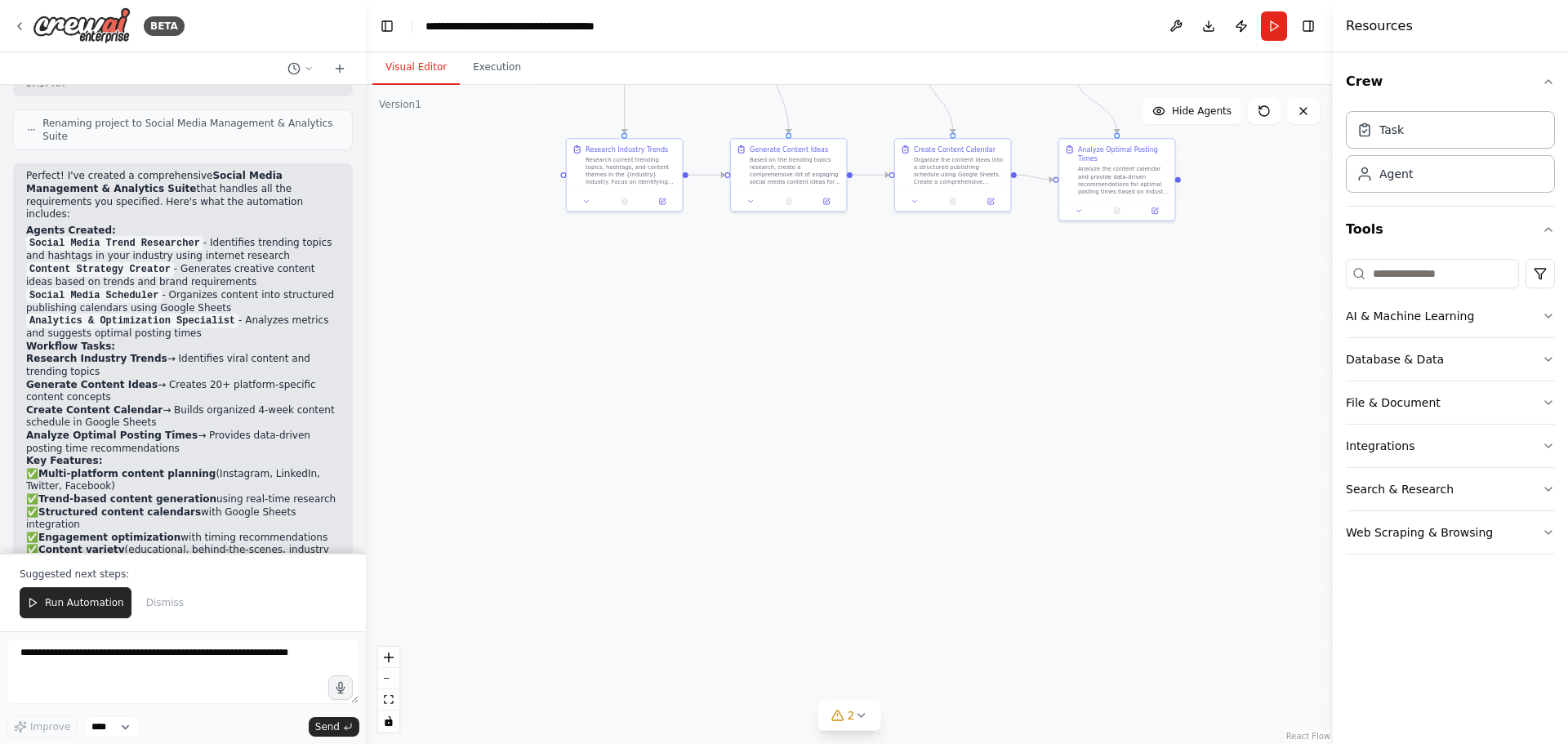
click at [716, 399] on div ".deletable-edge-delete-btn { width: 20px; height: 20px; border: 0px solid #ffff…" at bounding box center [849, 414] width 967 height 659
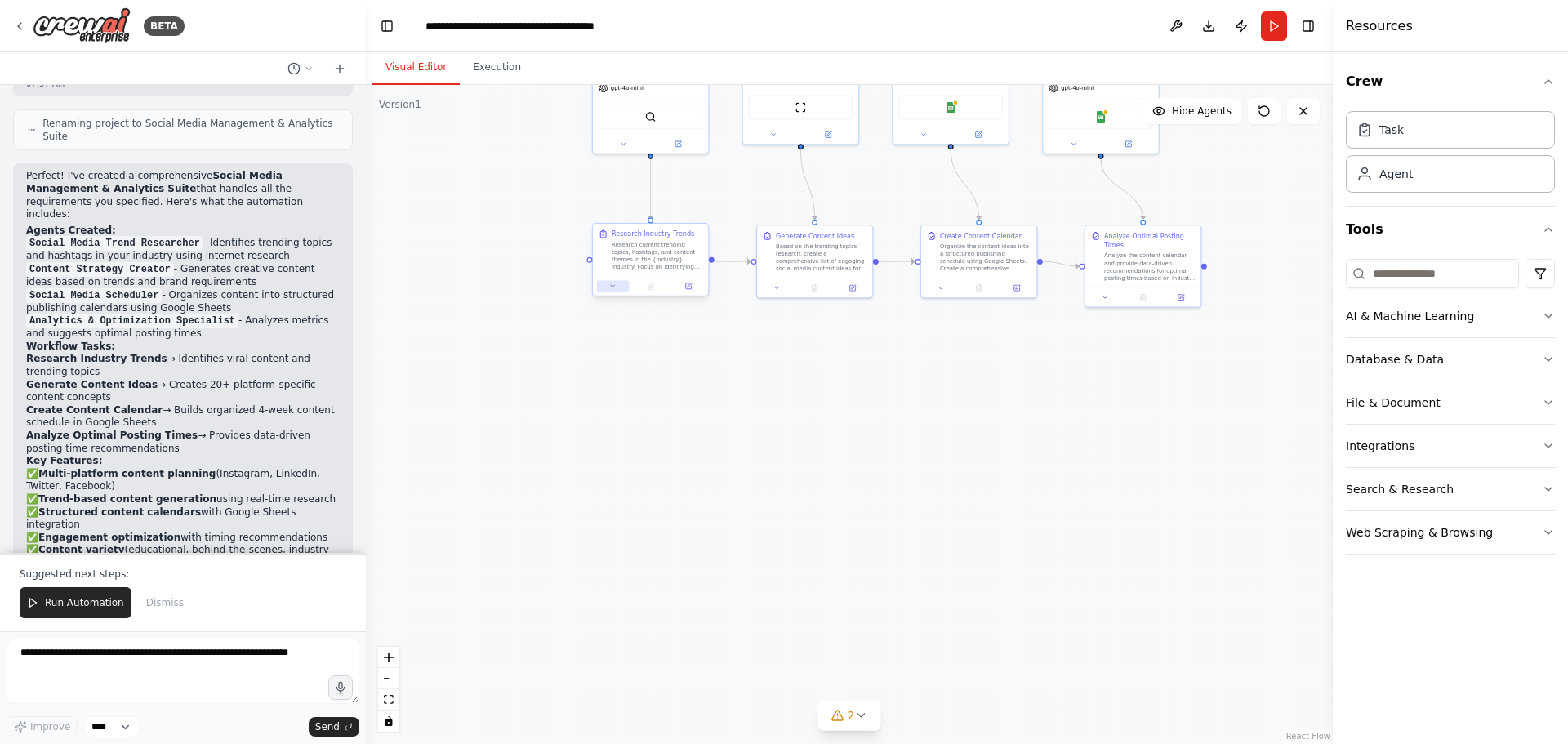
click at [613, 286] on icon at bounding box center [613, 286] width 4 height 2
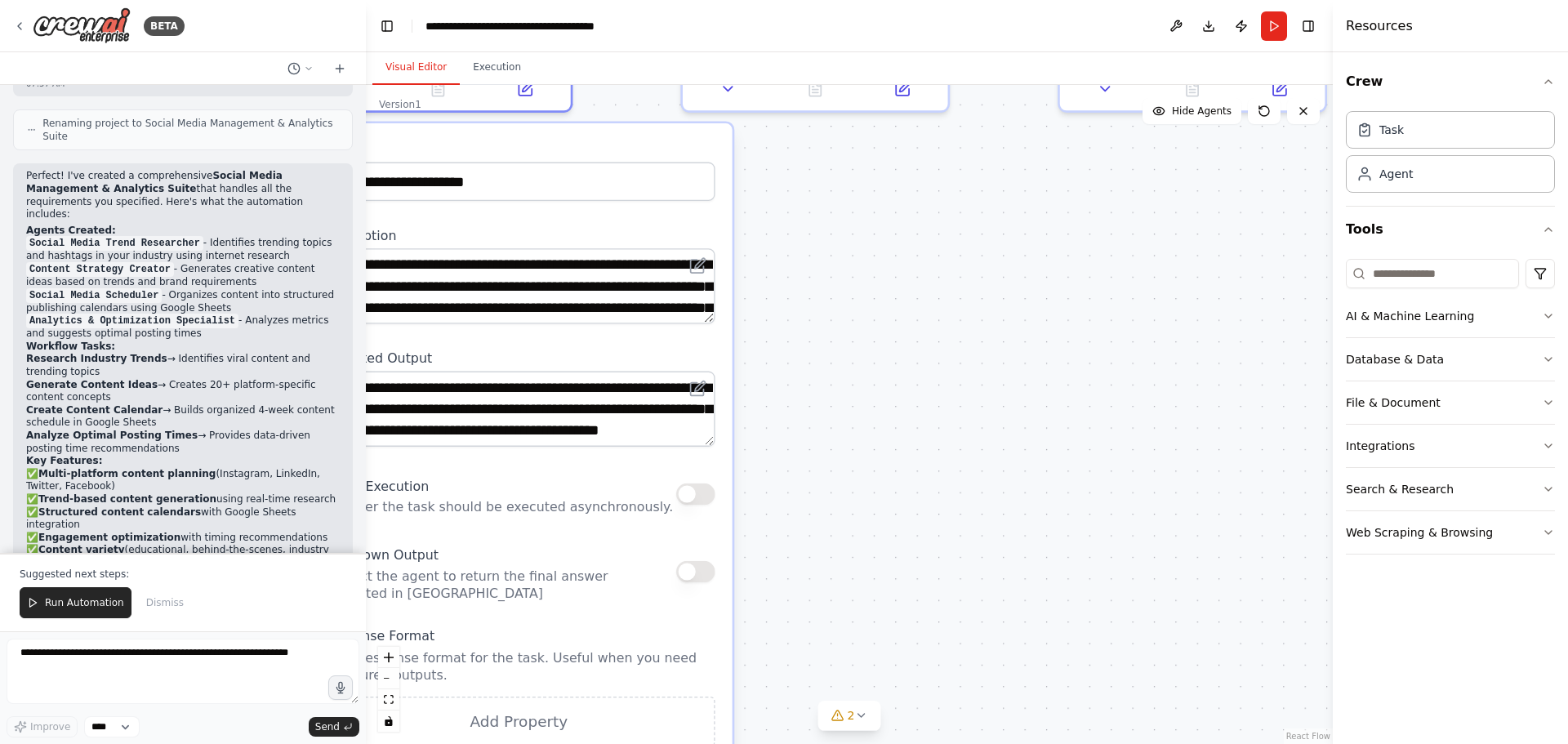
drag, startPoint x: 873, startPoint y: 408, endPoint x: 1012, endPoint y: 429, distance: 140.6
click at [1020, 432] on div ".deletable-edge-delete-btn { width: 20px; height: 20px; border: 0px solid #ffff…" at bounding box center [849, 414] width 967 height 659
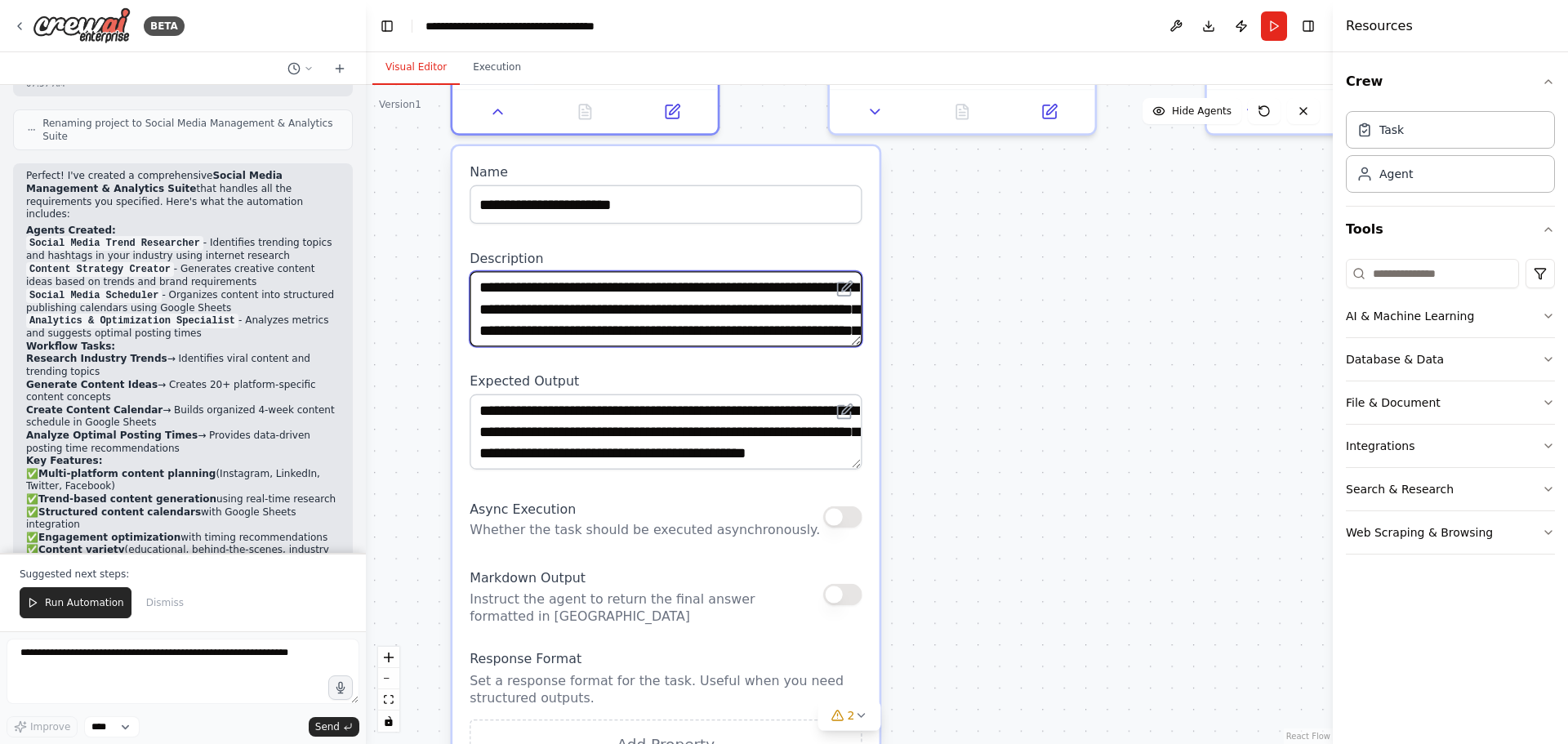
click at [661, 303] on textarea "**********" at bounding box center [665, 308] width 392 height 75
paste textarea "**********"
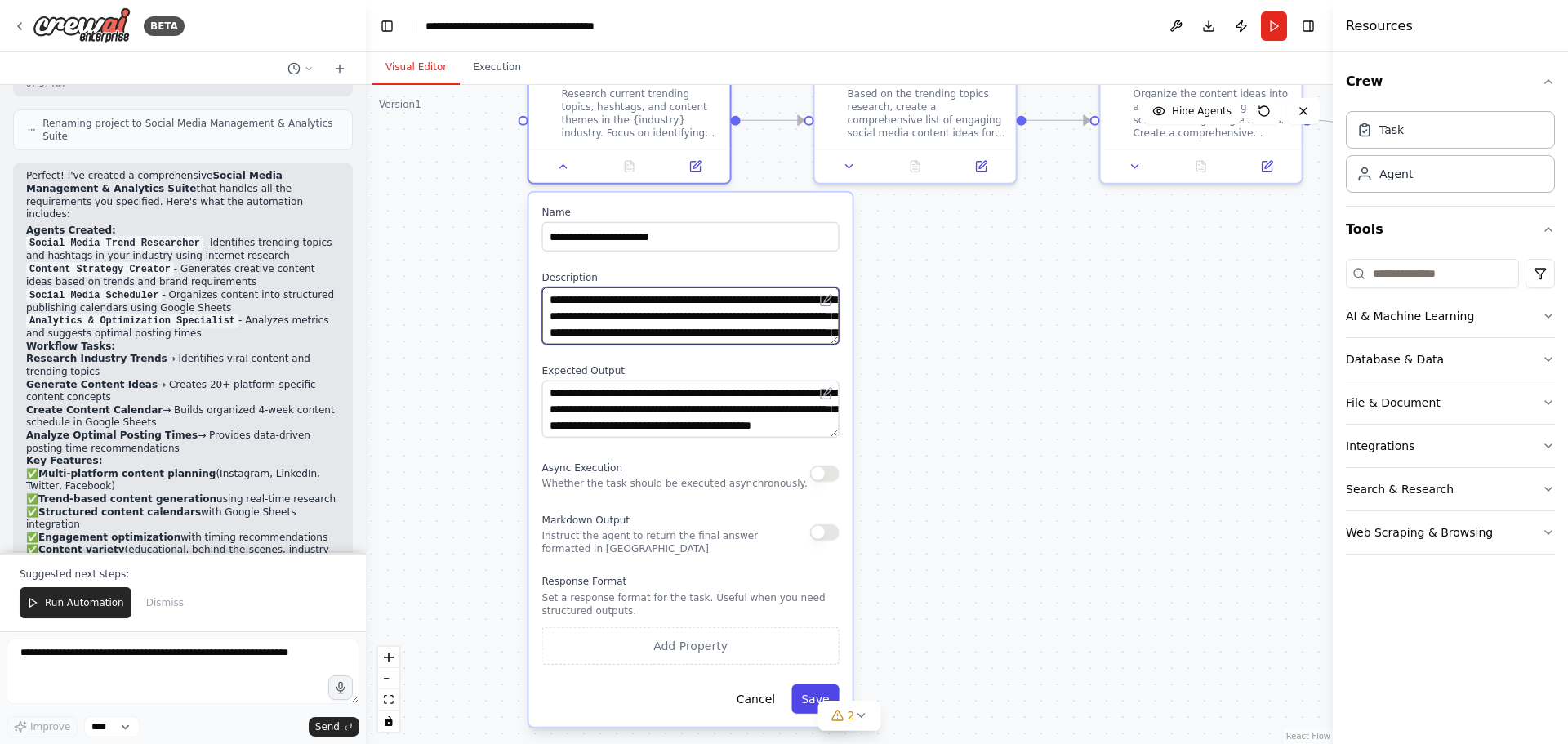
type textarea "**********"
click at [803, 699] on button "Save" at bounding box center [815, 699] width 47 height 29
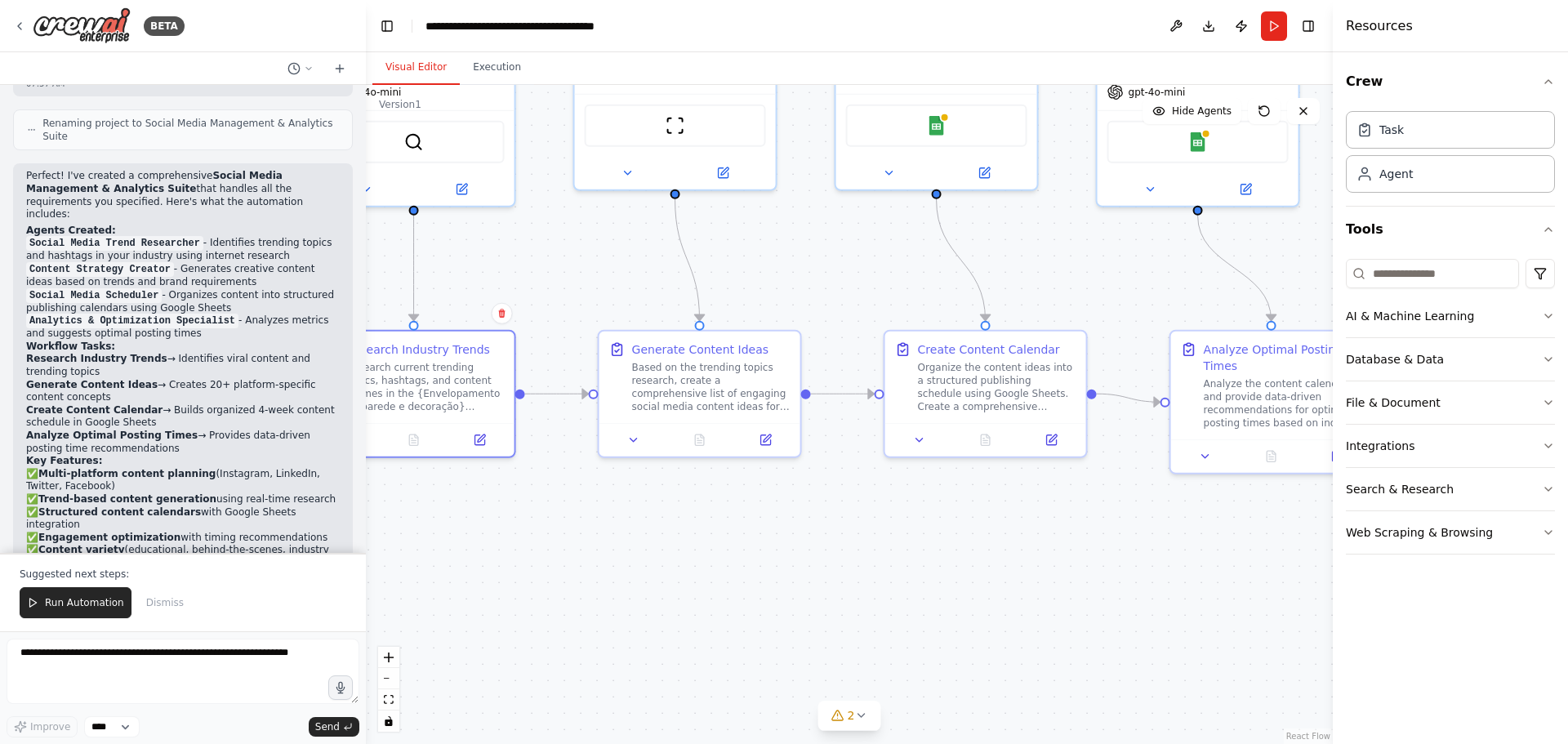
drag, startPoint x: 848, startPoint y: 436, endPoint x: 659, endPoint y: 647, distance: 283.3
click at [659, 647] on div ".deletable-edge-delete-btn { width: 20px; height: 20px; border: 0px solid #ffff…" at bounding box center [849, 414] width 967 height 659
click at [708, 404] on div "Based on the trending topics research, create a comprehensive list of engaging …" at bounding box center [711, 384] width 158 height 53
click at [639, 439] on icon at bounding box center [633, 436] width 13 height 13
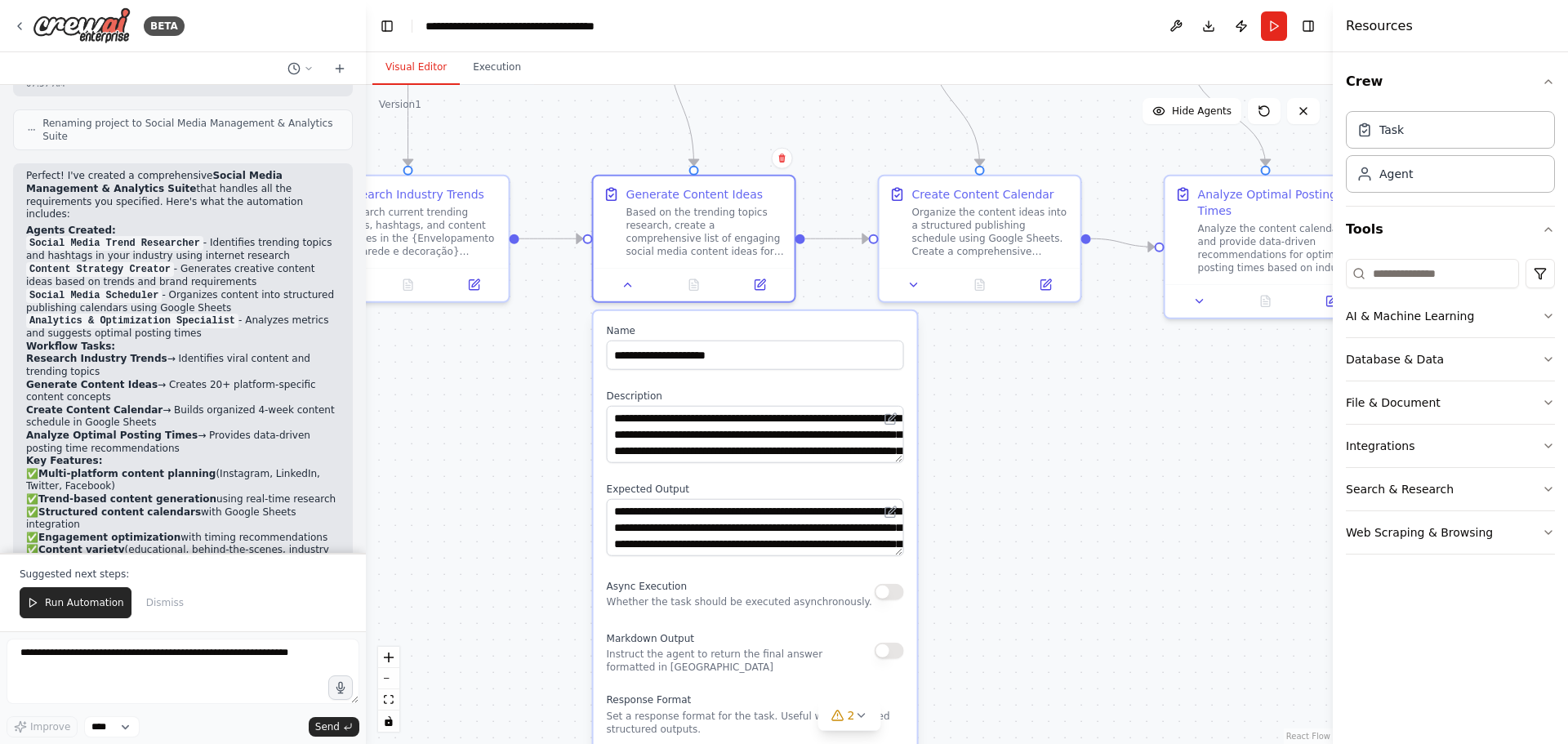
drag, startPoint x: 998, startPoint y: 469, endPoint x: 988, endPoint y: 440, distance: 30.7
click at [988, 440] on div ".deletable-edge-delete-btn { width: 20px; height: 20px; border: 0px solid #ffff…" at bounding box center [849, 414] width 967 height 659
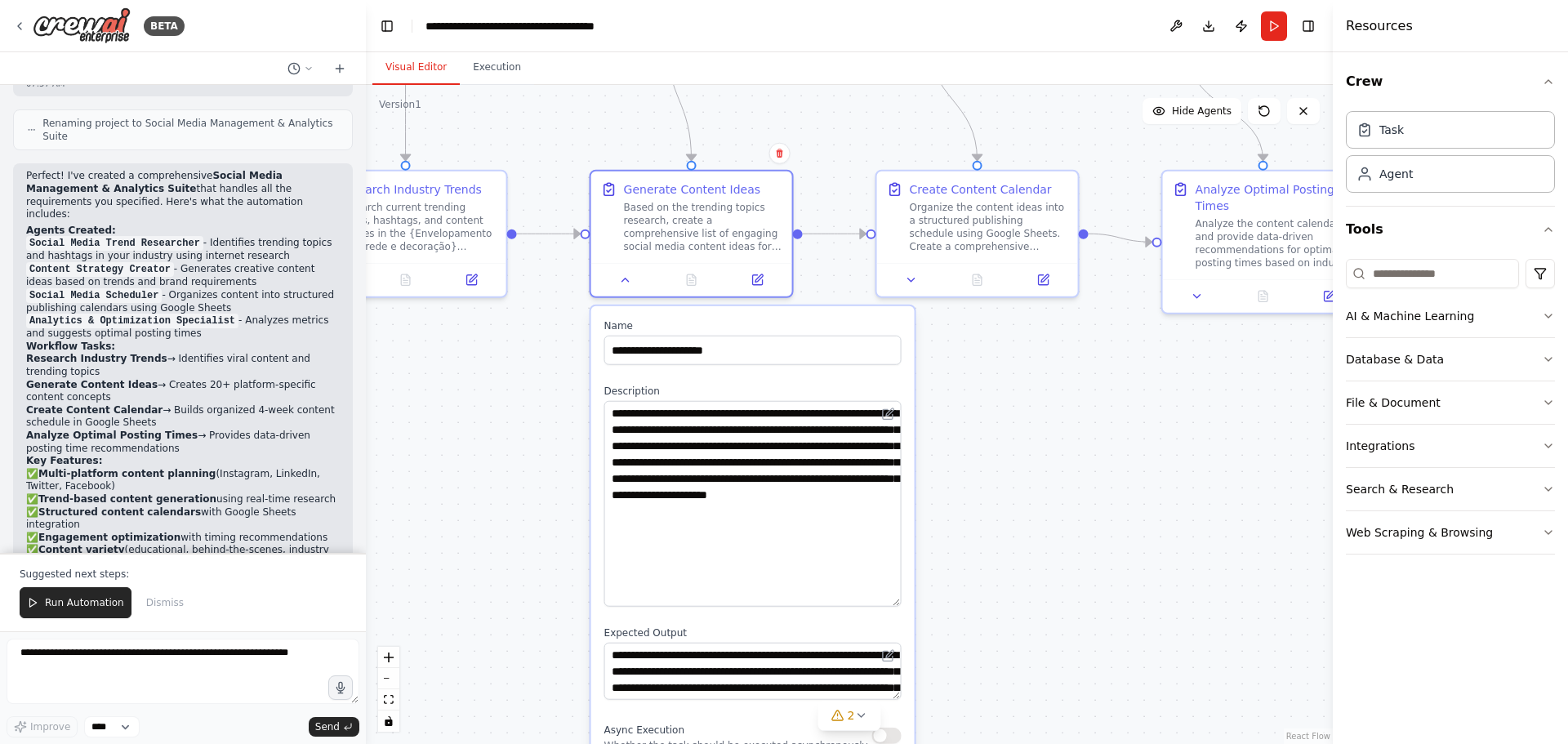
drag, startPoint x: 898, startPoint y: 451, endPoint x: 1009, endPoint y: 600, distance: 185.8
click at [1009, 600] on div ".deletable-edge-delete-btn { width: 20px; height: 20px; border: 0px solid #ffff…" at bounding box center [849, 414] width 967 height 659
drag, startPoint x: 662, startPoint y: 444, endPoint x: 737, endPoint y: 449, distance: 75.2
click at [737, 449] on textarea "**********" at bounding box center [753, 503] width 297 height 206
type textarea "**********"
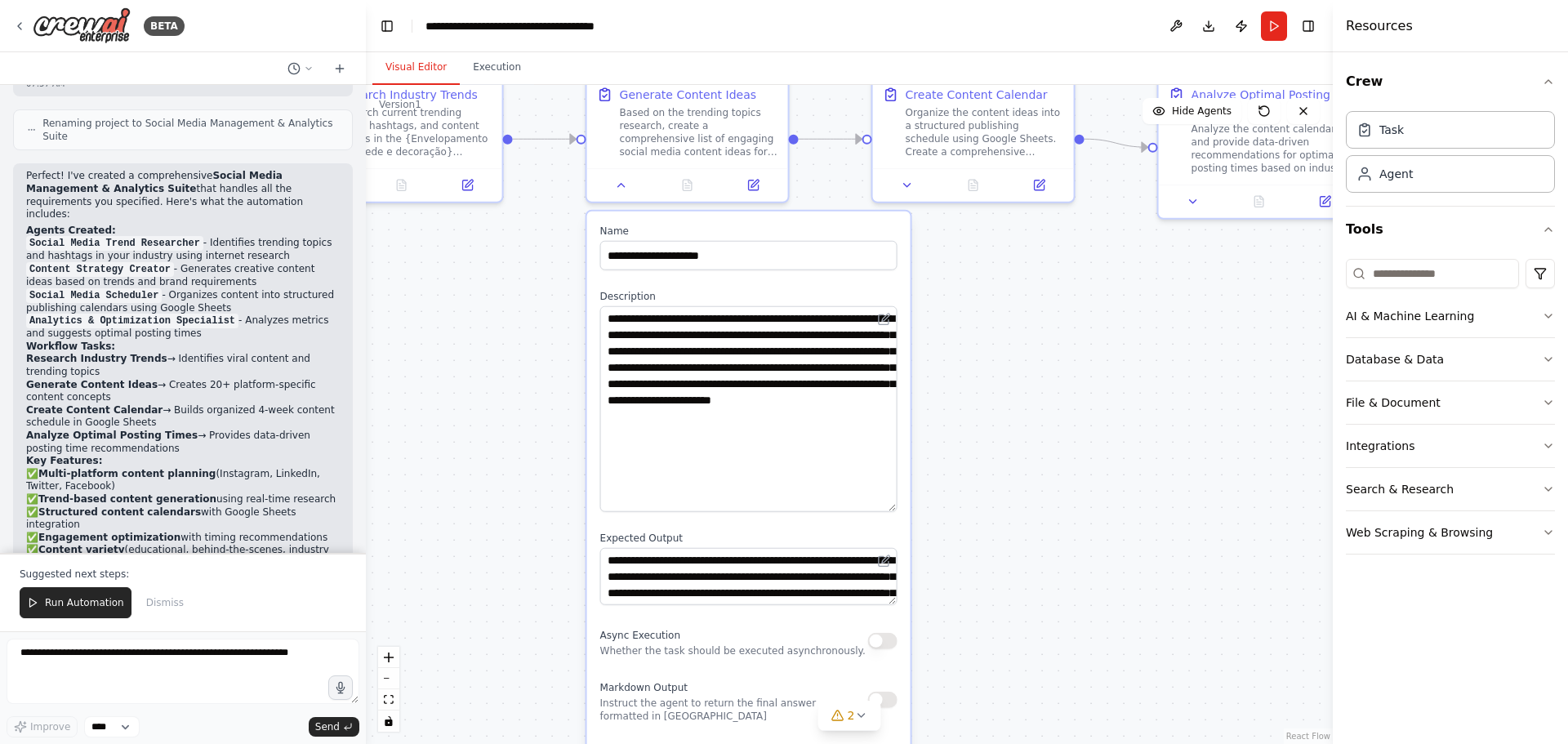
drag, startPoint x: 1031, startPoint y: 463, endPoint x: 1017, endPoint y: 336, distance: 127.8
click at [1020, 340] on div ".deletable-edge-delete-btn { width: 20px; height: 20px; border: 0px solid #ffff…" at bounding box center [849, 414] width 967 height 659
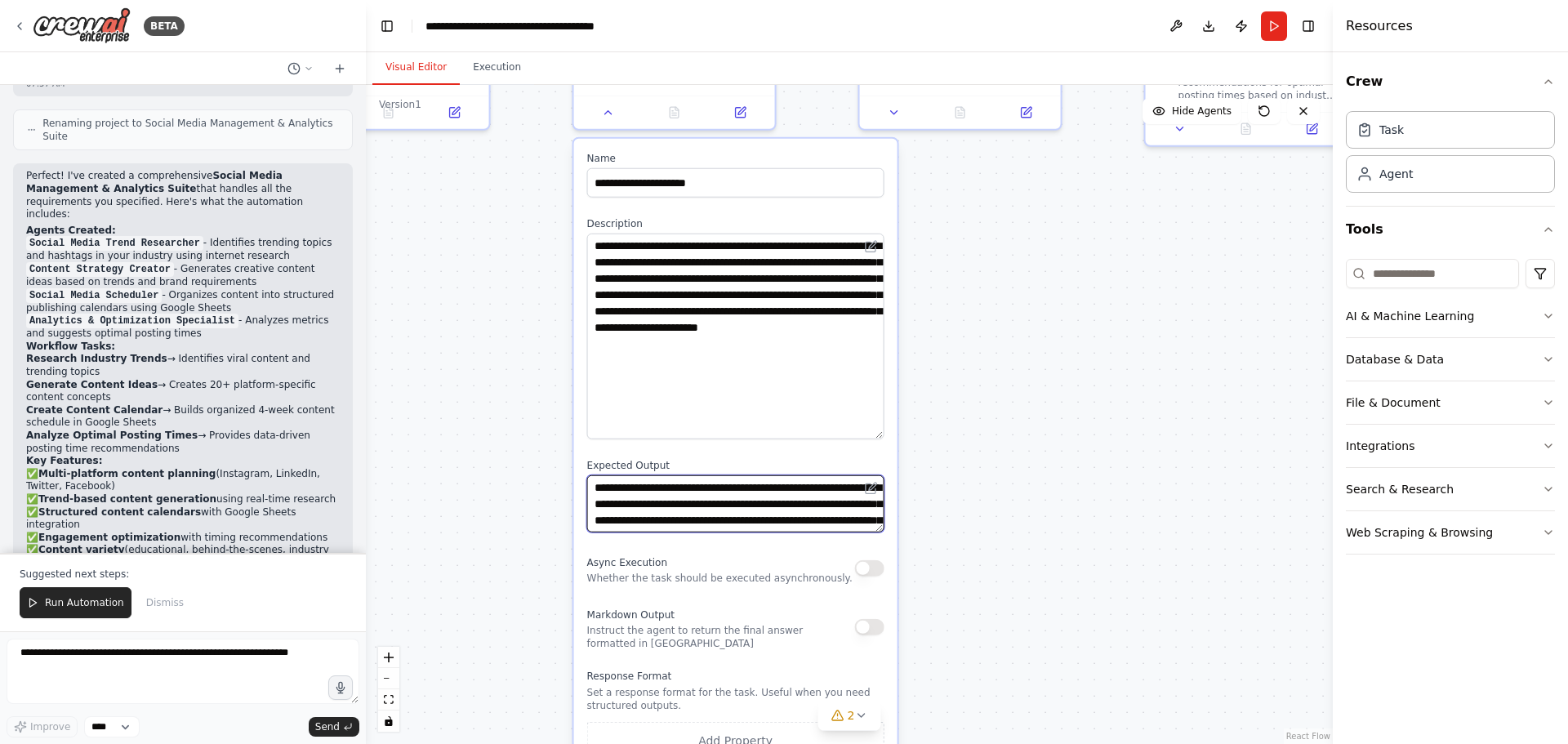
click at [804, 502] on textarea "**********" at bounding box center [735, 504] width 297 height 57
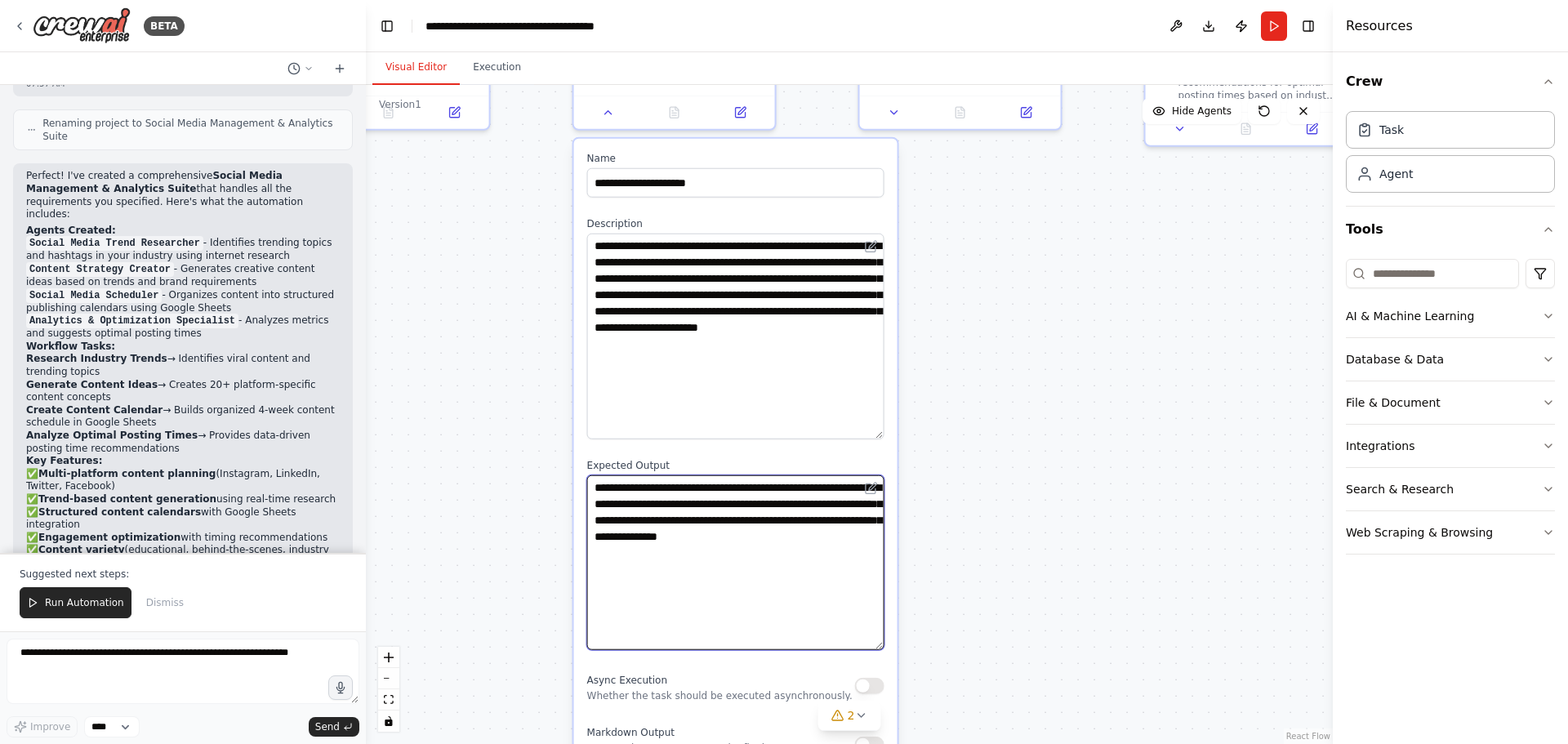
drag, startPoint x: 879, startPoint y: 527, endPoint x: 888, endPoint y: 645, distance: 118.3
click at [888, 645] on div "**********" at bounding box center [735, 538] width 323 height 800
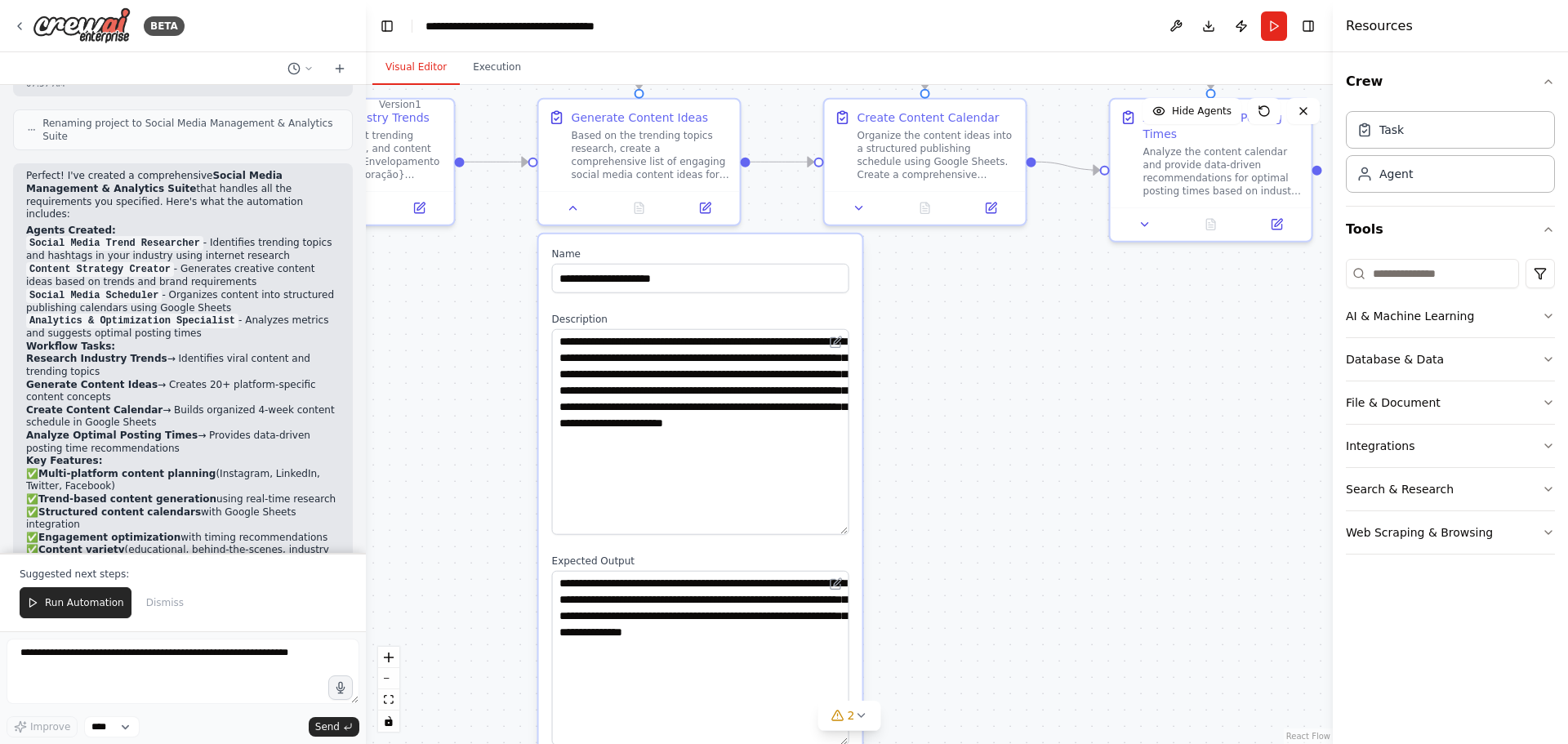
drag, startPoint x: 974, startPoint y: 420, endPoint x: 878, endPoint y: 579, distance: 185.7
click at [881, 584] on div ".deletable-edge-delete-btn { width: 20px; height: 20px; border: 0px solid #ffff…" at bounding box center [849, 414] width 967 height 659
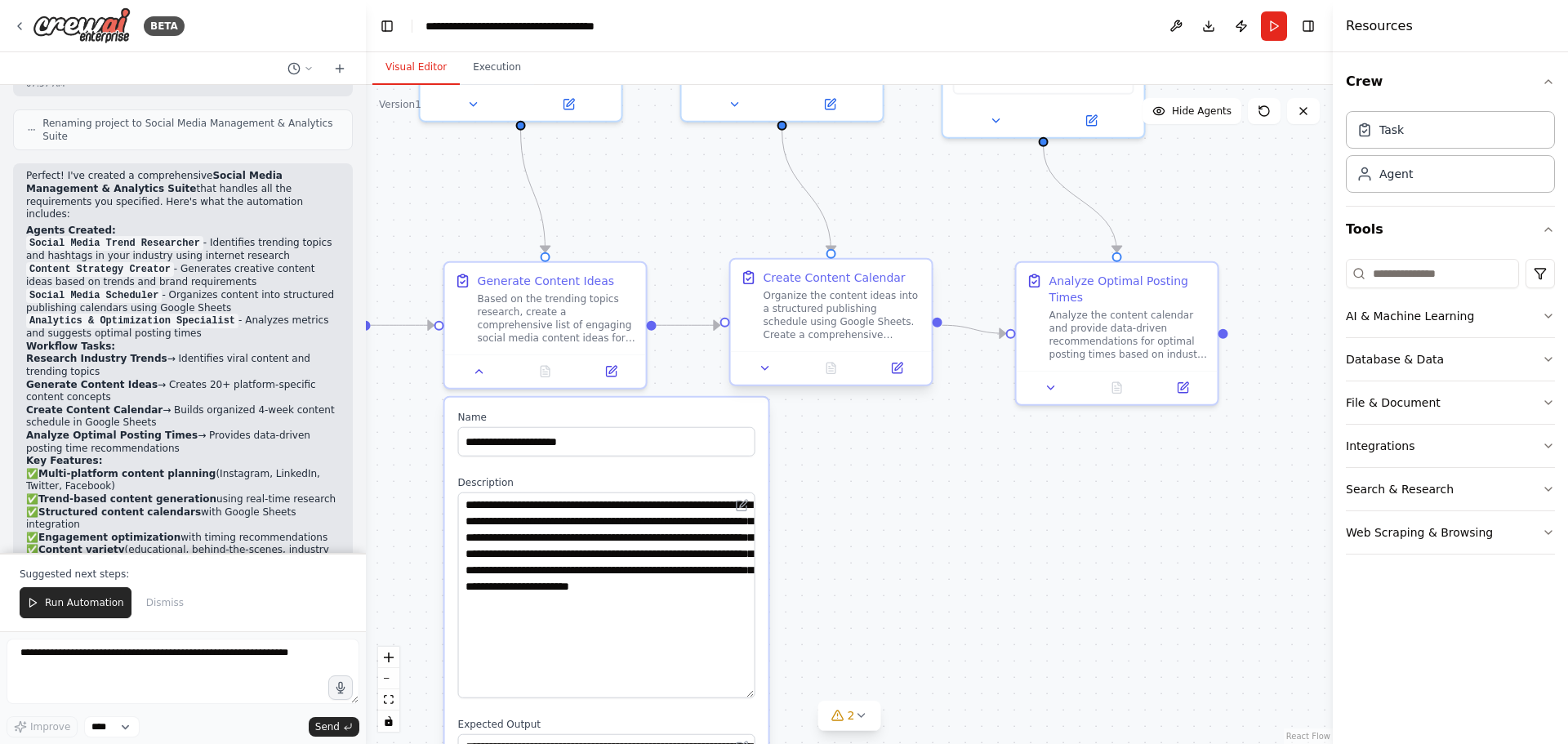
click at [815, 309] on div "Organize the content ideas into a structured publishing schedule using Google S…" at bounding box center [843, 315] width 158 height 53
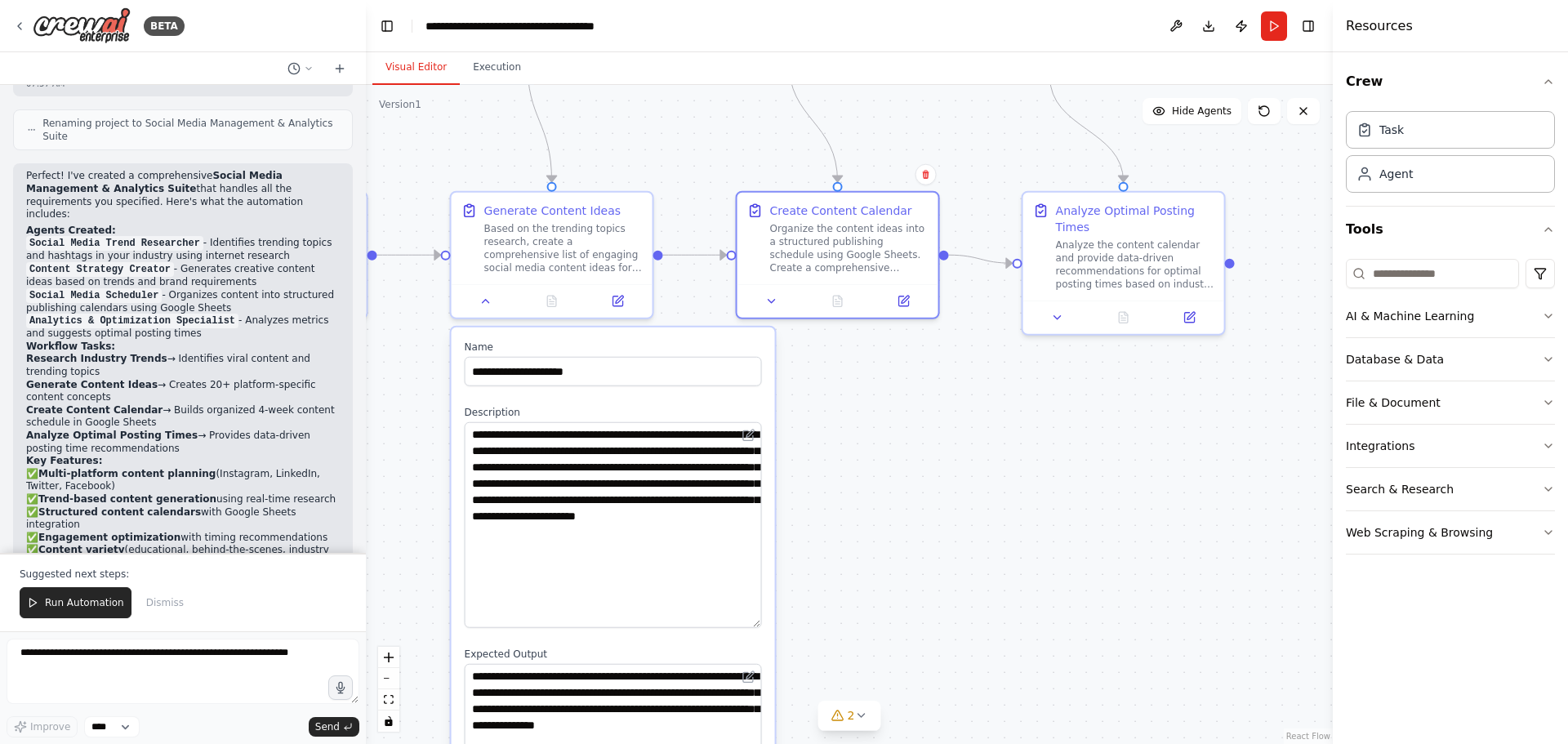
drag, startPoint x: 850, startPoint y: 572, endPoint x: 858, endPoint y: 268, distance: 304.1
click at [868, 206] on div ".deletable-edge-delete-btn { width: 20px; height: 20px; border: 0px solid #ffff…" at bounding box center [849, 414] width 967 height 659
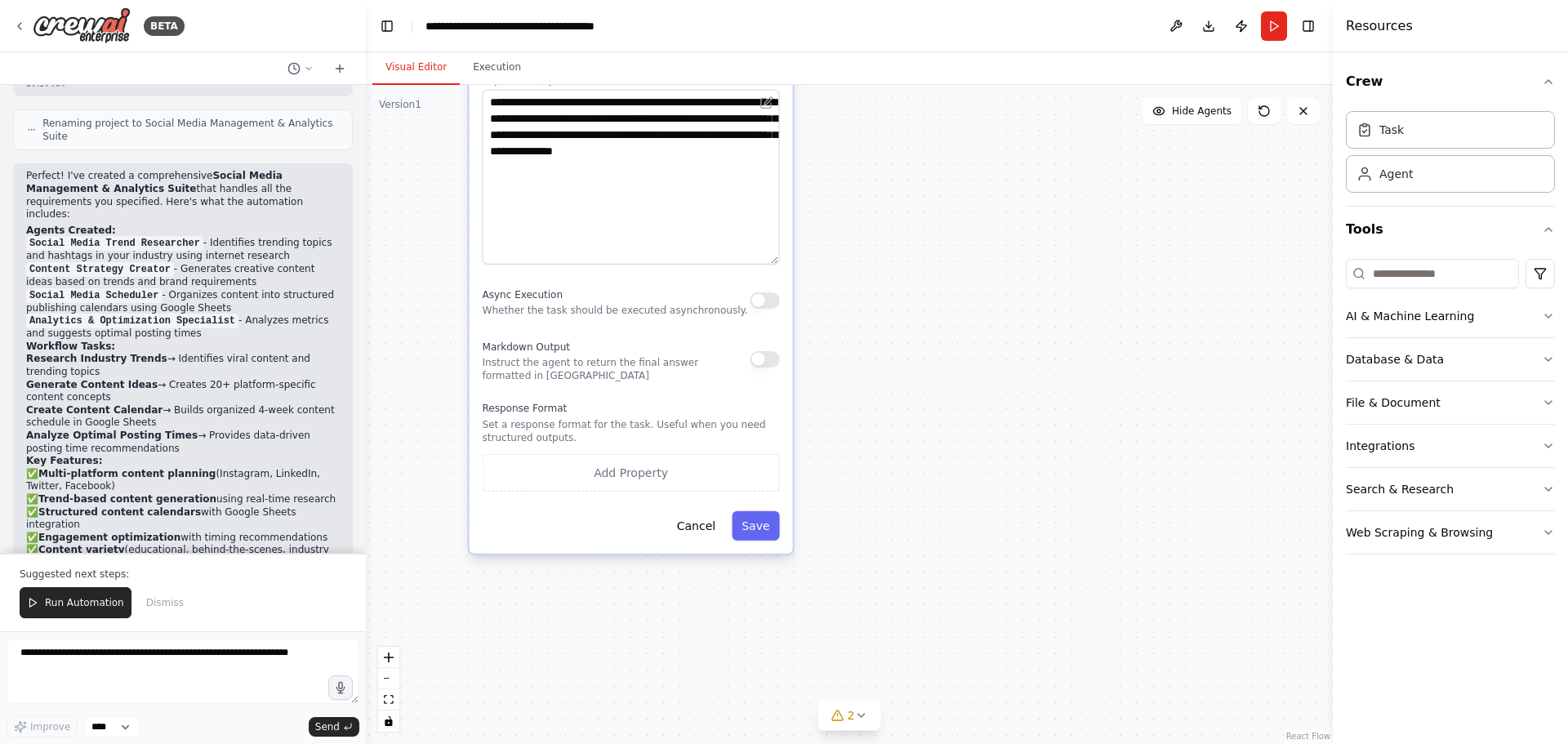
drag, startPoint x: 839, startPoint y: 400, endPoint x: 832, endPoint y: 330, distance: 70.3
click at [833, 331] on div ".deletable-edge-delete-btn { width: 20px; height: 20px; border: 0px solid #ffff…" at bounding box center [849, 414] width 967 height 659
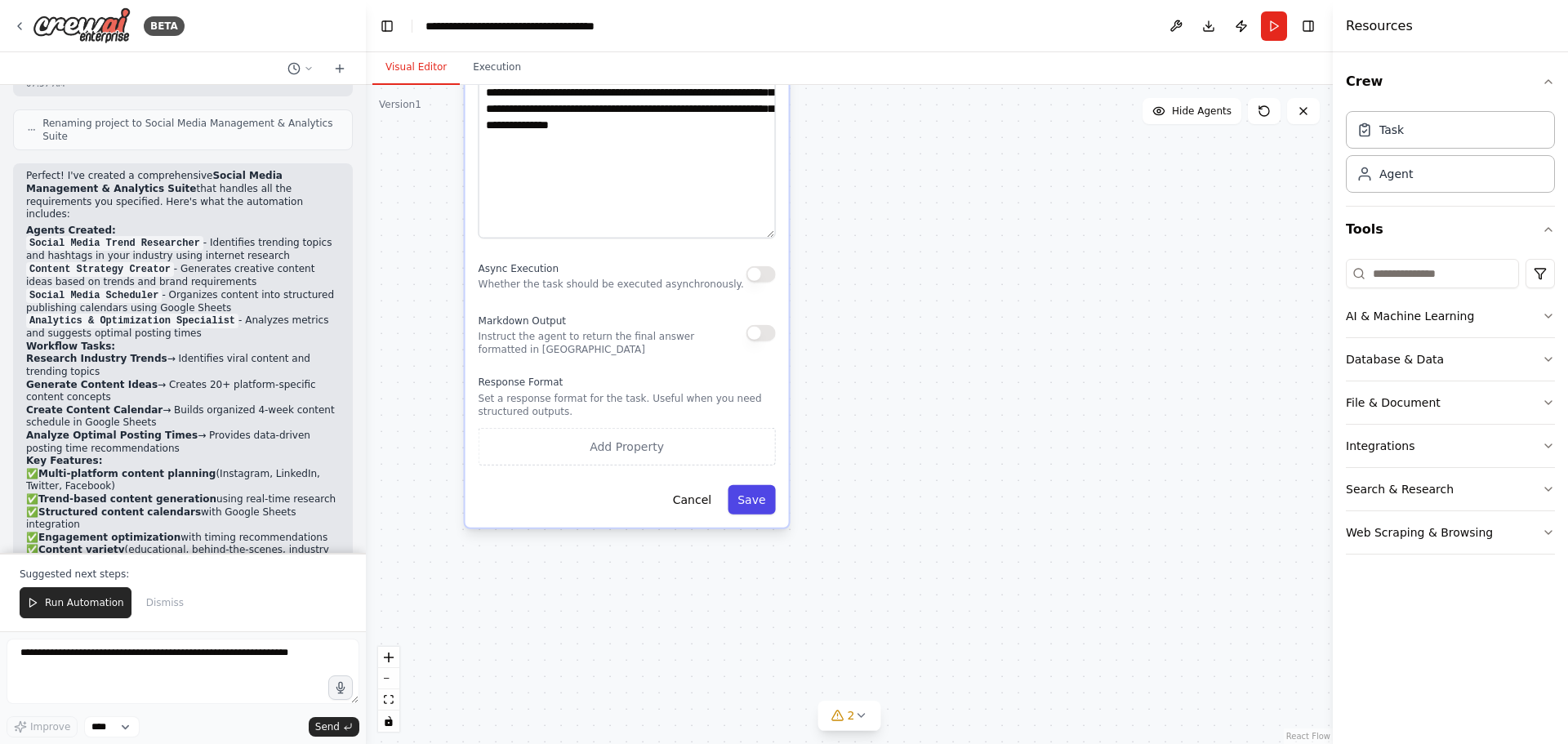
click at [756, 493] on button "Save" at bounding box center [751, 499] width 47 height 29
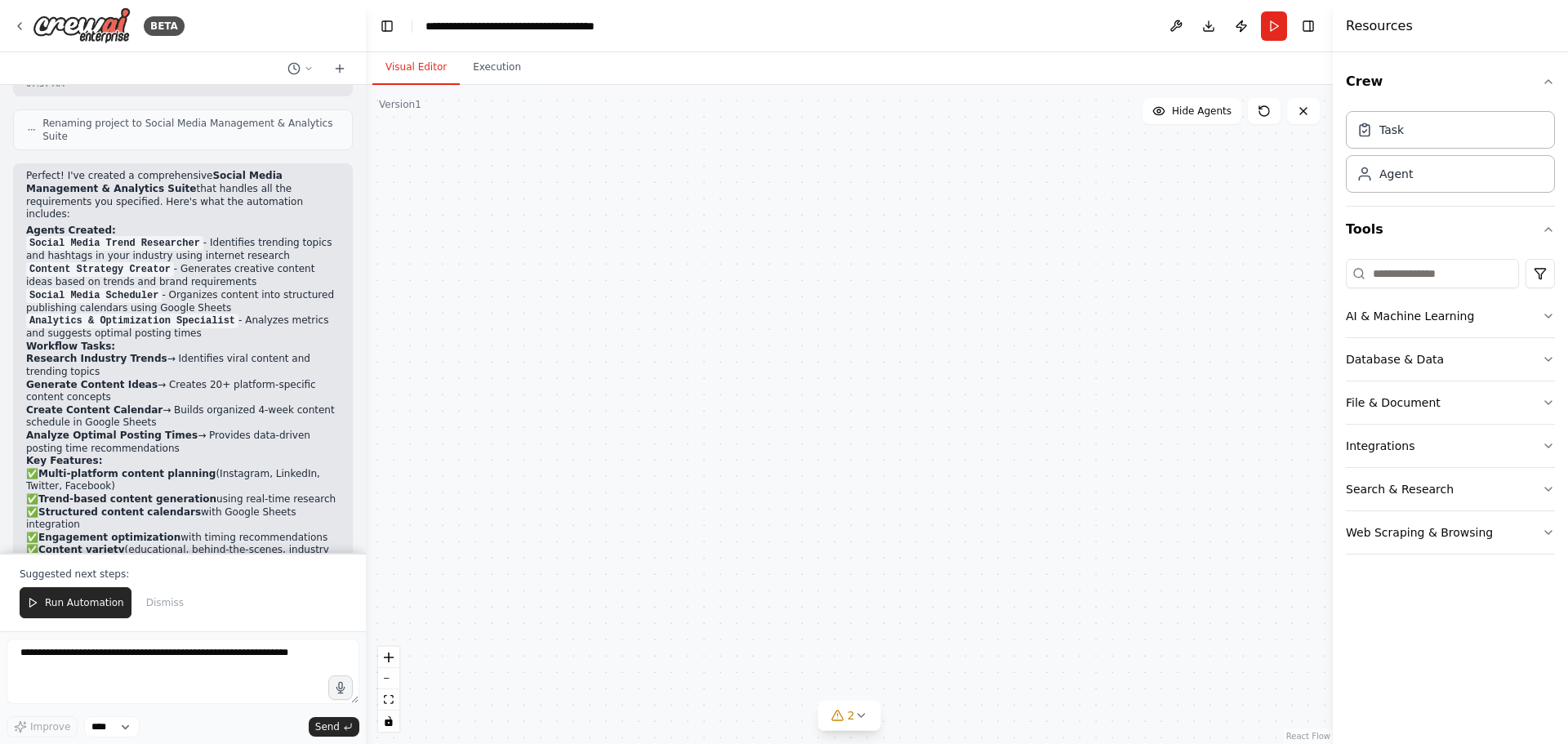
drag, startPoint x: 857, startPoint y: 251, endPoint x: 735, endPoint y: 658, distance: 424.9
click at [735, 656] on div ".deletable-edge-delete-btn { width: 20px; height: 20px; border: 0px solid #ffff…" at bounding box center [849, 414] width 967 height 659
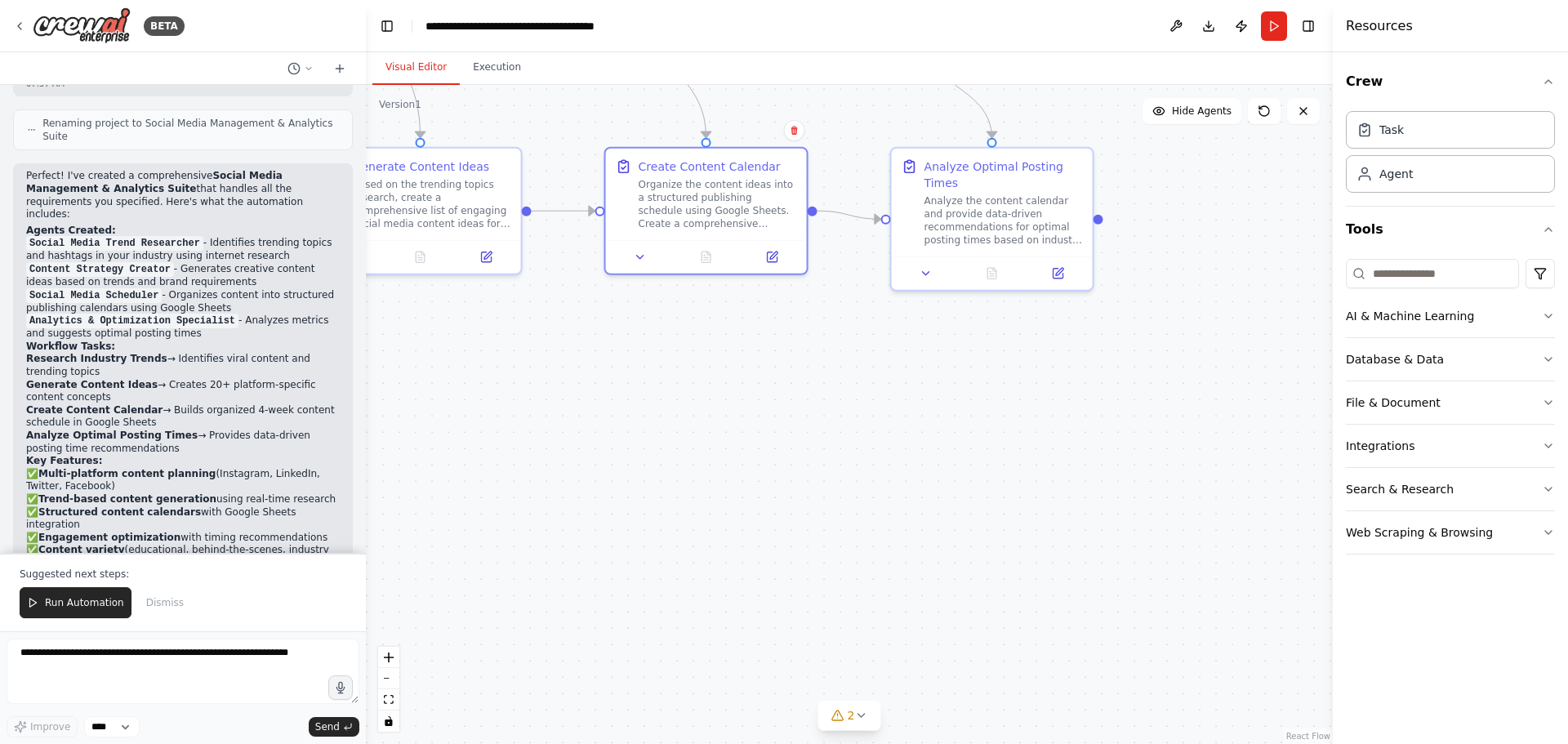
drag, startPoint x: 768, startPoint y: 505, endPoint x: 750, endPoint y: 667, distance: 163.0
click at [750, 667] on div ".deletable-edge-delete-btn { width: 20px; height: 20px; border: 0px solid #ffff…" at bounding box center [849, 414] width 967 height 659
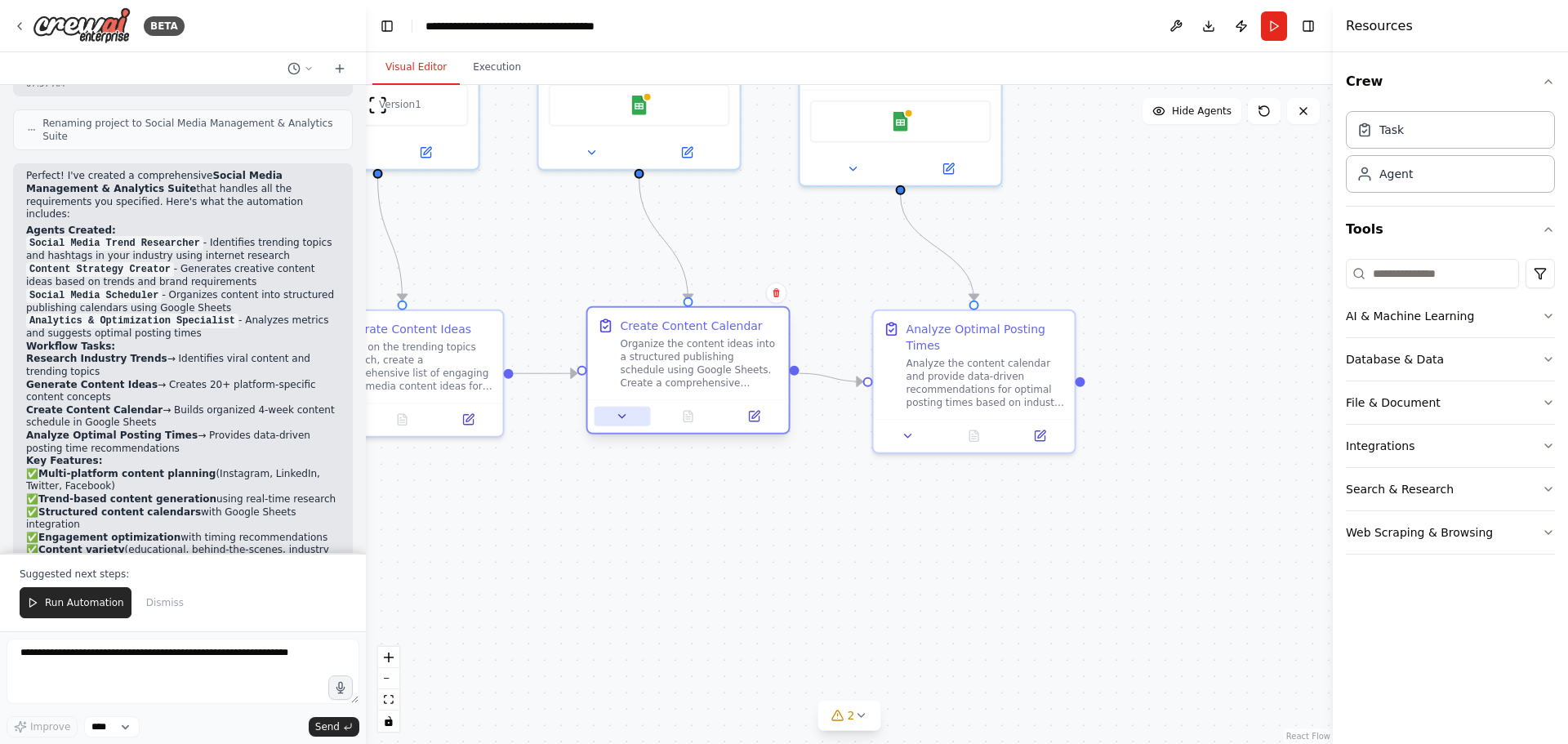
click at [616, 414] on icon at bounding box center [622, 416] width 13 height 13
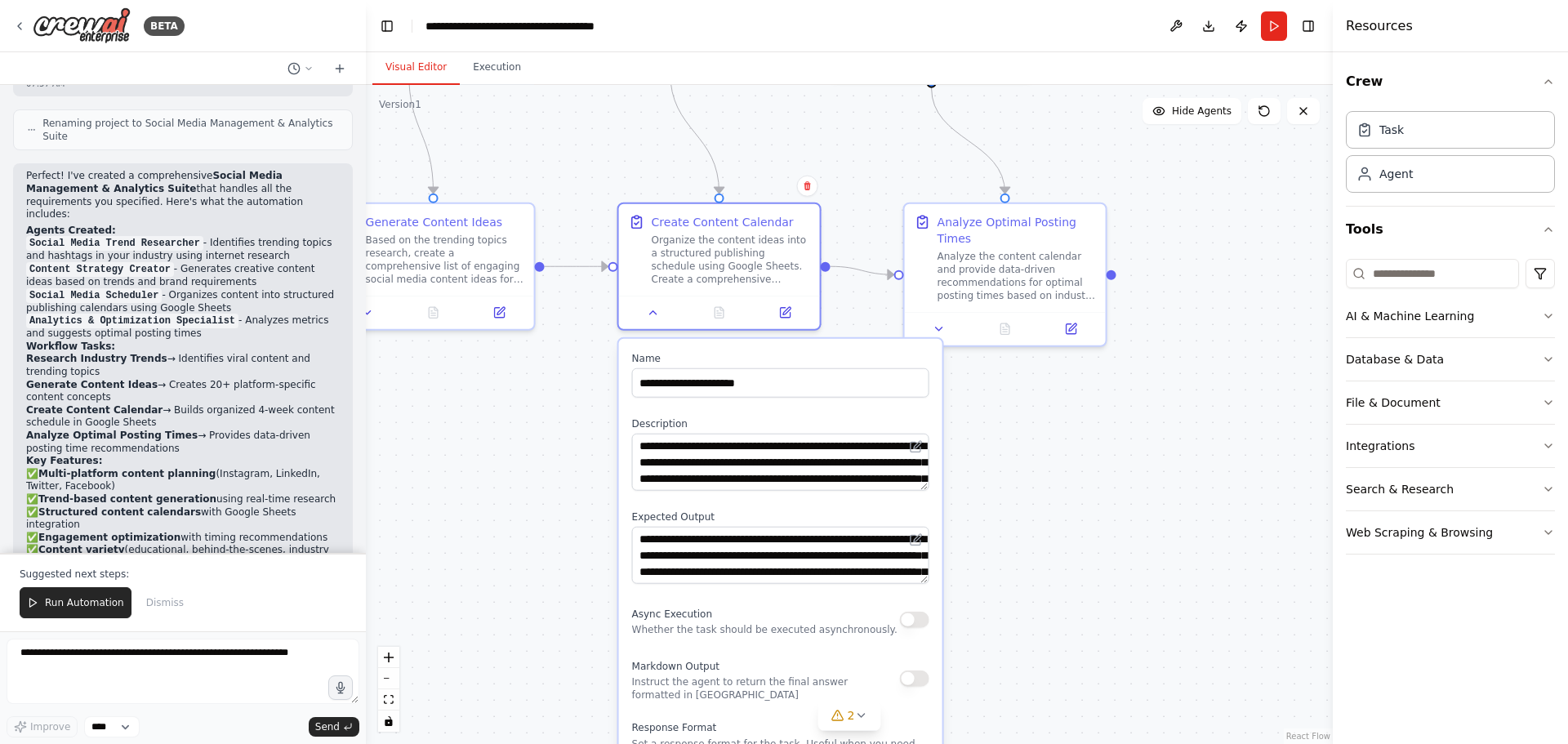
drag, startPoint x: 957, startPoint y: 617, endPoint x: 930, endPoint y: 450, distance: 169.2
click at [995, 449] on div ".deletable-edge-delete-btn { width: 20px; height: 20px; border: 0px solid #ffff…" at bounding box center [849, 414] width 967 height 659
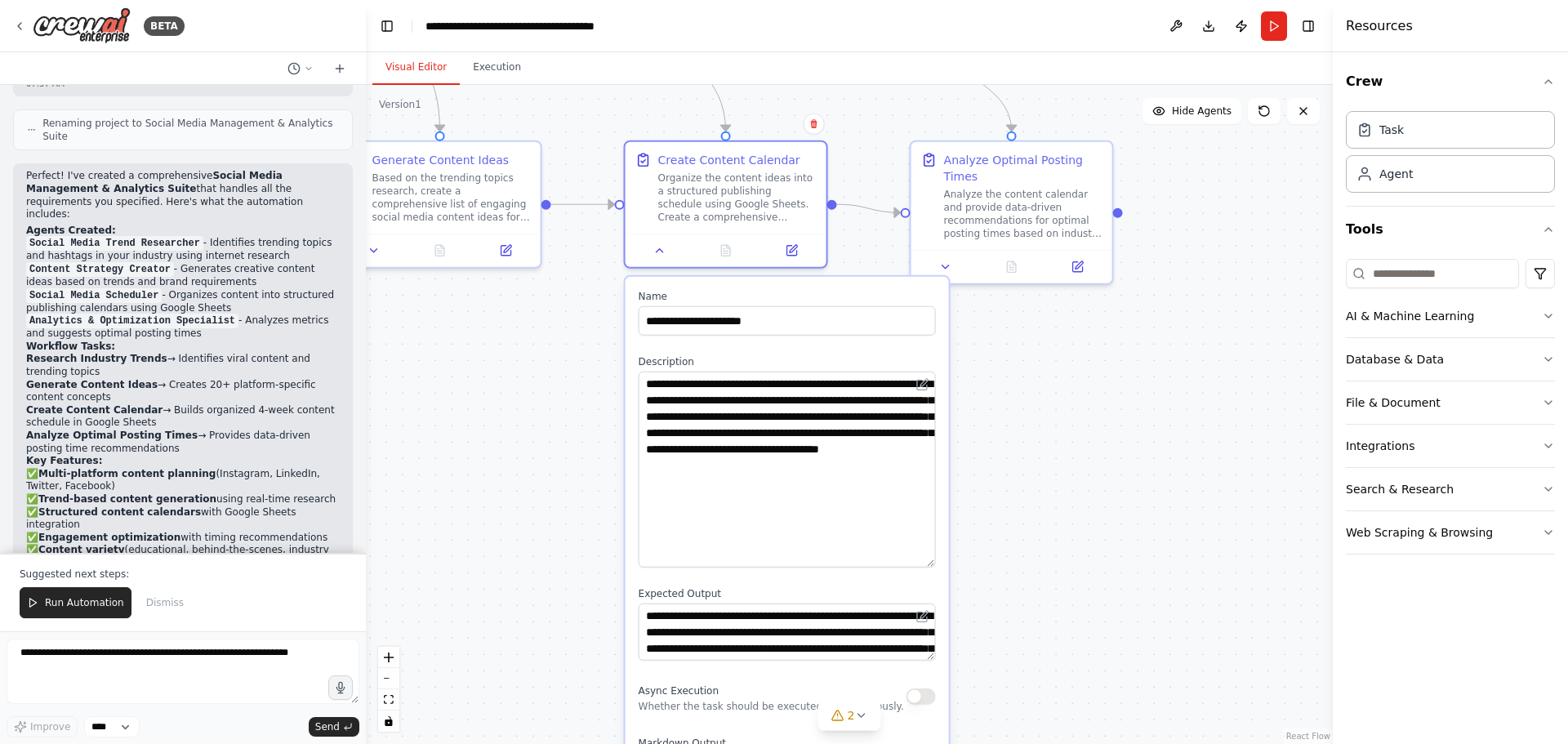
drag, startPoint x: 931, startPoint y: 427, endPoint x: 941, endPoint y: 565, distance: 138.4
click at [941, 565] on div "**********" at bounding box center [787, 613] width 323 height 673
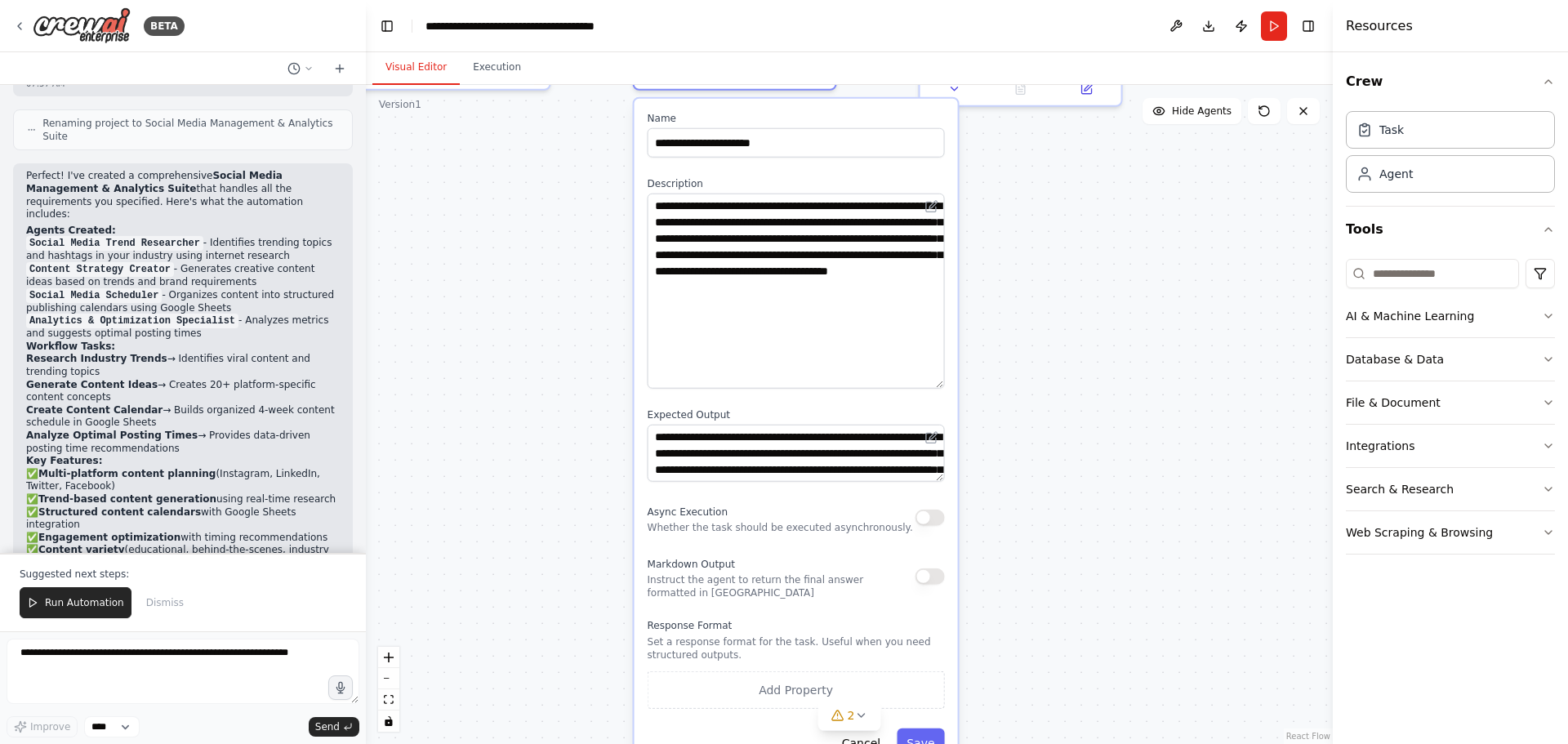
drag, startPoint x: 997, startPoint y: 573, endPoint x: 1006, endPoint y: 395, distance: 178.2
click at [1006, 395] on div ".deletable-edge-delete-btn { width: 20px; height: 20px; border: 0px solid #ffff…" at bounding box center [849, 414] width 967 height 659
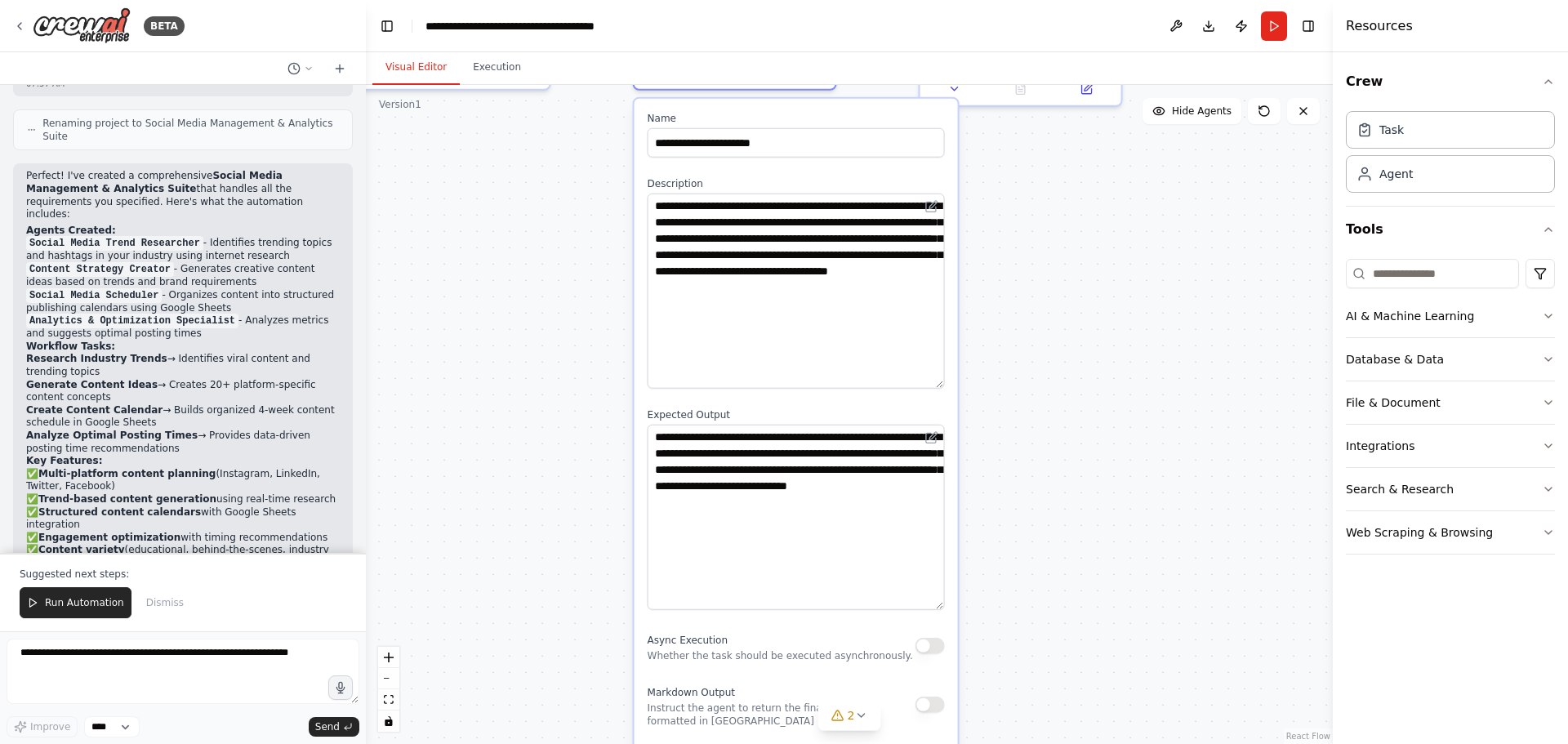
drag, startPoint x: 935, startPoint y: 471, endPoint x: 939, endPoint y: 599, distance: 128.1
click at [939, 599] on textarea "**********" at bounding box center [796, 517] width 297 height 185
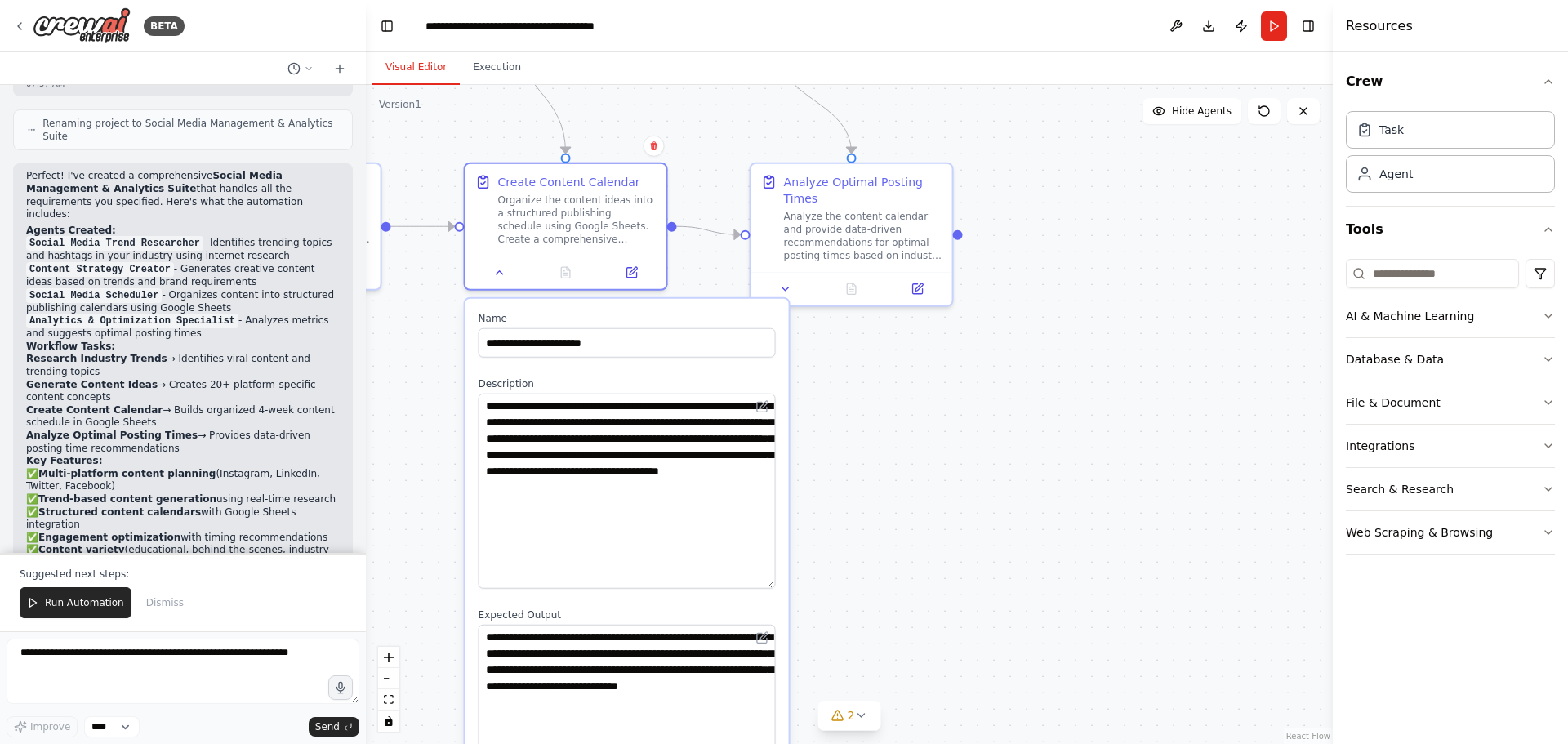
drag, startPoint x: 1060, startPoint y: 430, endPoint x: 929, endPoint y: 557, distance: 182.5
click at [929, 557] on div ".deletable-edge-delete-btn { width: 20px; height: 20px; border: 0px solid #ffff…" at bounding box center [849, 414] width 967 height 659
click at [783, 293] on button at bounding box center [785, 286] width 56 height 20
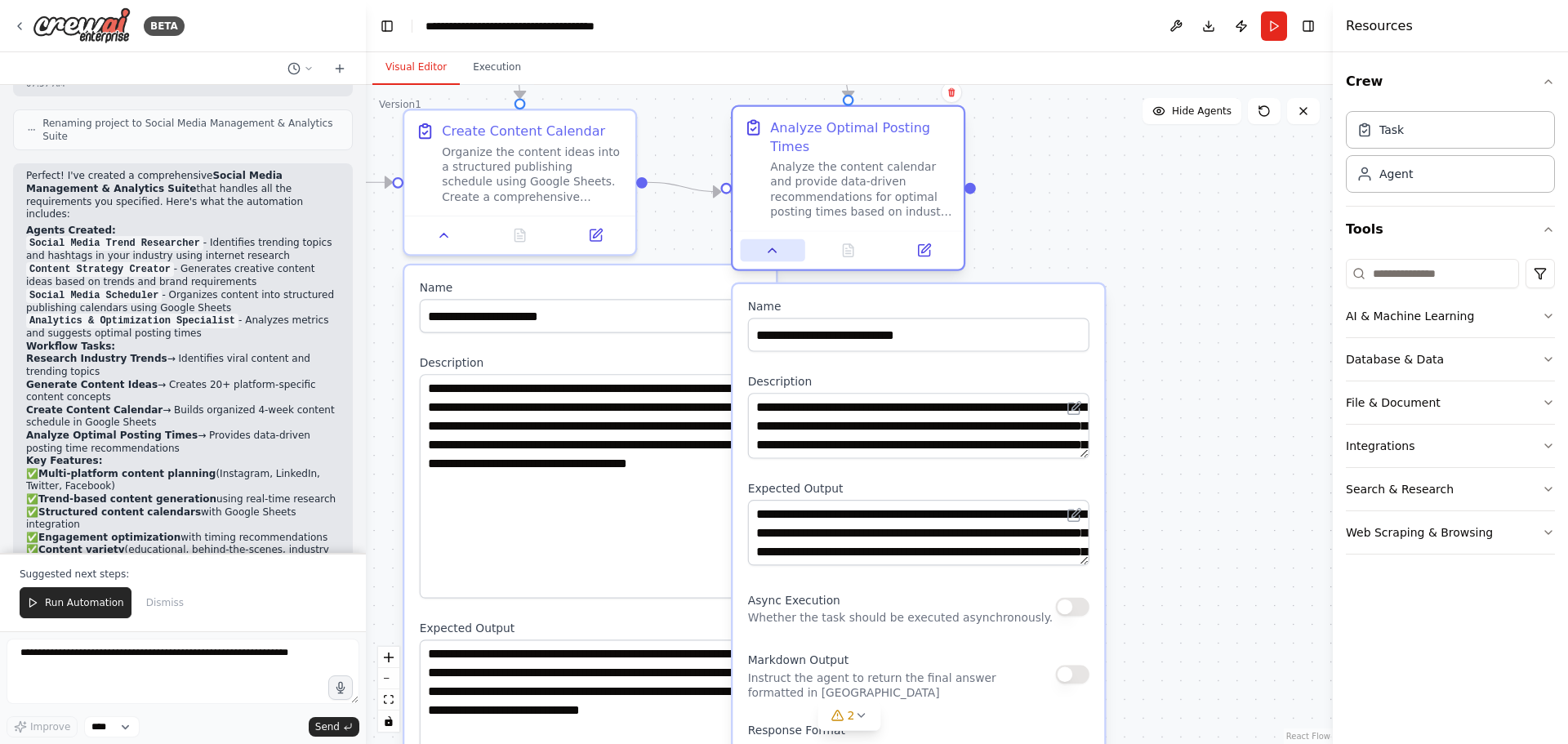
click at [775, 258] on button at bounding box center [773, 251] width 64 height 23
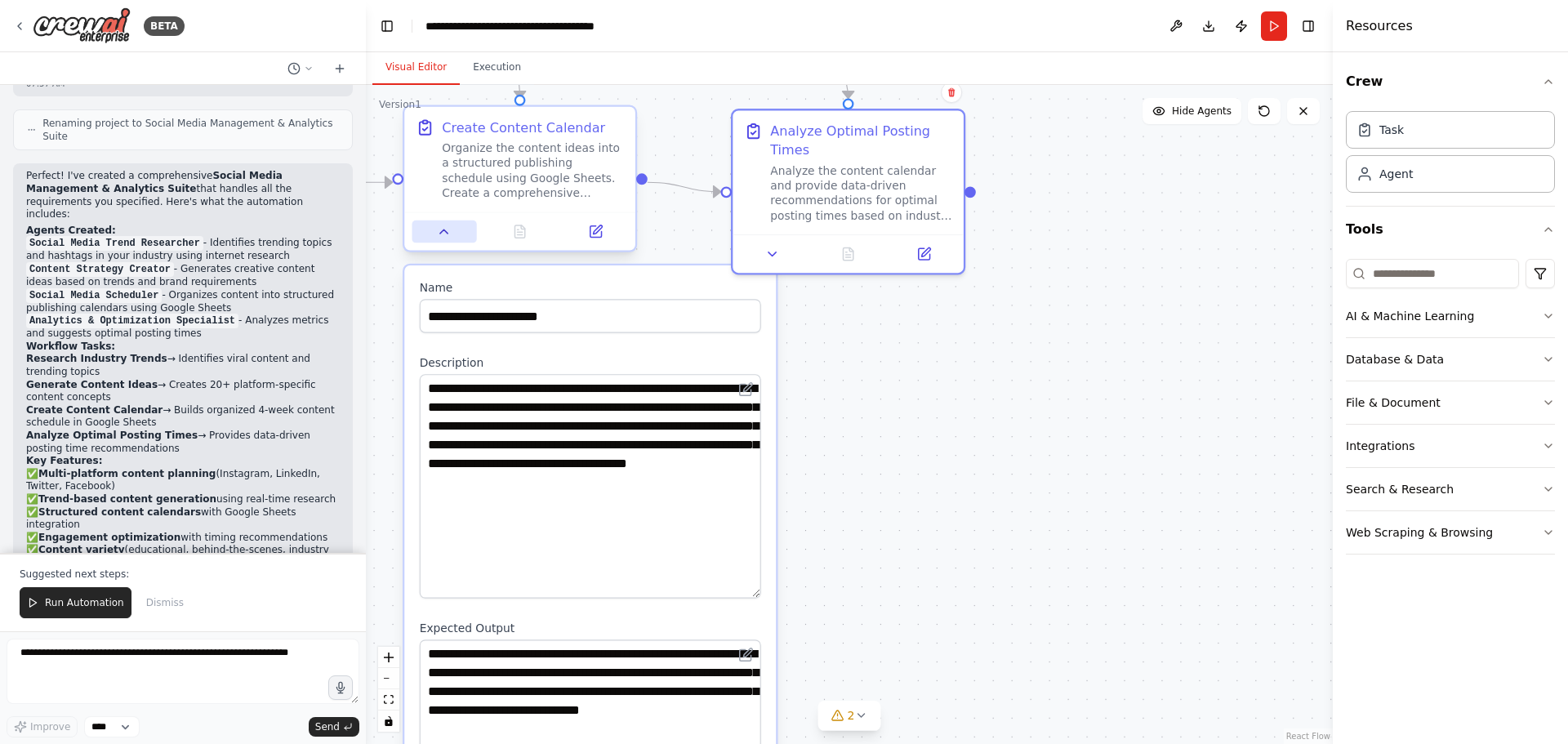
click at [431, 238] on button at bounding box center [443, 232] width 64 height 23
click at [443, 236] on icon at bounding box center [444, 230] width 15 height 15
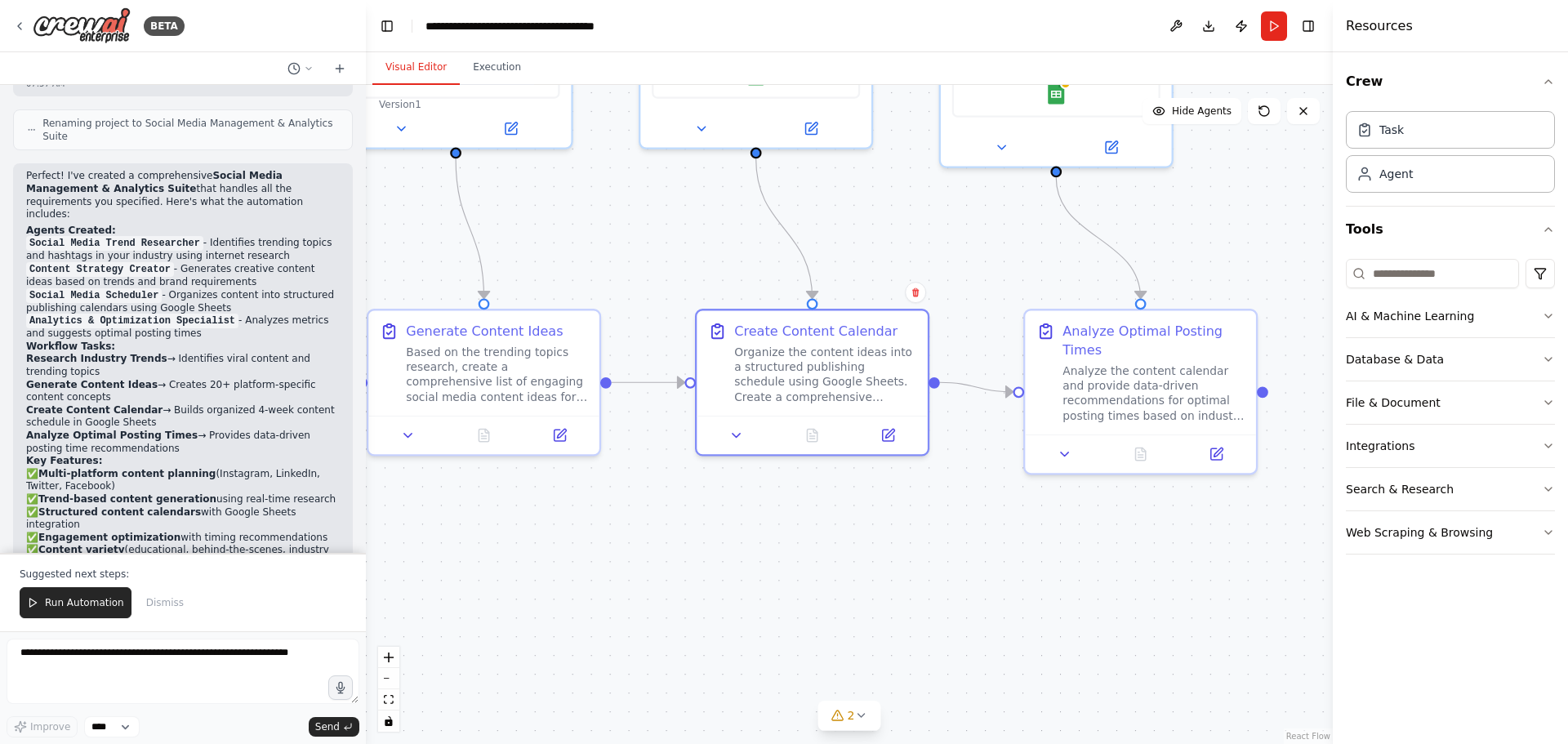
drag, startPoint x: 717, startPoint y: 413, endPoint x: 915, endPoint y: 597, distance: 270.3
click at [916, 597] on div ".deletable-edge-delete-btn { width: 20px; height: 20px; border: 0px solid #ffff…" at bounding box center [849, 414] width 967 height 659
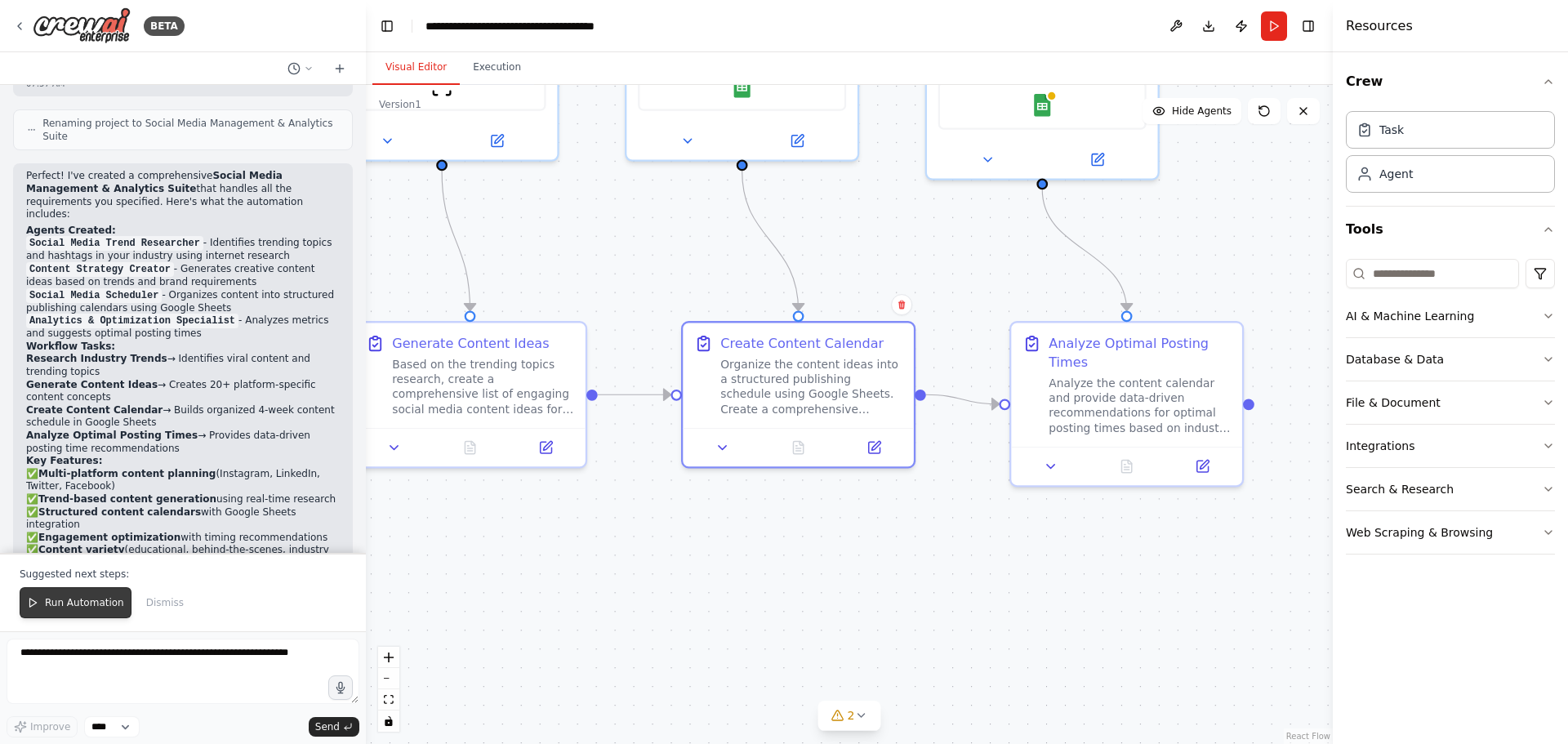
click at [100, 608] on span "Run Automation" at bounding box center [84, 602] width 79 height 13
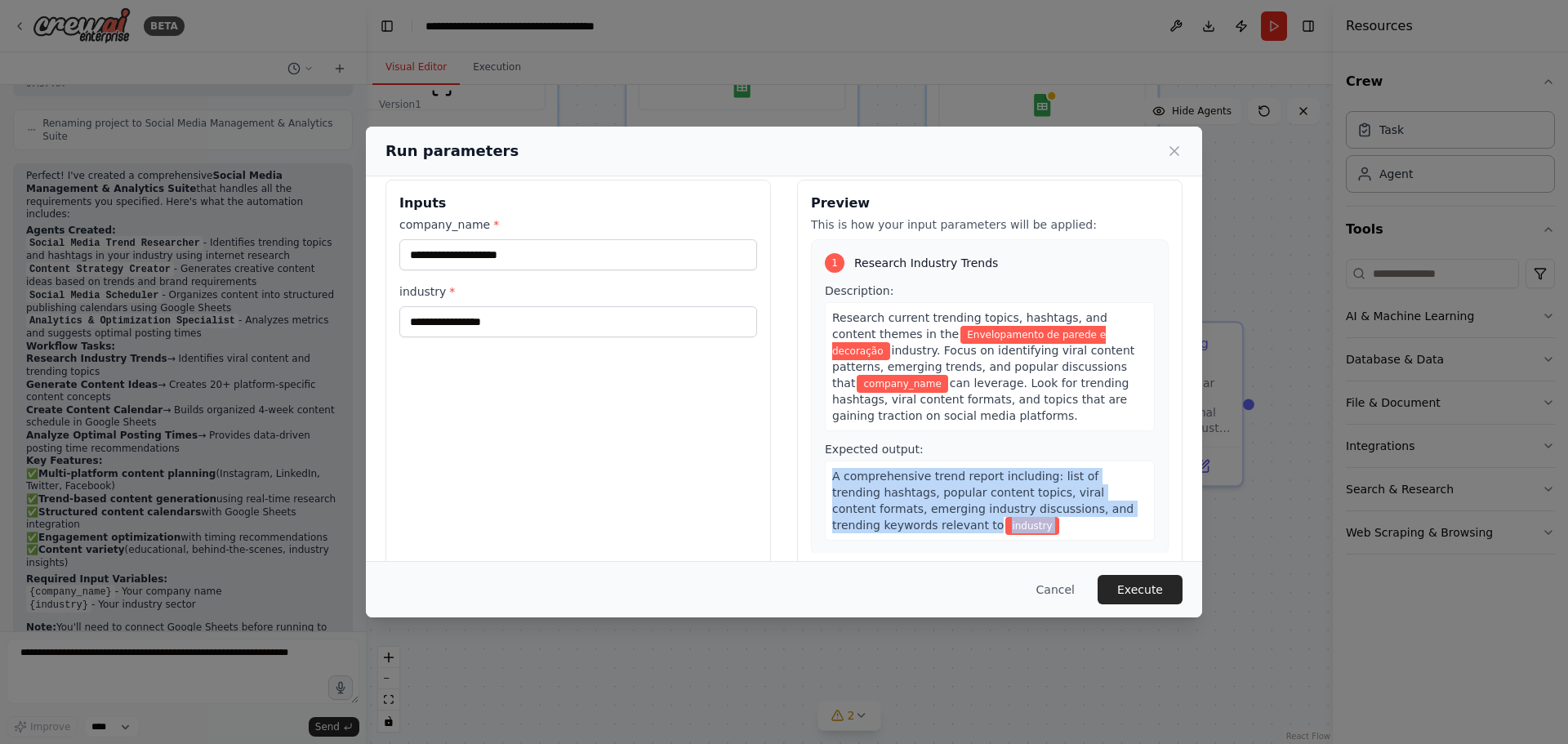
click at [938, 441] on div "Run parameters Inputs company_name * industry * Preview This is how your input …" at bounding box center [784, 371] width 836 height 490
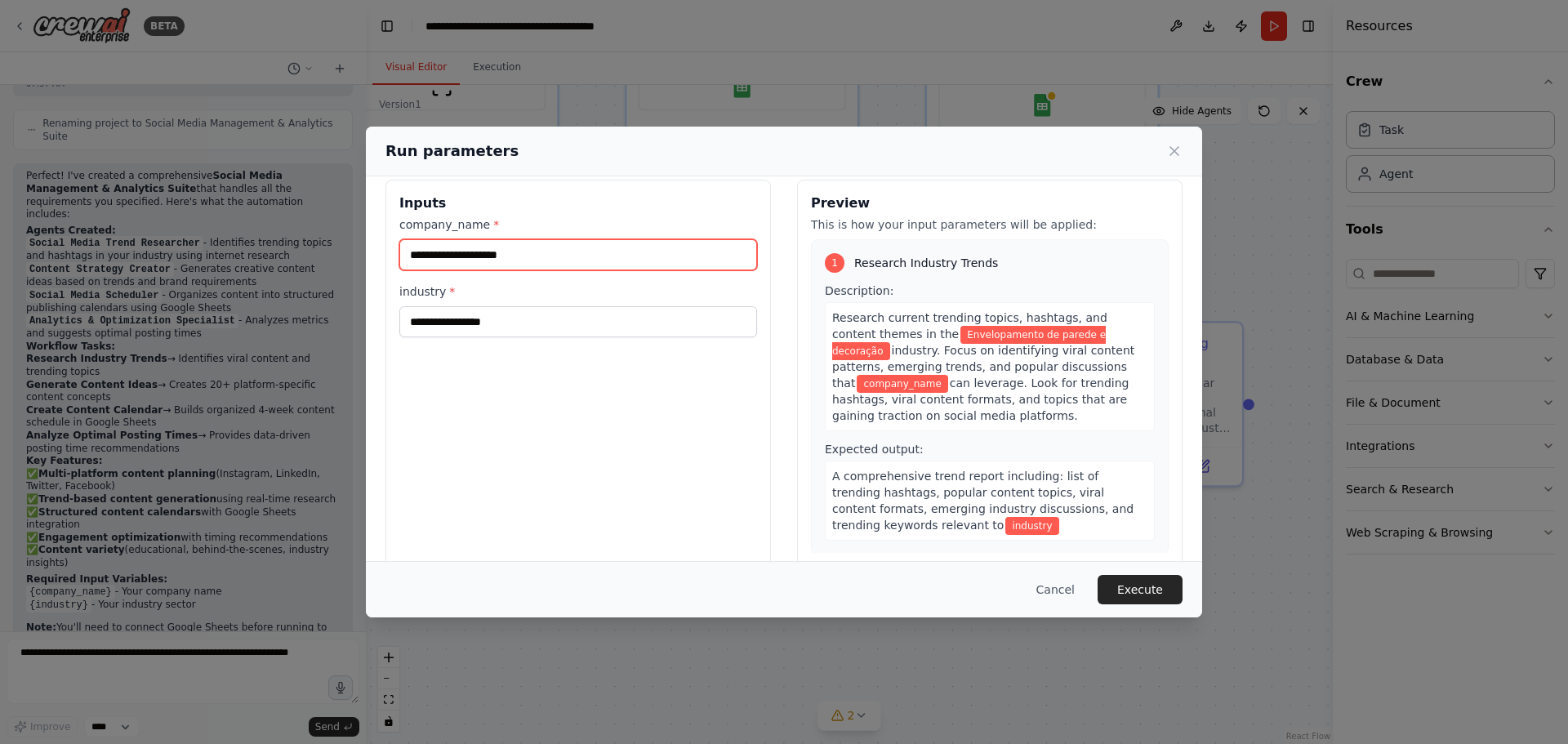
click at [497, 263] on input "company_name *" at bounding box center [578, 255] width 358 height 31
type input "**********"
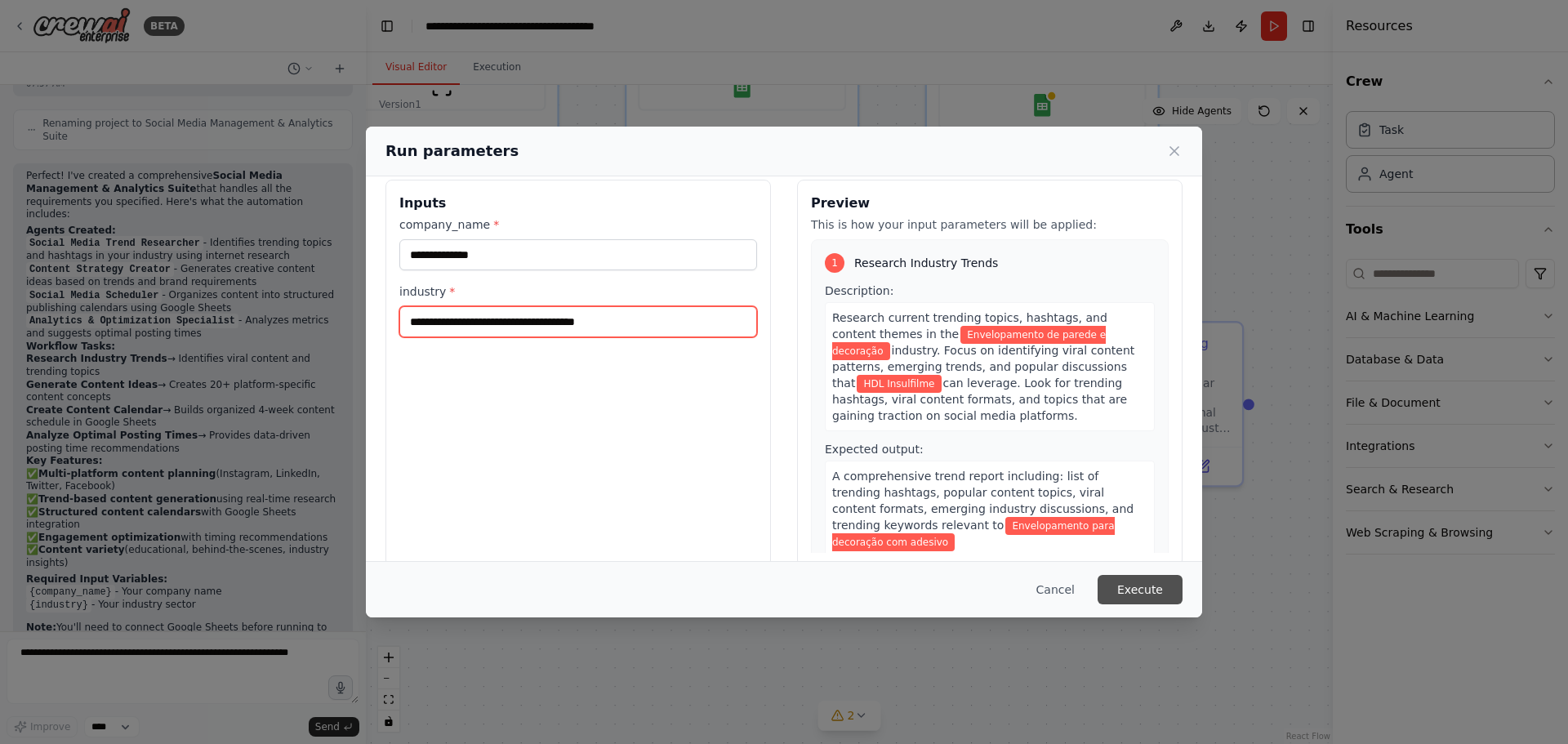
type input "**********"
click at [1158, 596] on button "Execute" at bounding box center [1140, 589] width 85 height 29
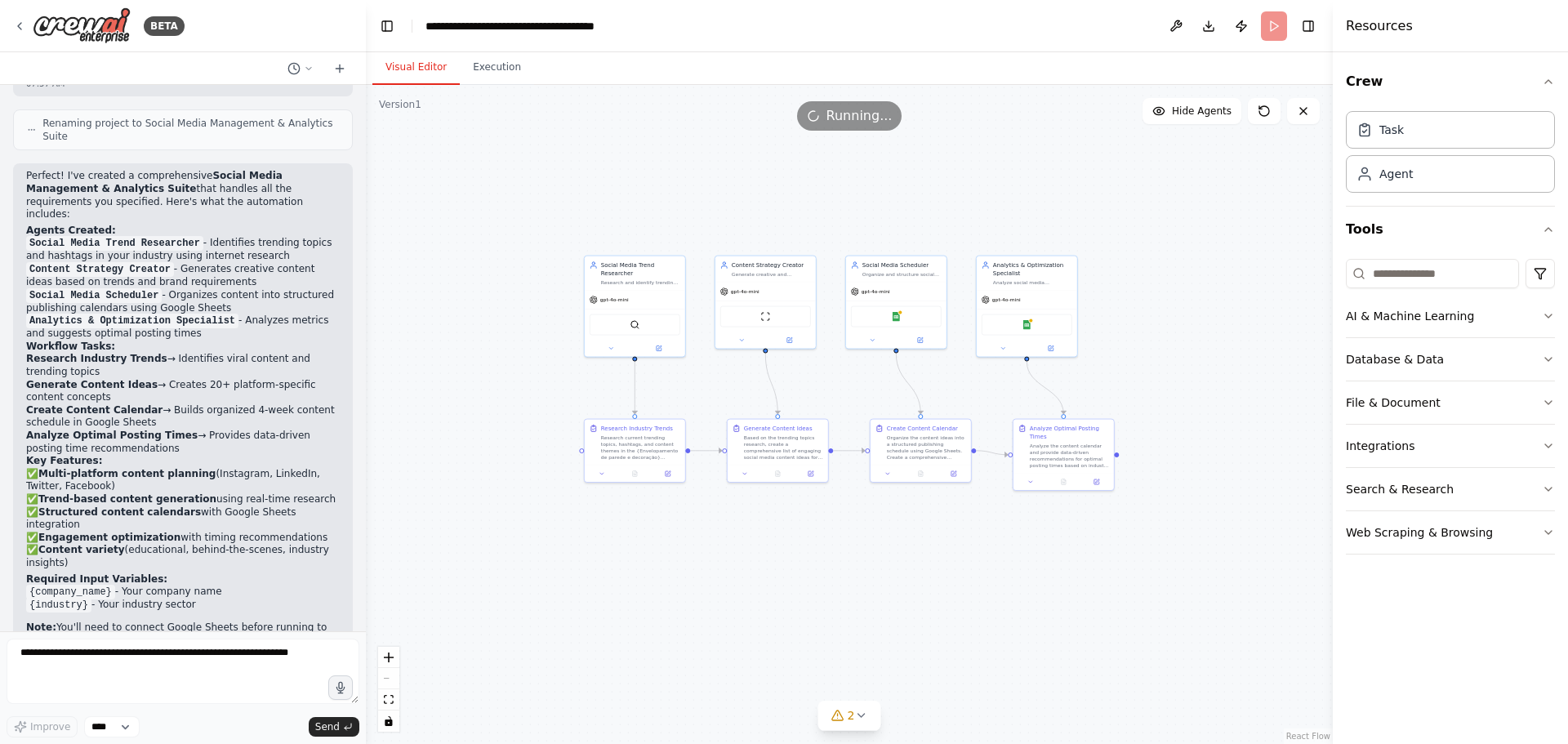
drag, startPoint x: 652, startPoint y: 565, endPoint x: 816, endPoint y: 530, distance: 167.7
click at [816, 530] on div ".deletable-edge-delete-btn { width: 20px; height: 20px; border: 0px solid #ffff…" at bounding box center [849, 414] width 967 height 659
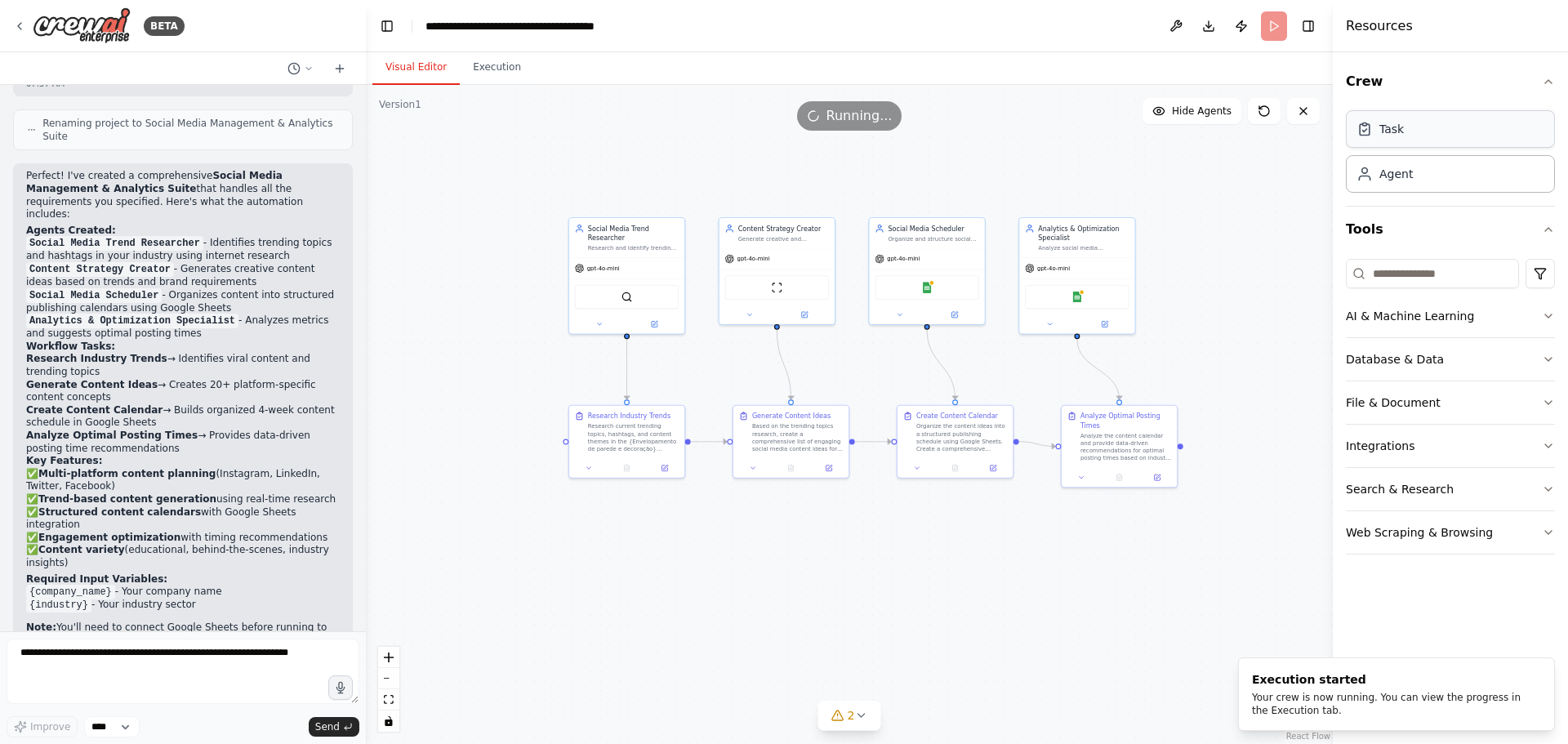
click at [1405, 133] on div "Task" at bounding box center [1450, 129] width 209 height 37
click at [865, 713] on icon at bounding box center [860, 715] width 13 height 13
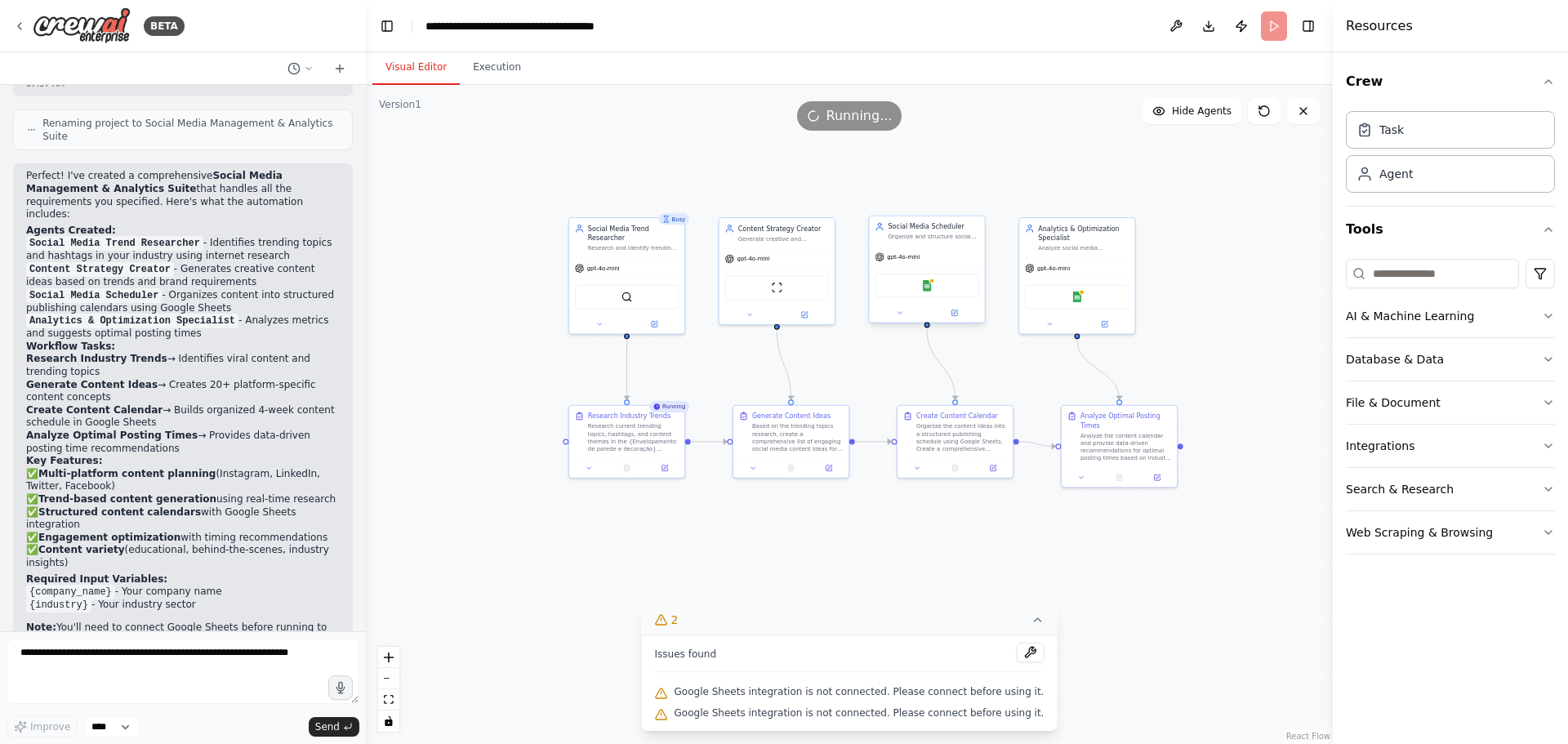
click at [939, 289] on div "Google Sheets" at bounding box center [926, 286] width 104 height 25
click at [926, 284] on img at bounding box center [927, 286] width 12 height 12
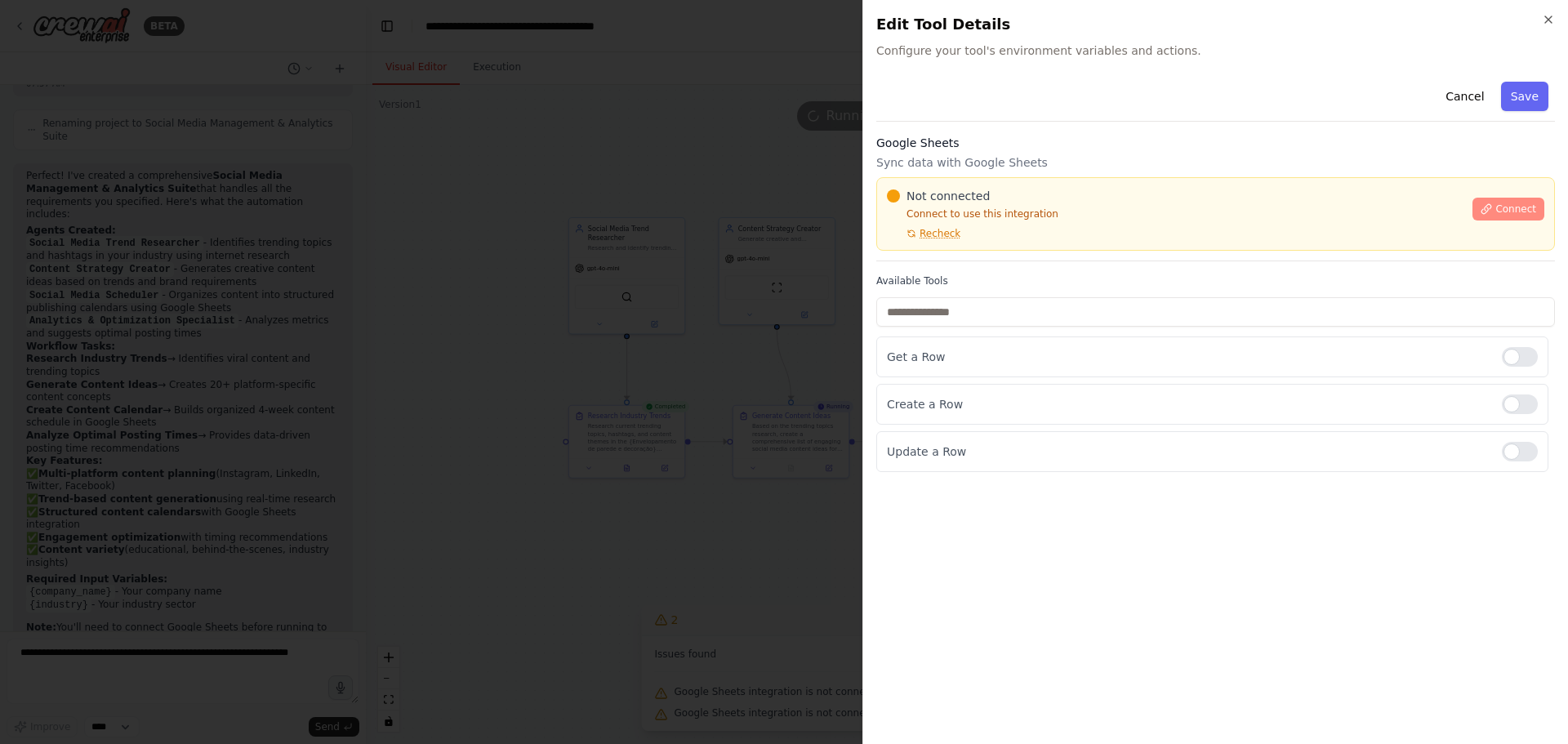
click at [1510, 210] on span "Connect" at bounding box center [1515, 208] width 41 height 13
click at [1530, 206] on span "Connect" at bounding box center [1515, 208] width 41 height 13
click at [955, 236] on span "Recheck" at bounding box center [940, 233] width 41 height 13
click at [662, 305] on div at bounding box center [784, 372] width 1568 height 744
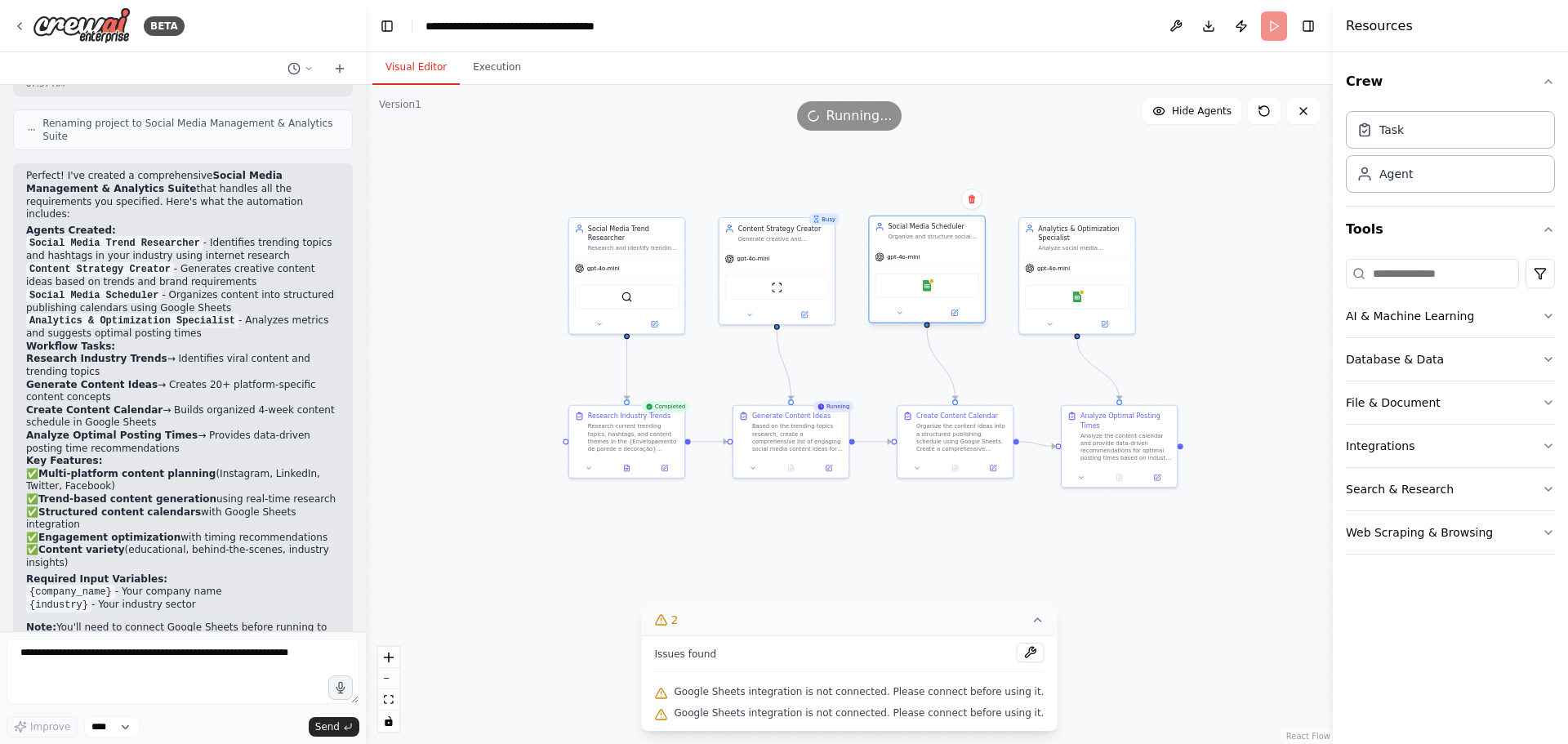
click at [927, 293] on div "Google Sheets" at bounding box center [926, 286] width 104 height 25
click at [935, 280] on div "Google Sheets" at bounding box center [926, 286] width 104 height 25
click at [928, 288] on img at bounding box center [927, 286] width 12 height 12
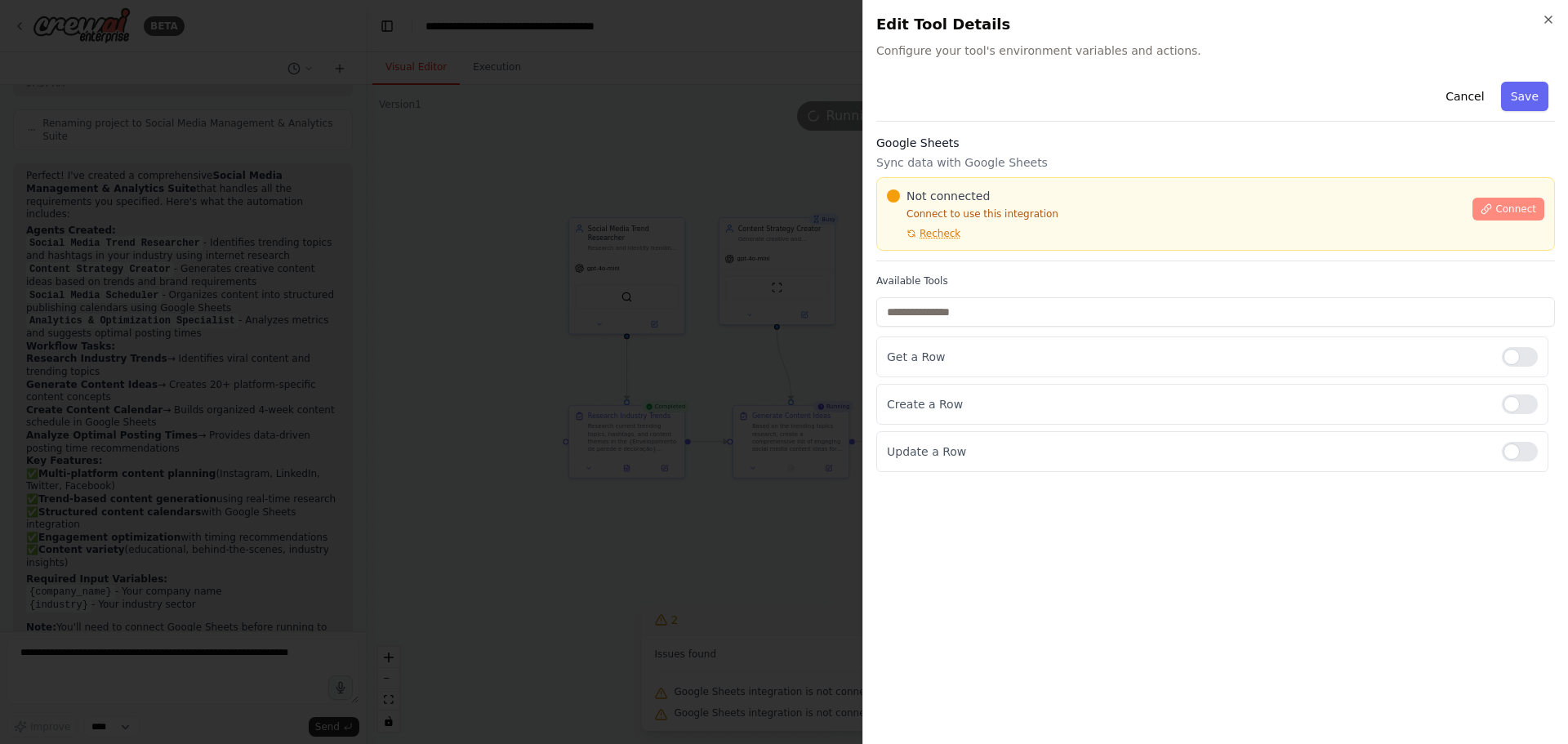
click at [1508, 212] on span "Connect" at bounding box center [1515, 208] width 41 height 13
click at [903, 235] on button "Recheck" at bounding box center [923, 233] width 74 height 13
click at [646, 312] on div at bounding box center [784, 372] width 1568 height 744
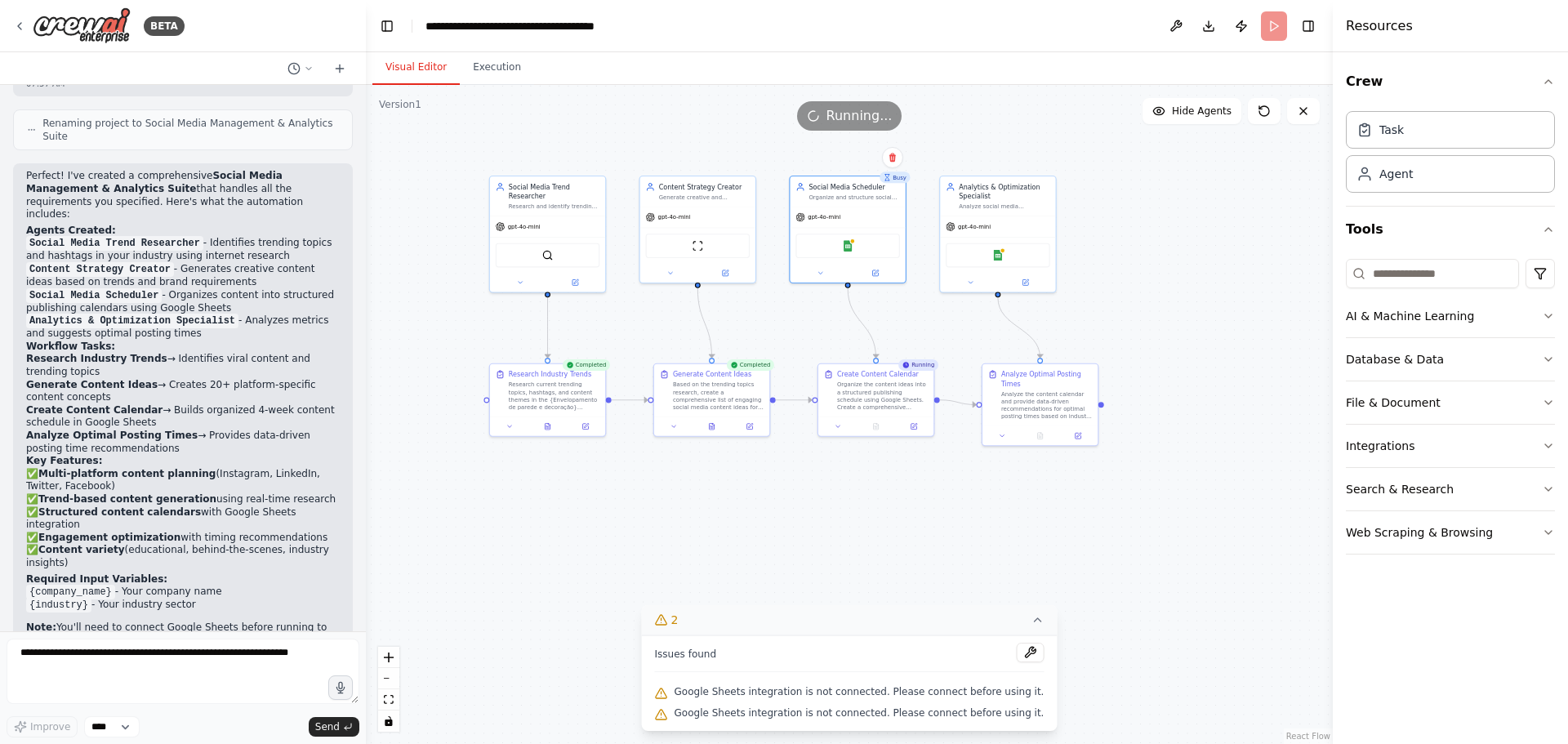
drag, startPoint x: 980, startPoint y: 546, endPoint x: 902, endPoint y: 507, distance: 87.2
click at [902, 507] on div ".deletable-edge-delete-btn { width: 20px; height: 20px; border: 0px solid #ffff…" at bounding box center [849, 414] width 967 height 659
click at [1016, 649] on button at bounding box center [1029, 652] width 28 height 20
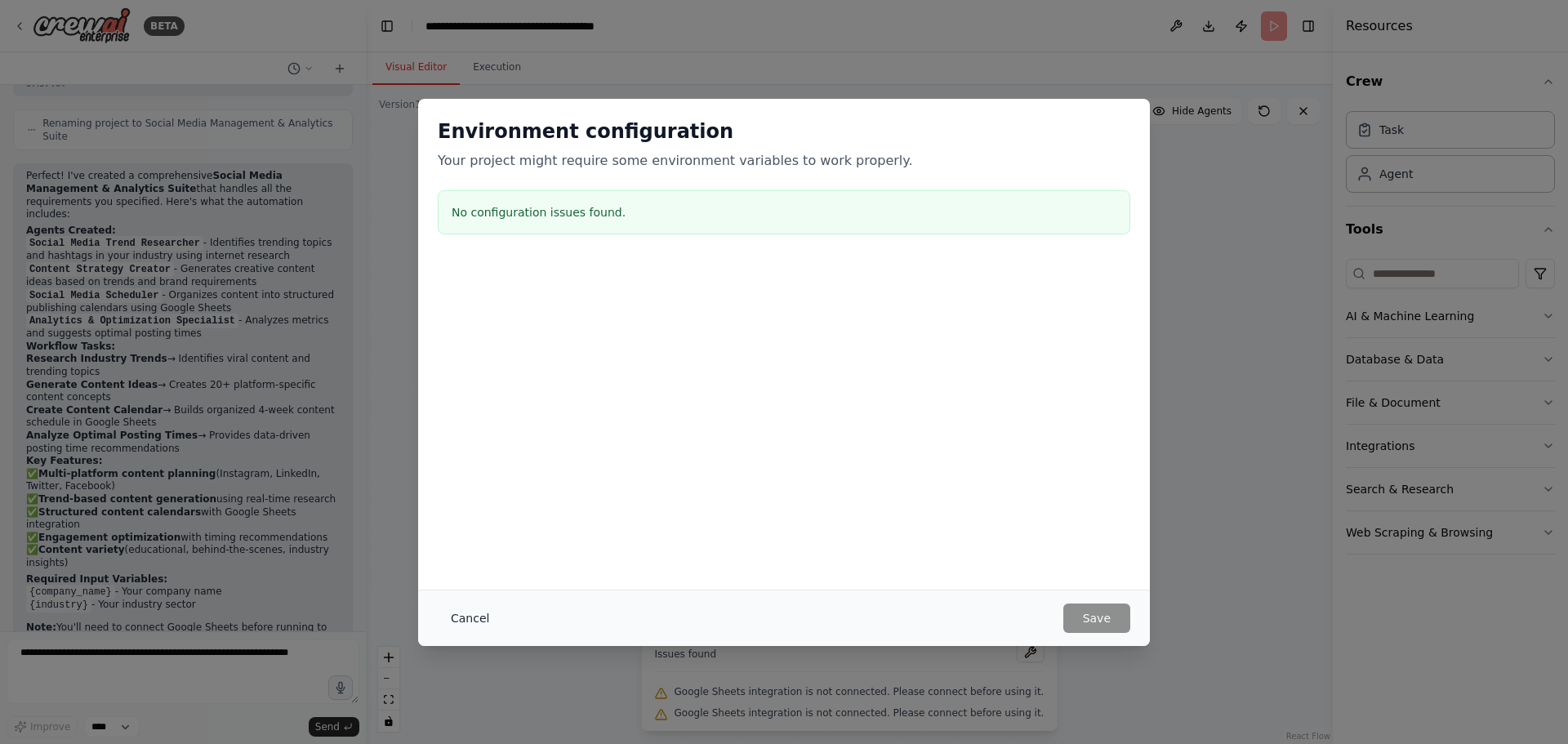
click at [461, 609] on button "Cancel" at bounding box center [470, 618] width 64 height 29
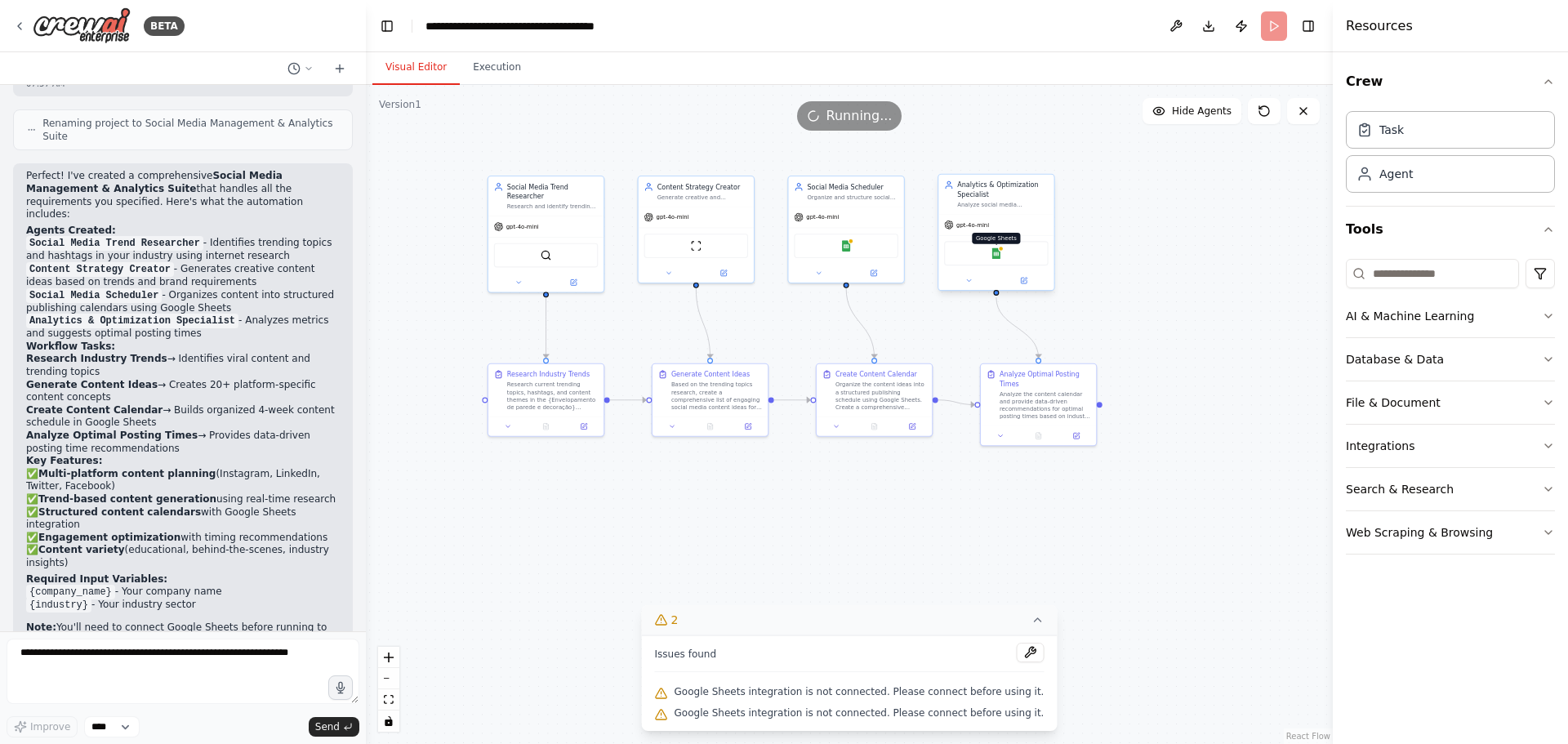
click at [999, 251] on img at bounding box center [996, 253] width 12 height 12
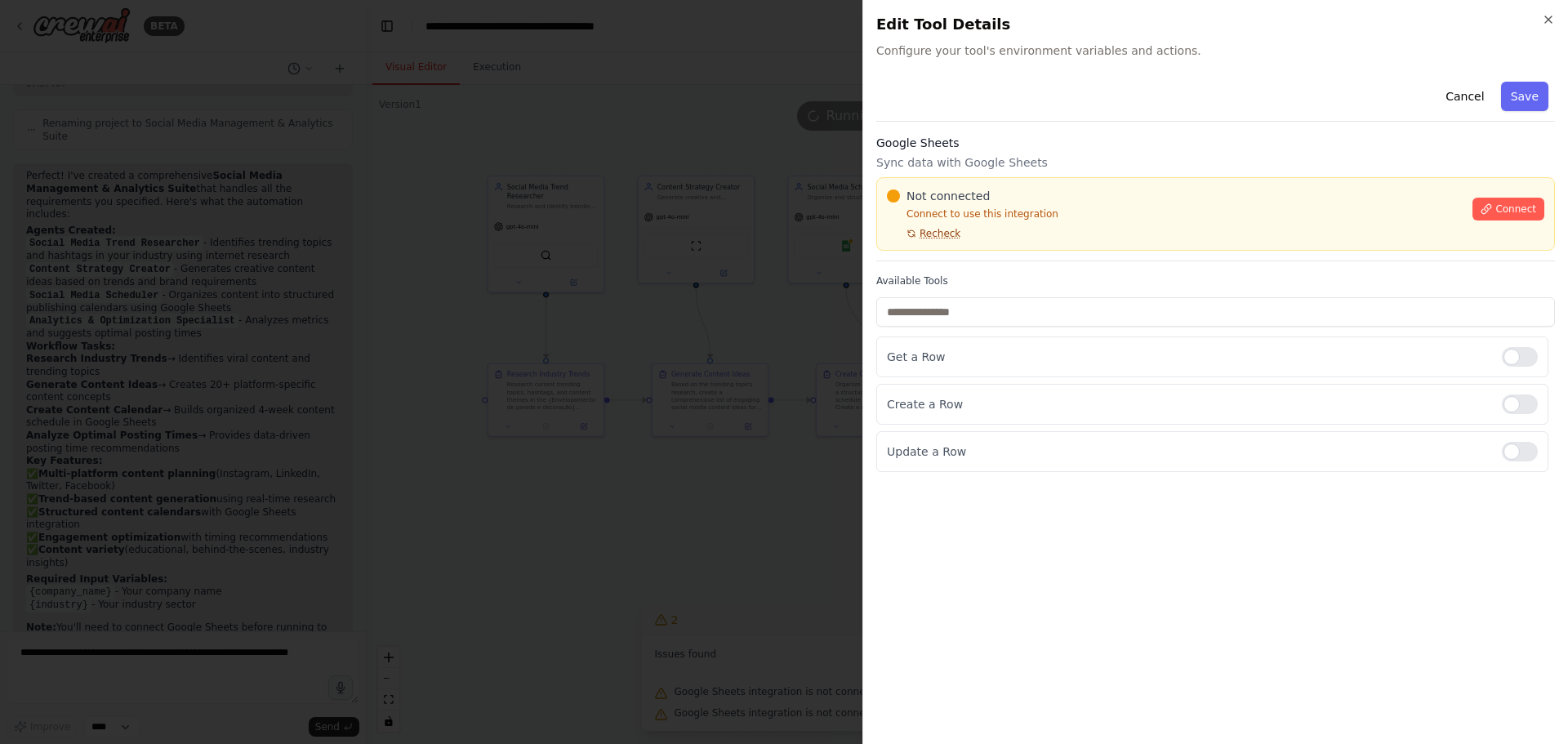
click at [930, 231] on span "Recheck" at bounding box center [940, 233] width 41 height 13
click at [1519, 213] on span "Connect" at bounding box center [1515, 208] width 41 height 13
click at [903, 240] on div "Not connected Connect to use this integration Recheck Connect" at bounding box center [1215, 214] width 678 height 74
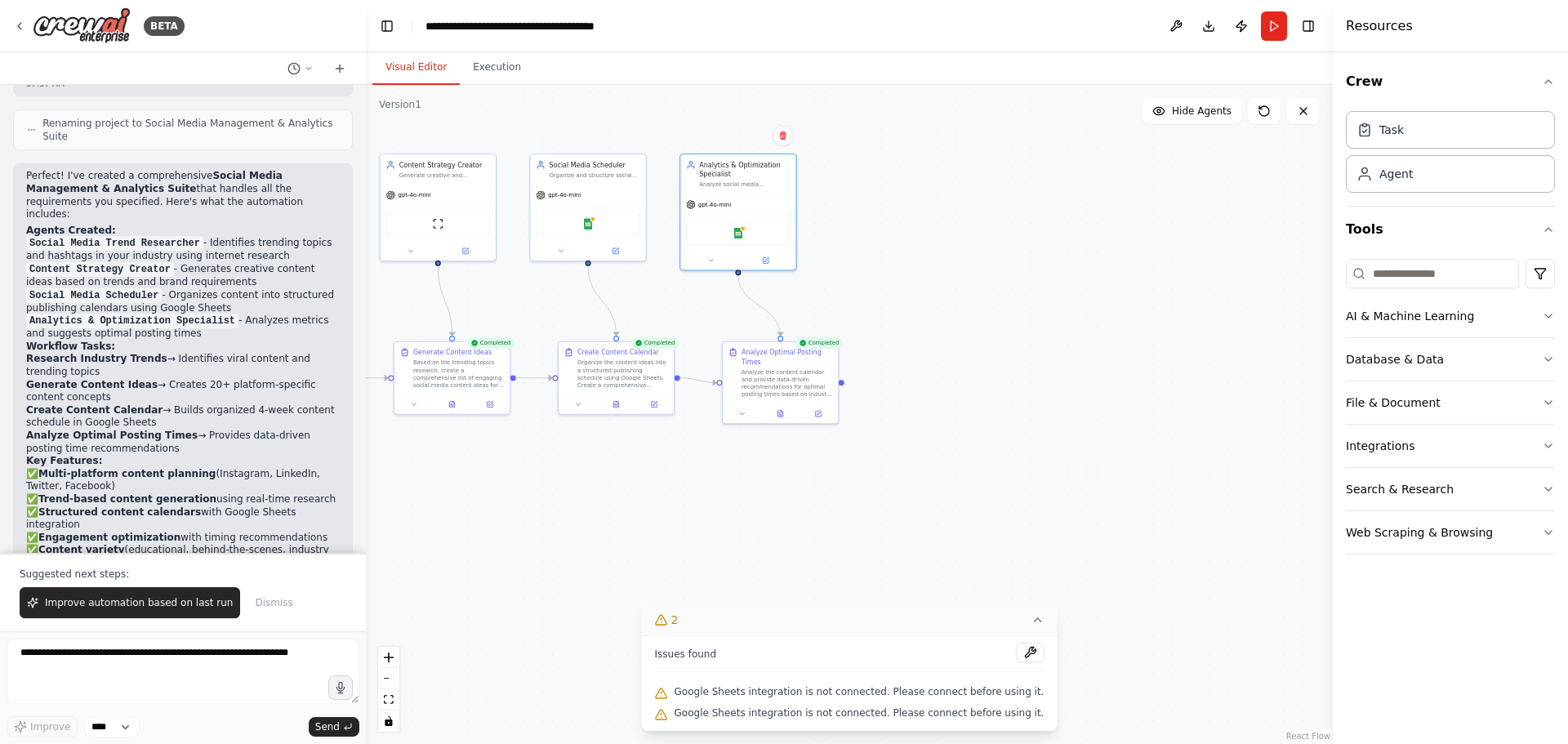
drag, startPoint x: 978, startPoint y: 489, endPoint x: 742, endPoint y: 468, distance: 236.9
click at [742, 468] on div ".deletable-edge-delete-btn { width: 20px; height: 20px; border: 0px solid #ffff…" at bounding box center [849, 414] width 967 height 659
drag, startPoint x: 565, startPoint y: 580, endPoint x: 658, endPoint y: 549, distance: 98.0
click at [657, 549] on div ".deletable-edge-delete-btn { width: 20px; height: 20px; border: 0px solid #ffff…" at bounding box center [849, 414] width 967 height 659
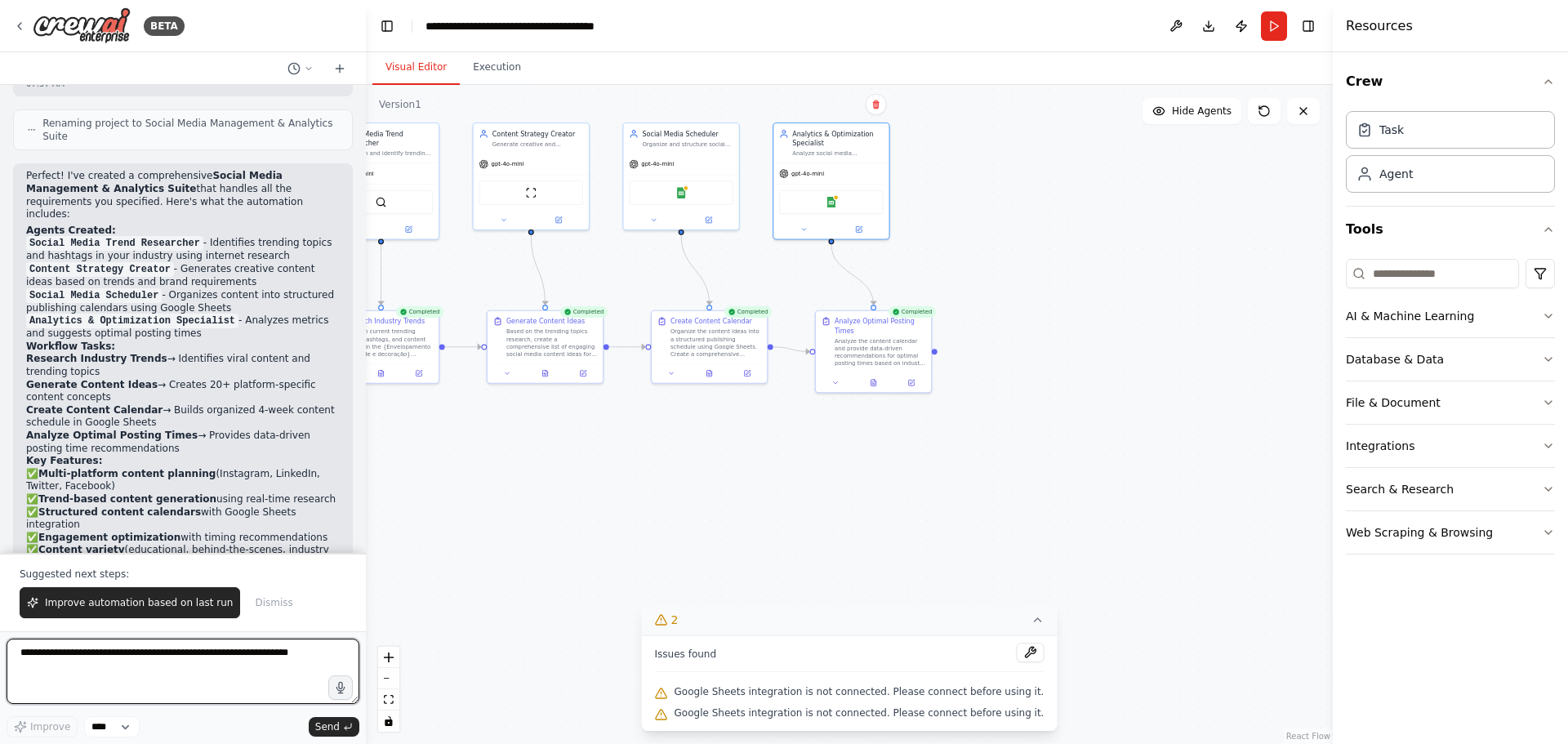
click at [178, 665] on textarea at bounding box center [183, 670] width 353 height 65
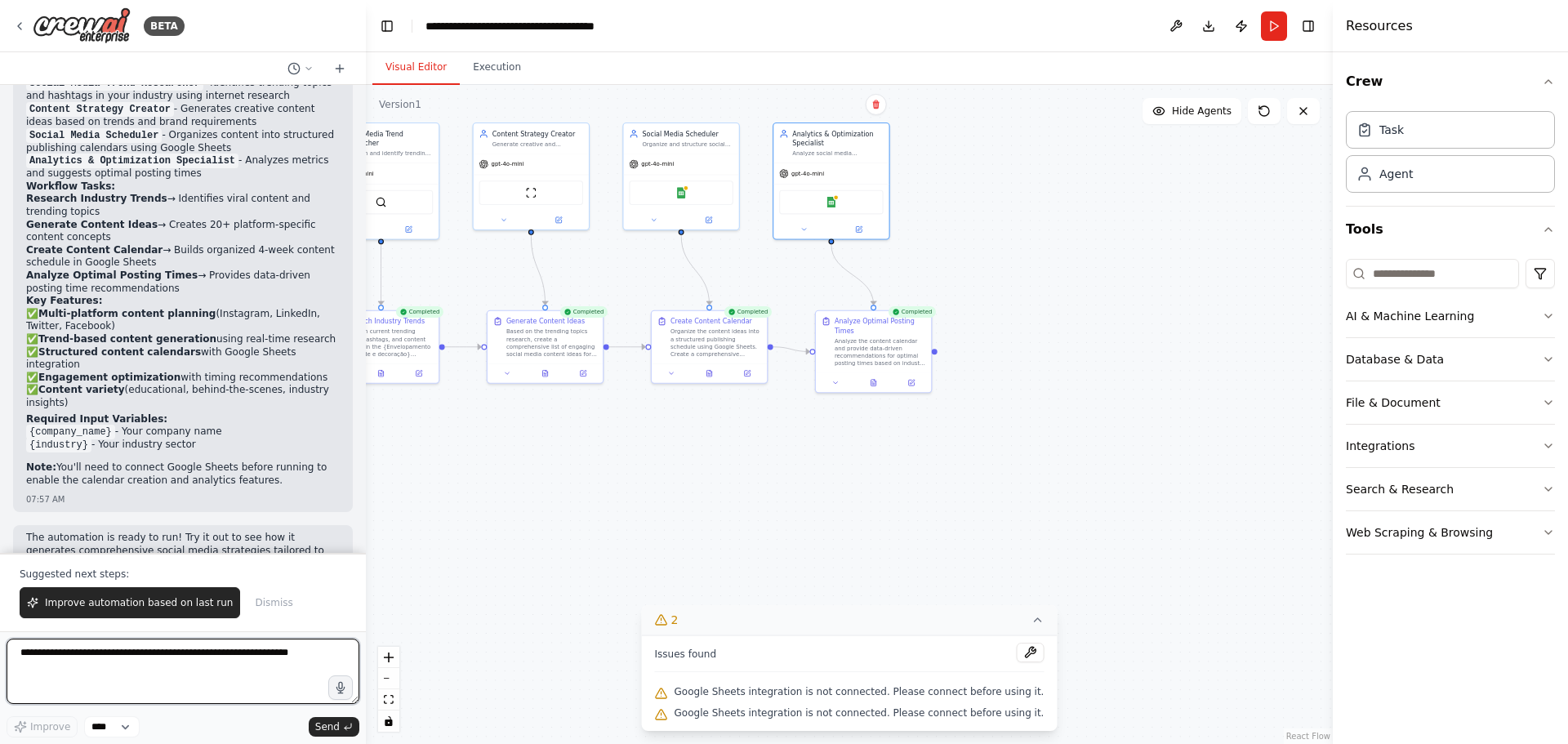
scroll to position [1598, 0]
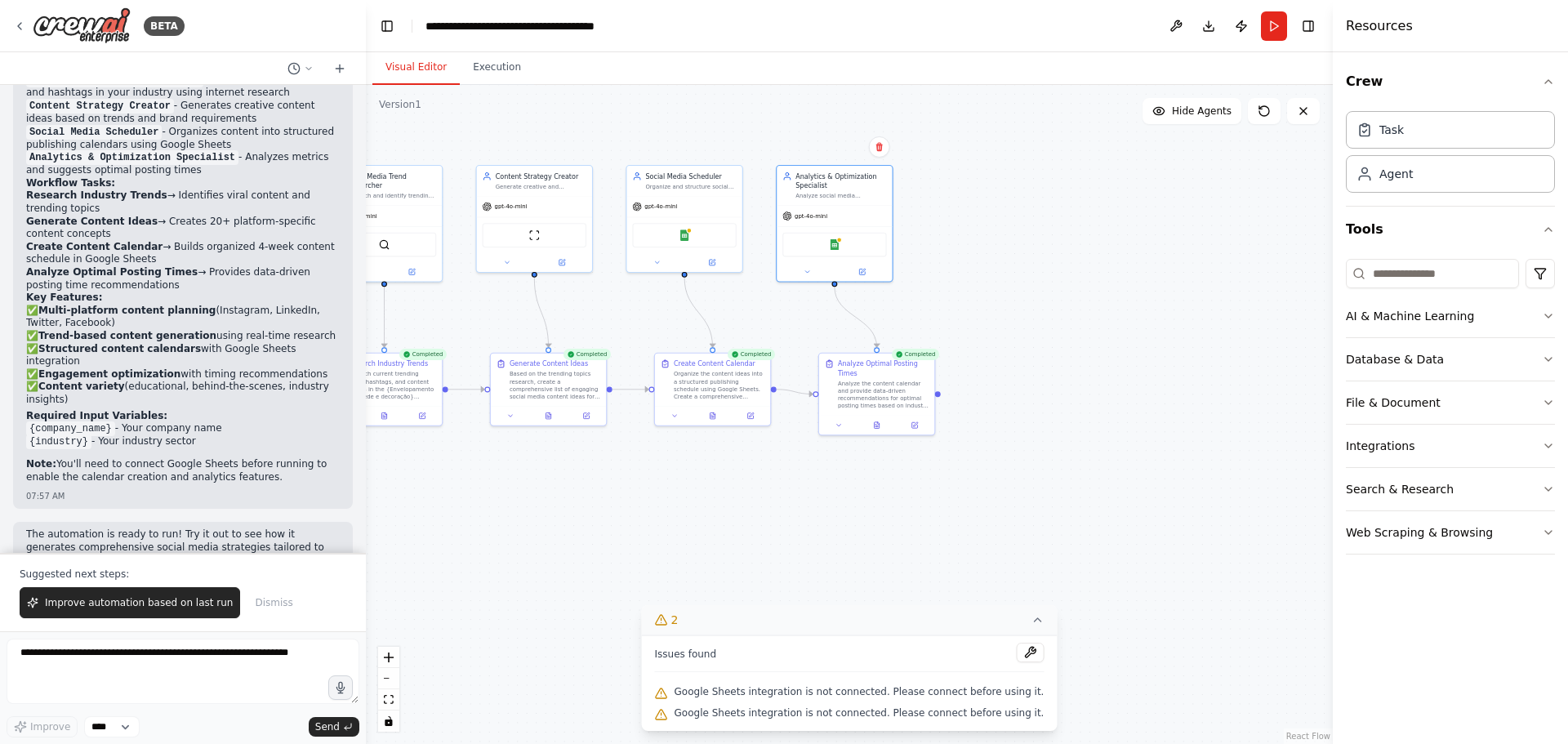
drag, startPoint x: 679, startPoint y: 511, endPoint x: 682, endPoint y: 545, distance: 34.1
click at [682, 545] on div ".deletable-edge-delete-btn { width: 20px; height: 20px; border: 0px solid #ffff…" at bounding box center [849, 414] width 967 height 659
click at [683, 238] on img at bounding box center [684, 235] width 12 height 12
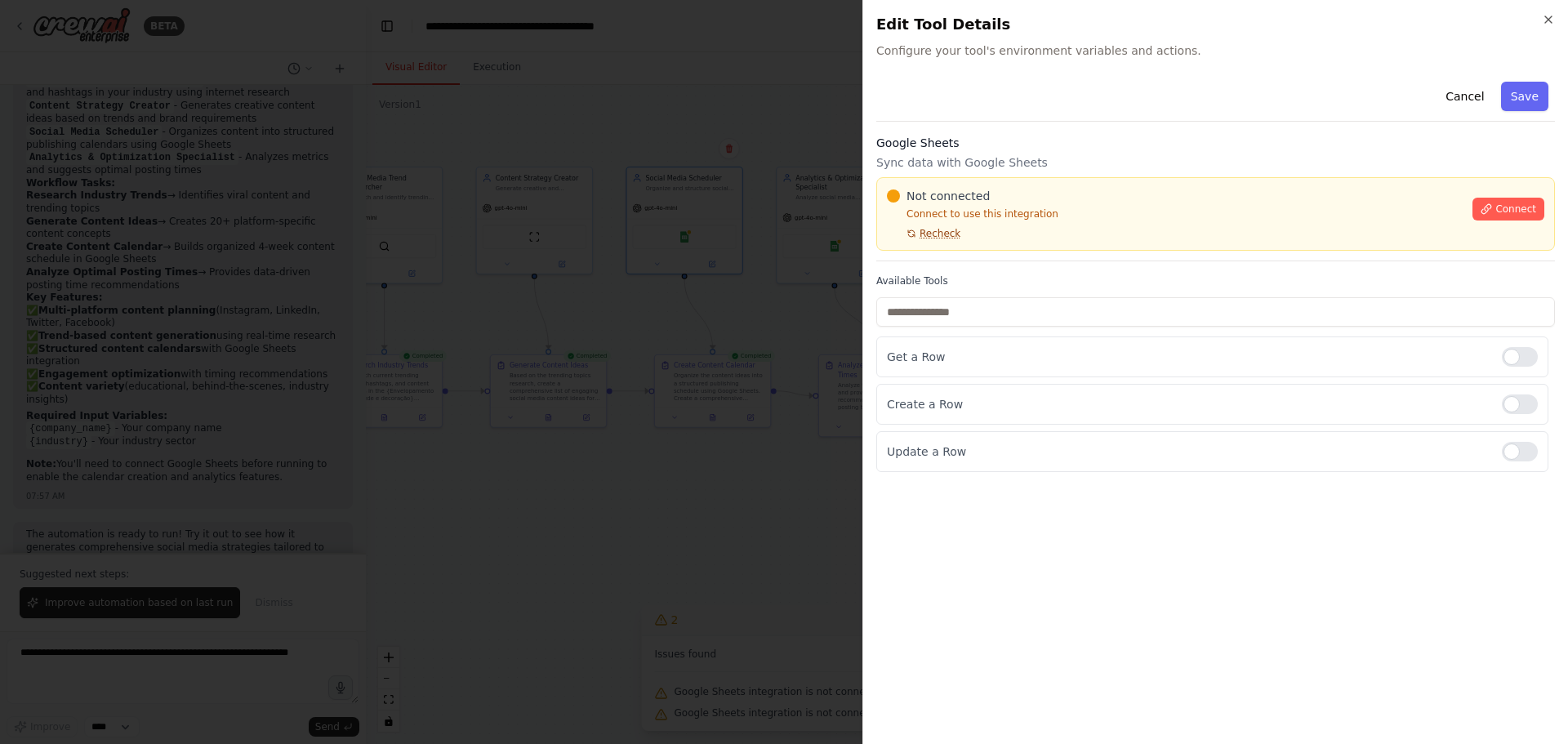
click at [940, 230] on span "Recheck" at bounding box center [940, 233] width 41 height 13
click at [1492, 211] on icon at bounding box center [1486, 208] width 12 height 12
click at [898, 232] on button "Recheck" at bounding box center [923, 233] width 74 height 13
click at [892, 243] on div "Not connected Connect to use this integration Recheck Connect" at bounding box center [1215, 214] width 678 height 74
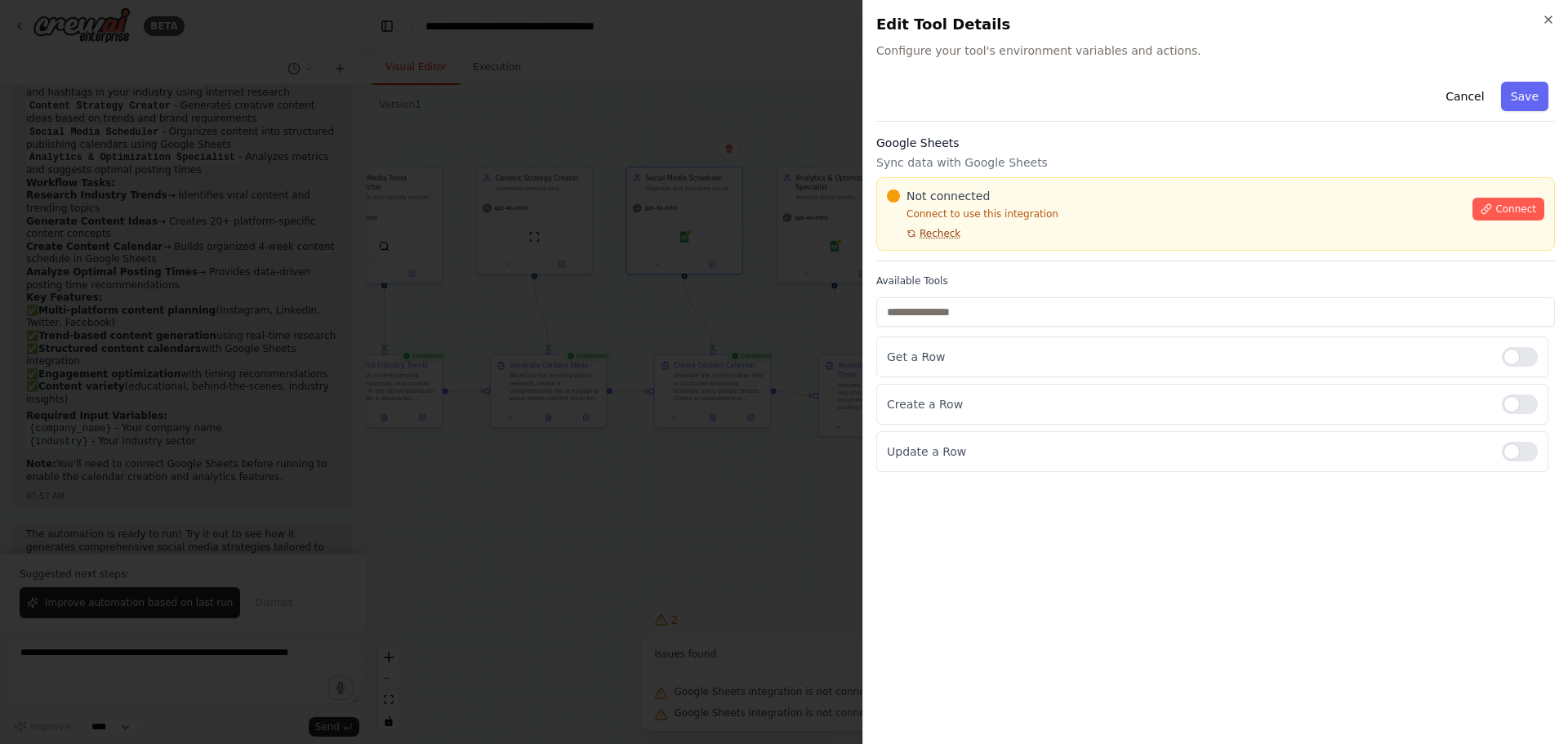
click at [896, 238] on button "Recheck" at bounding box center [923, 233] width 74 height 13
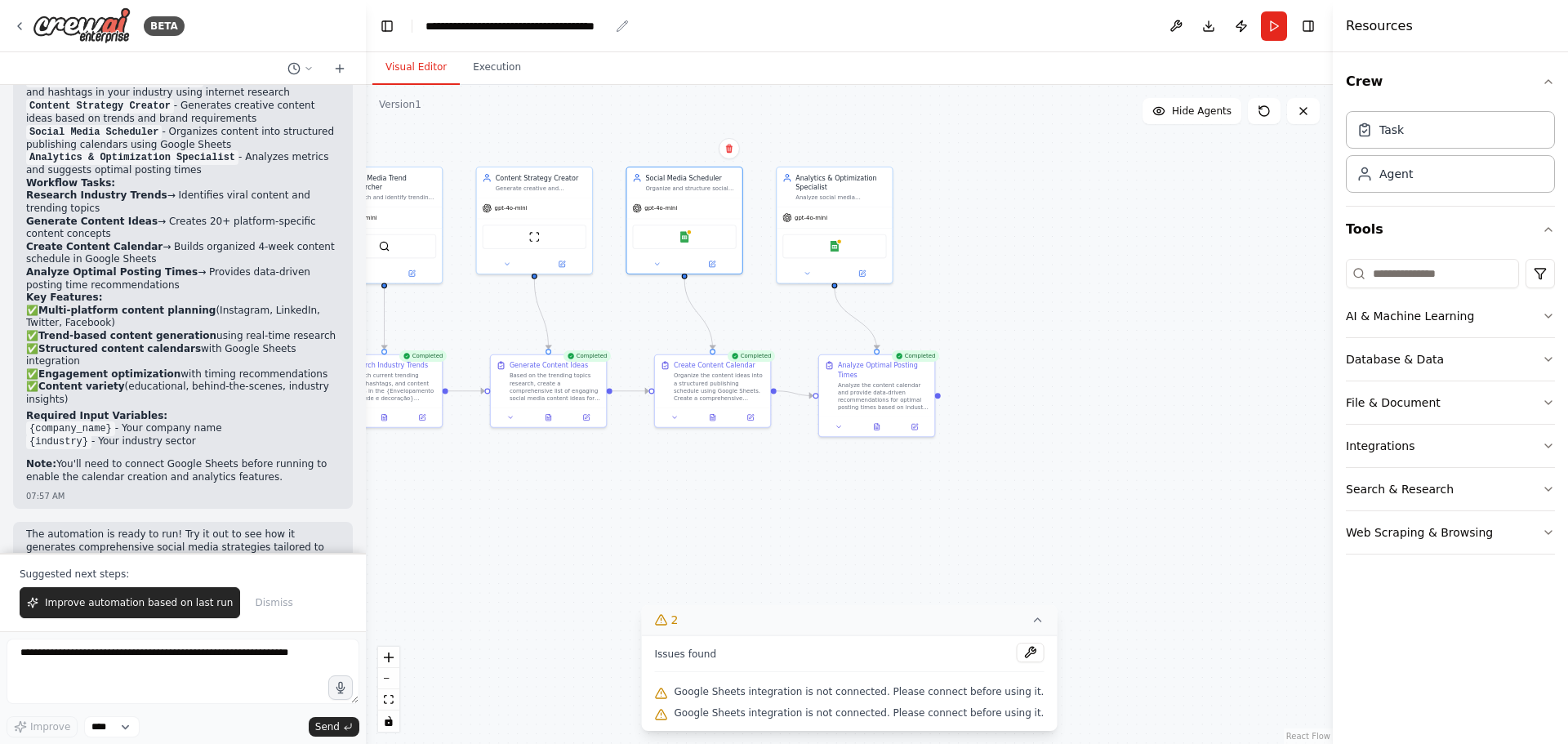
click at [573, 33] on div "**********" at bounding box center [517, 26] width 183 height 16
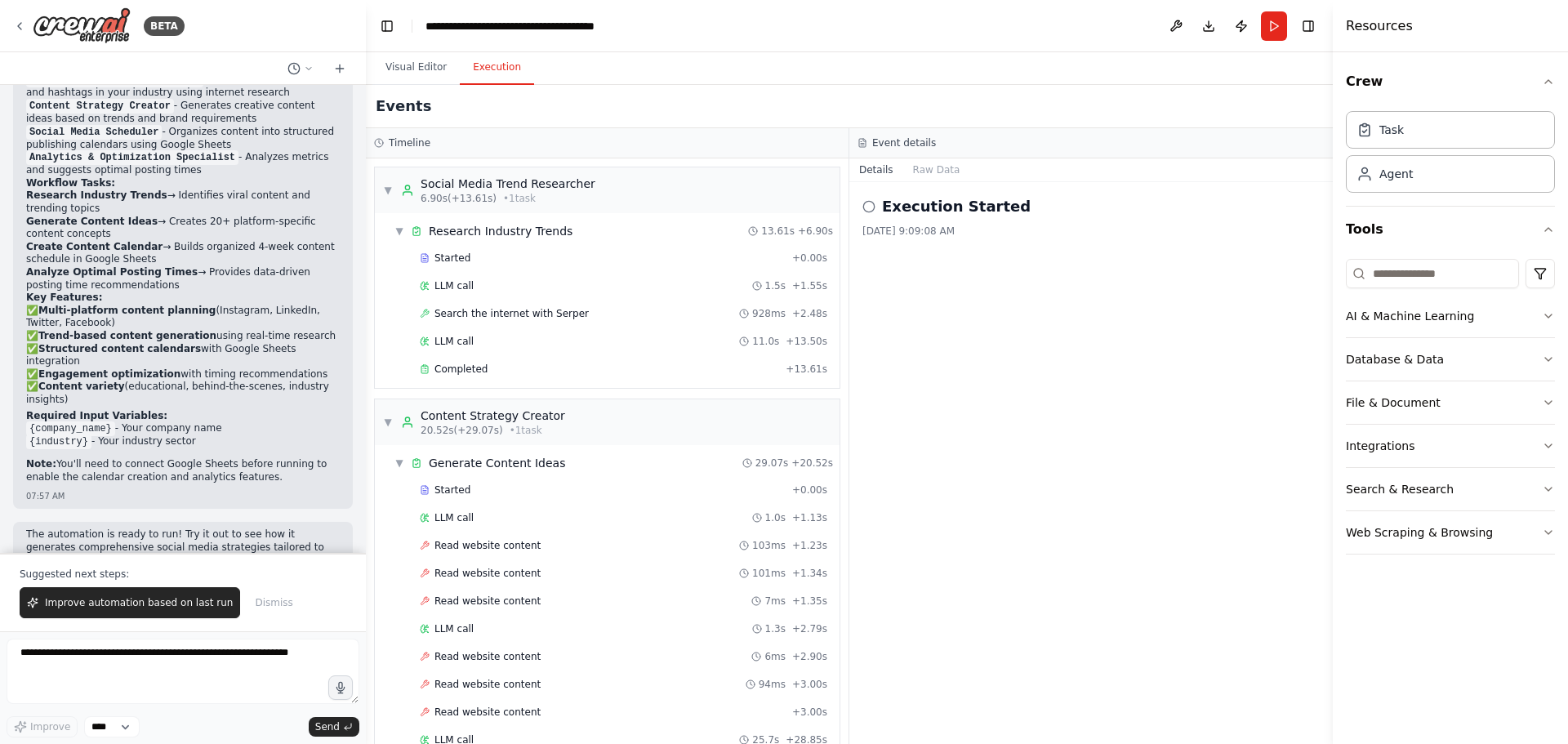
click at [500, 72] on button "Execution" at bounding box center [496, 68] width 74 height 35
click at [473, 262] on div "Started" at bounding box center [602, 257] width 366 height 13
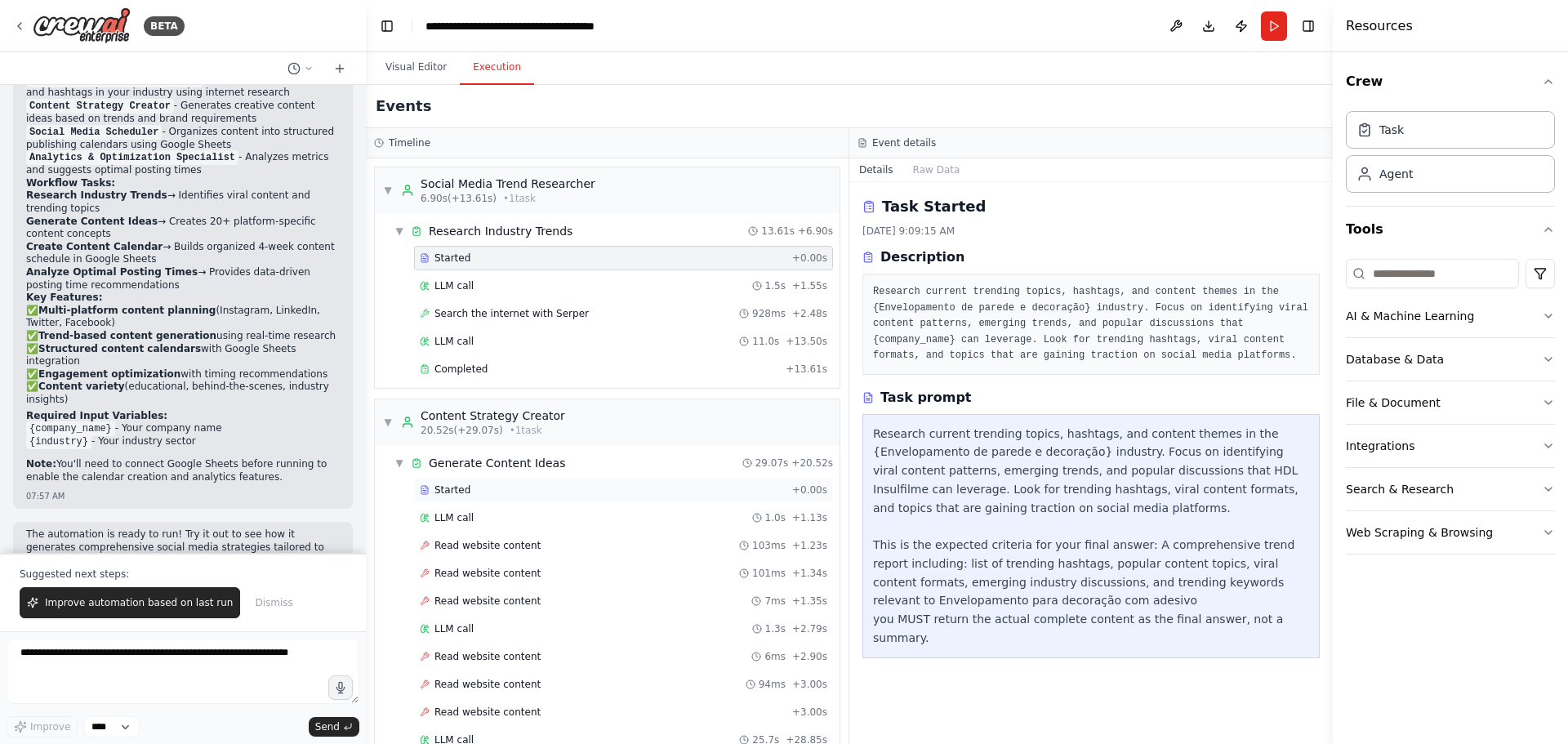
click at [466, 487] on div "Started" at bounding box center [602, 489] width 366 height 13
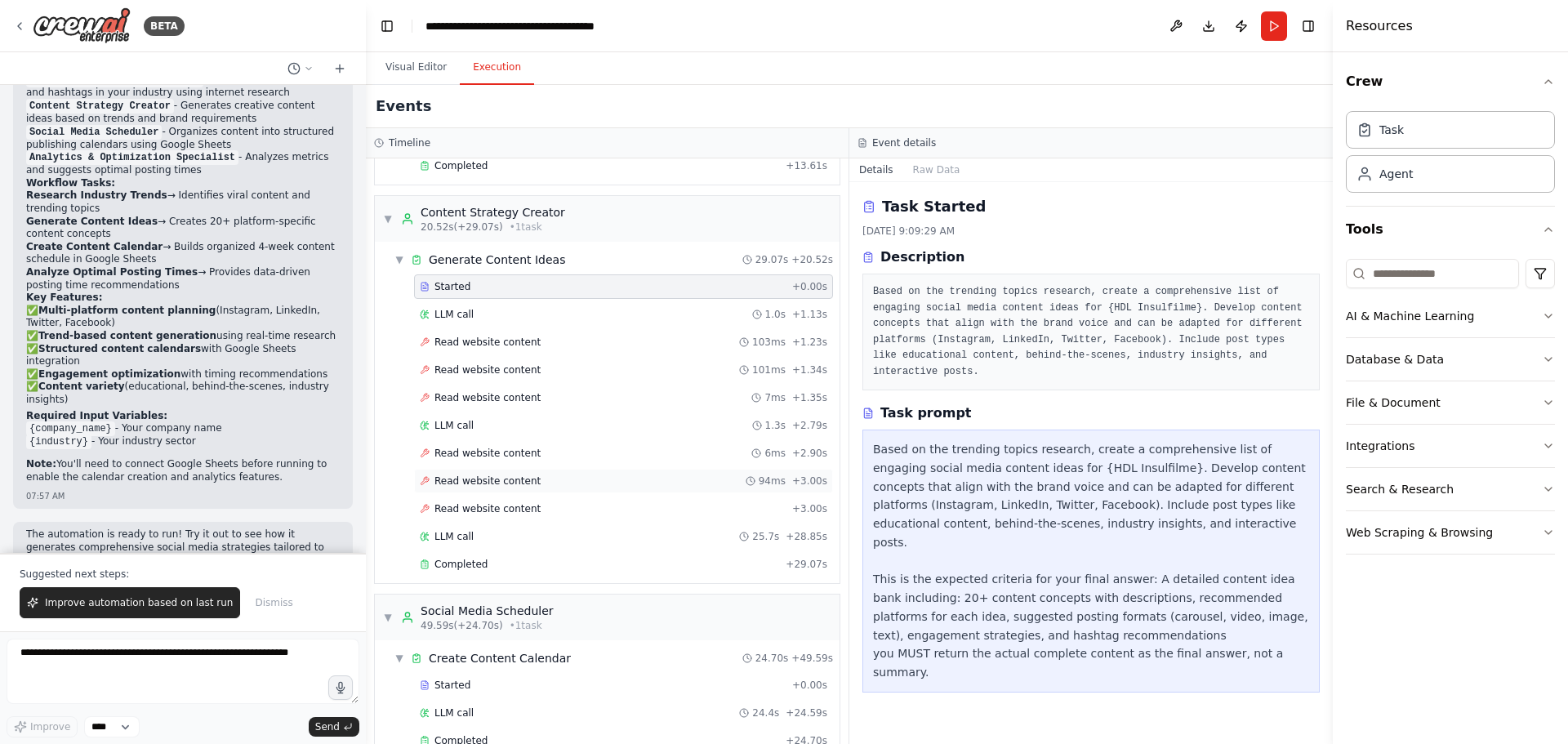
scroll to position [245, 0]
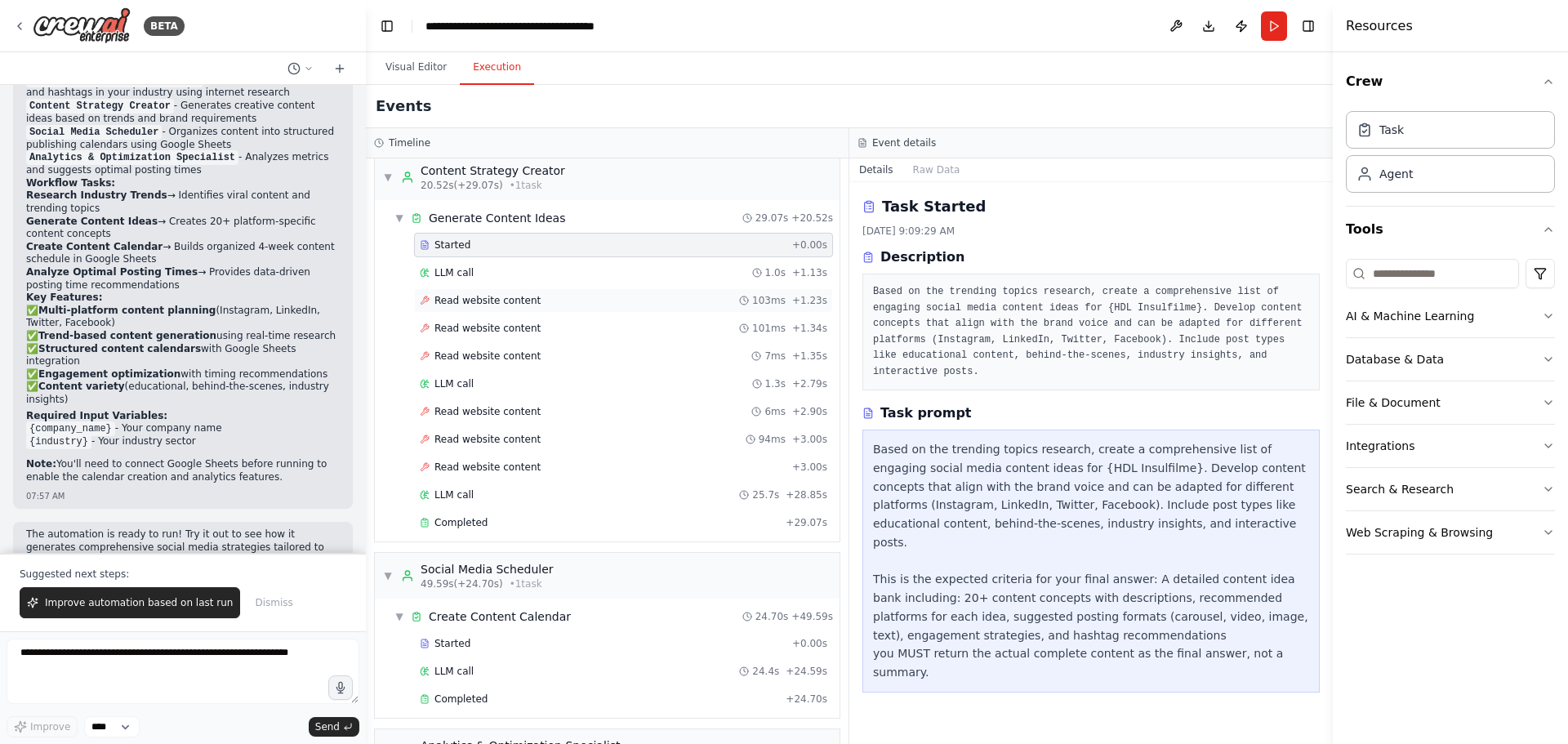
click at [497, 300] on span "Read website content" at bounding box center [487, 300] width 106 height 13
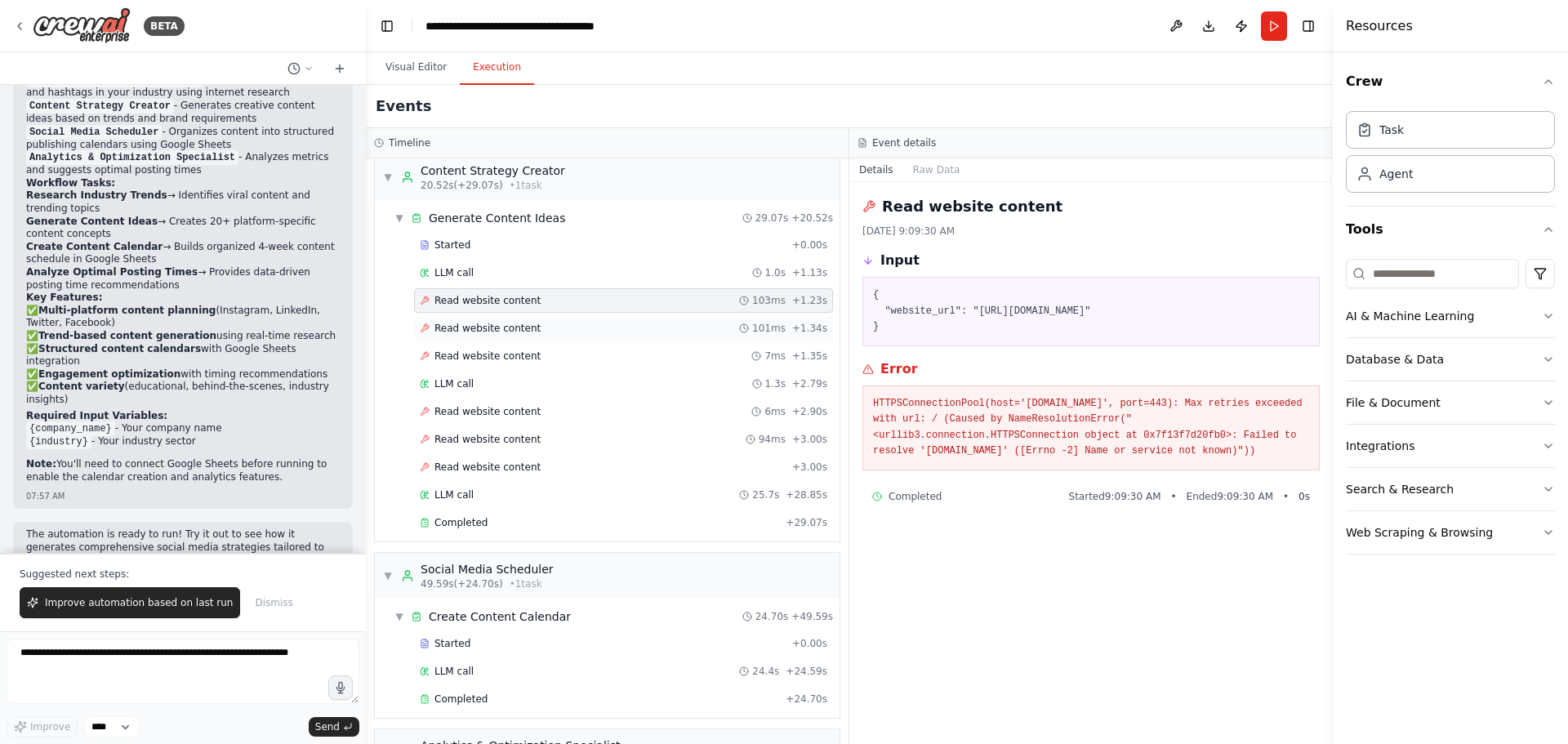
click at [538, 328] on div "Read website content 101ms + 1.34s" at bounding box center [623, 328] width 408 height 13
click at [521, 356] on span "Read website content" at bounding box center [487, 356] width 106 height 13
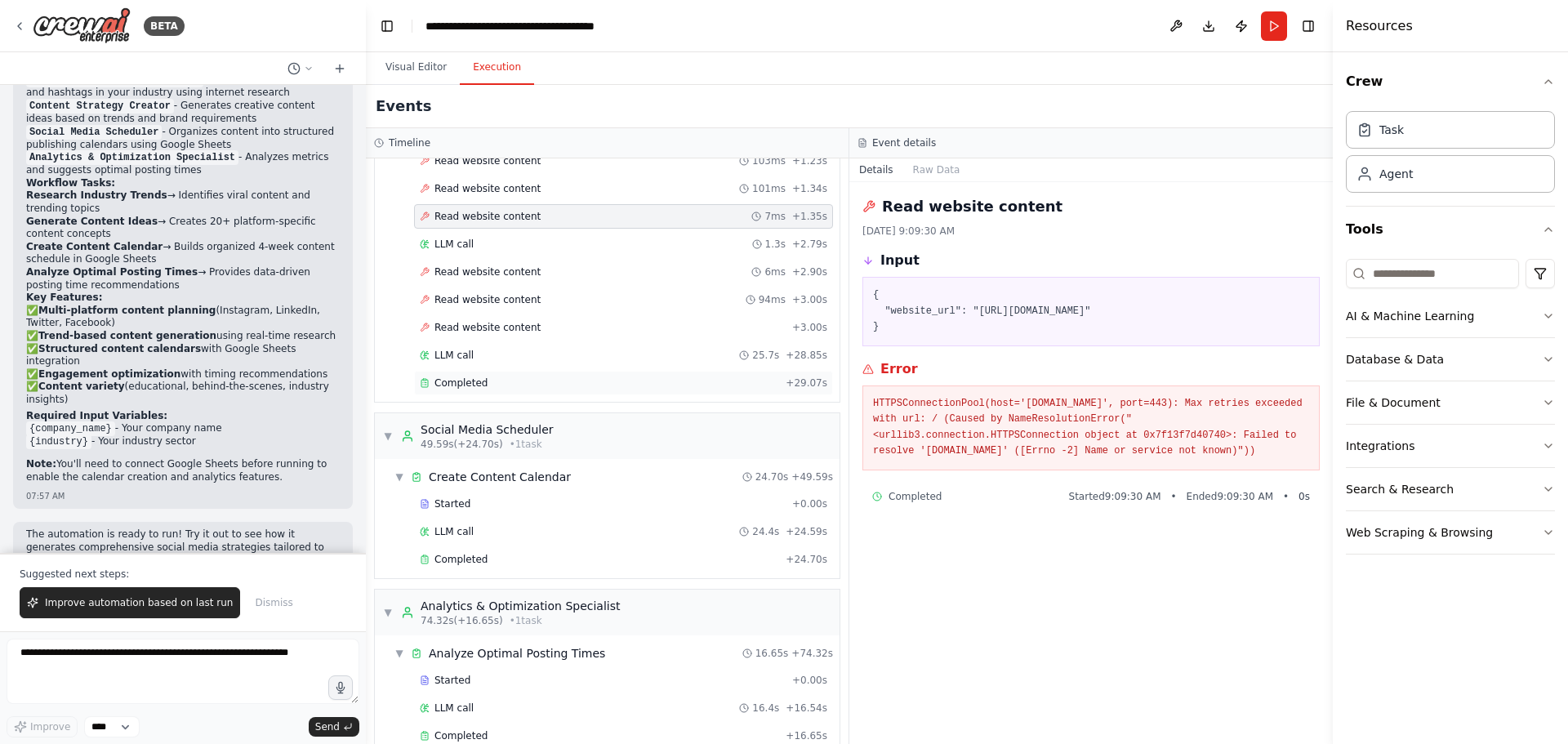
scroll to position [414, 0]
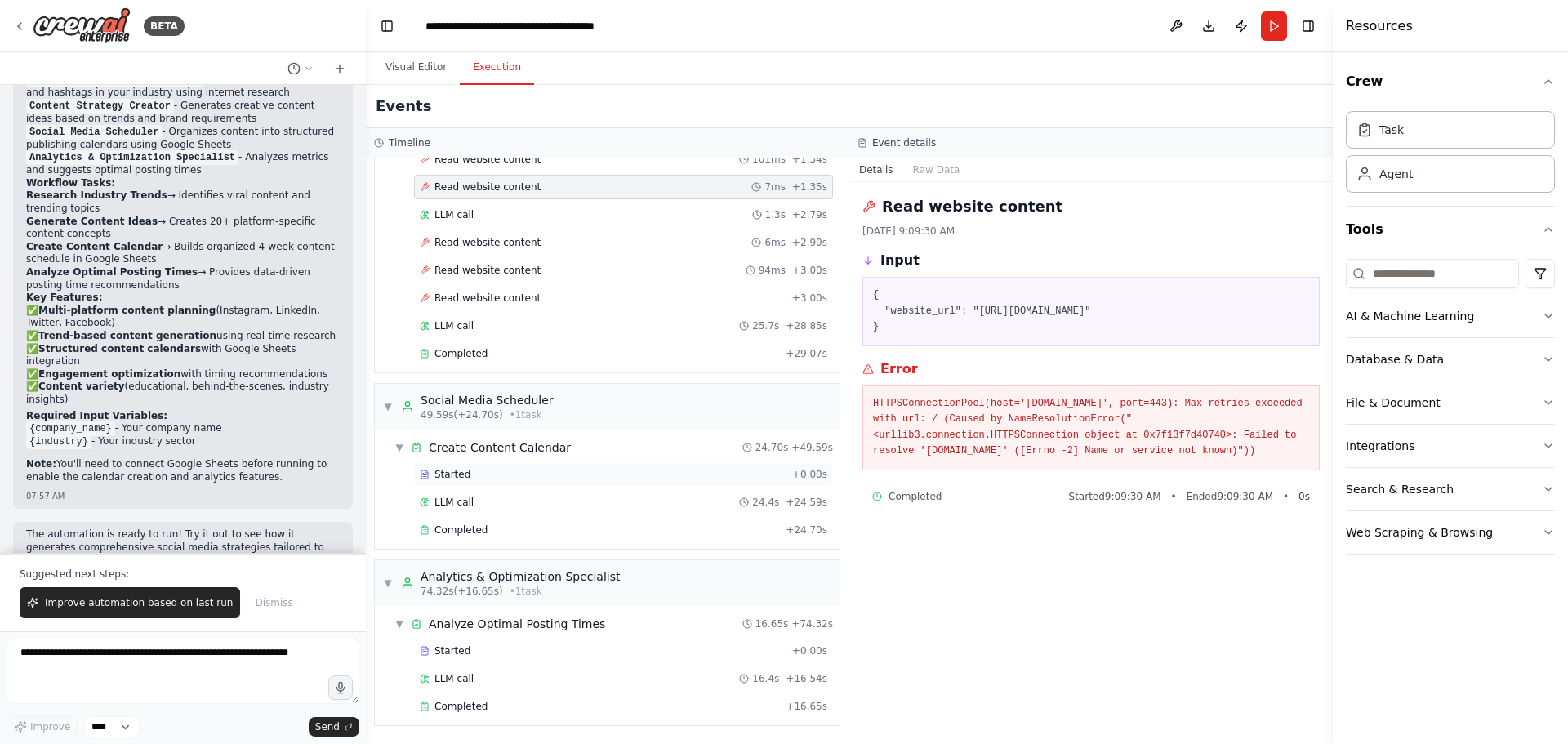
click at [475, 478] on div "Started" at bounding box center [602, 474] width 366 height 13
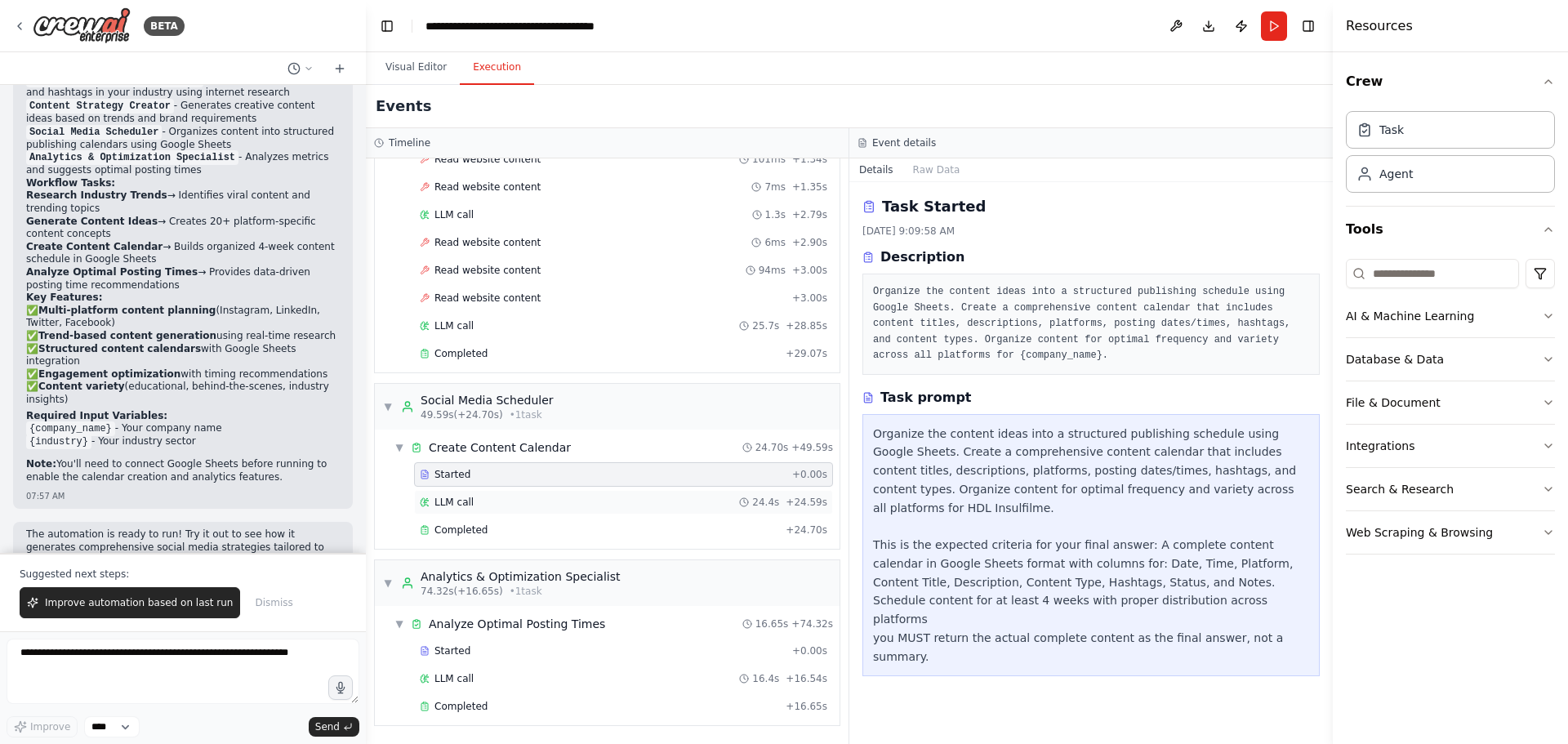
click at [519, 496] on div "LLM call 24.4s + 24.59s" at bounding box center [623, 502] width 408 height 13
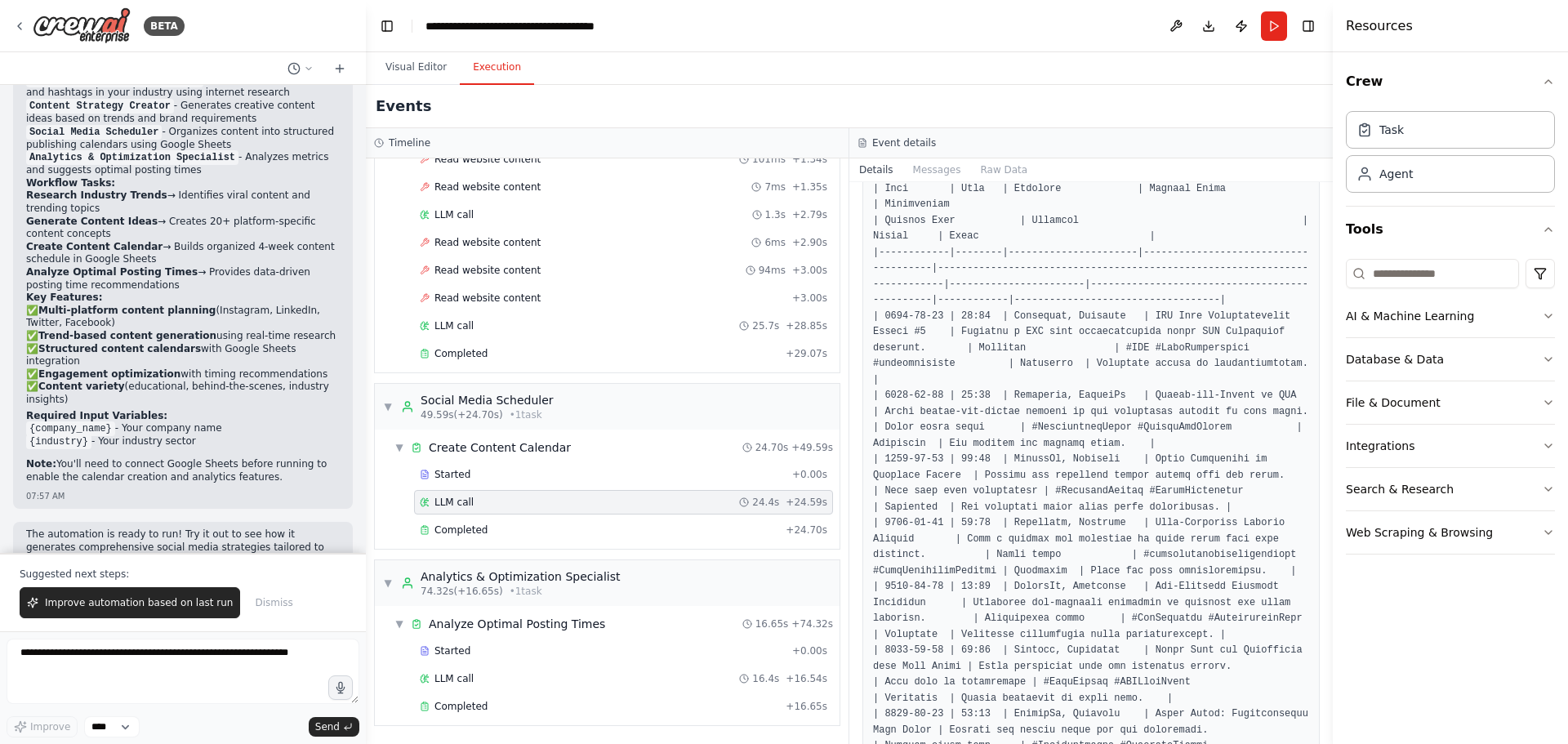
scroll to position [245, 0]
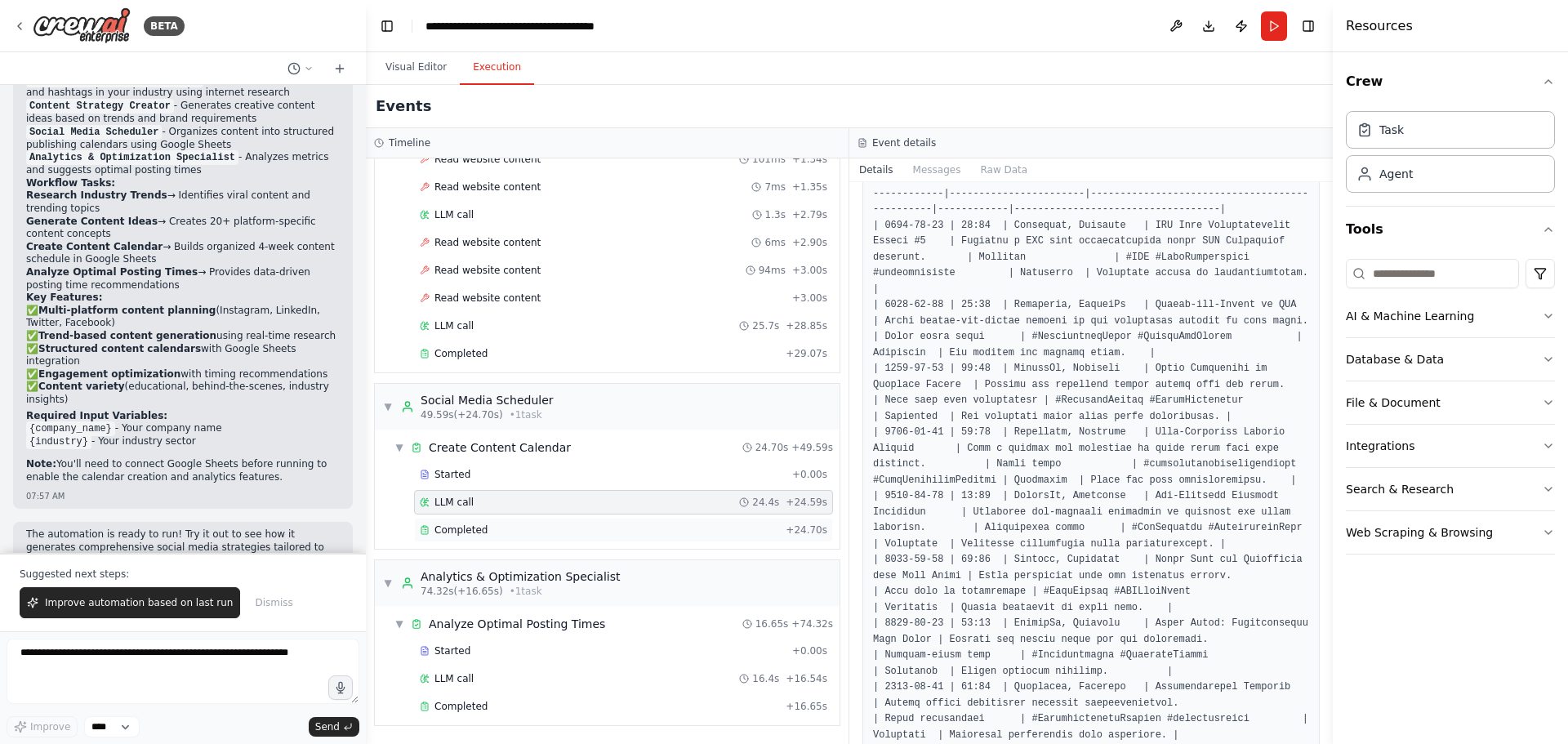
click at [519, 523] on div "Completed" at bounding box center [599, 530] width 360 height 13
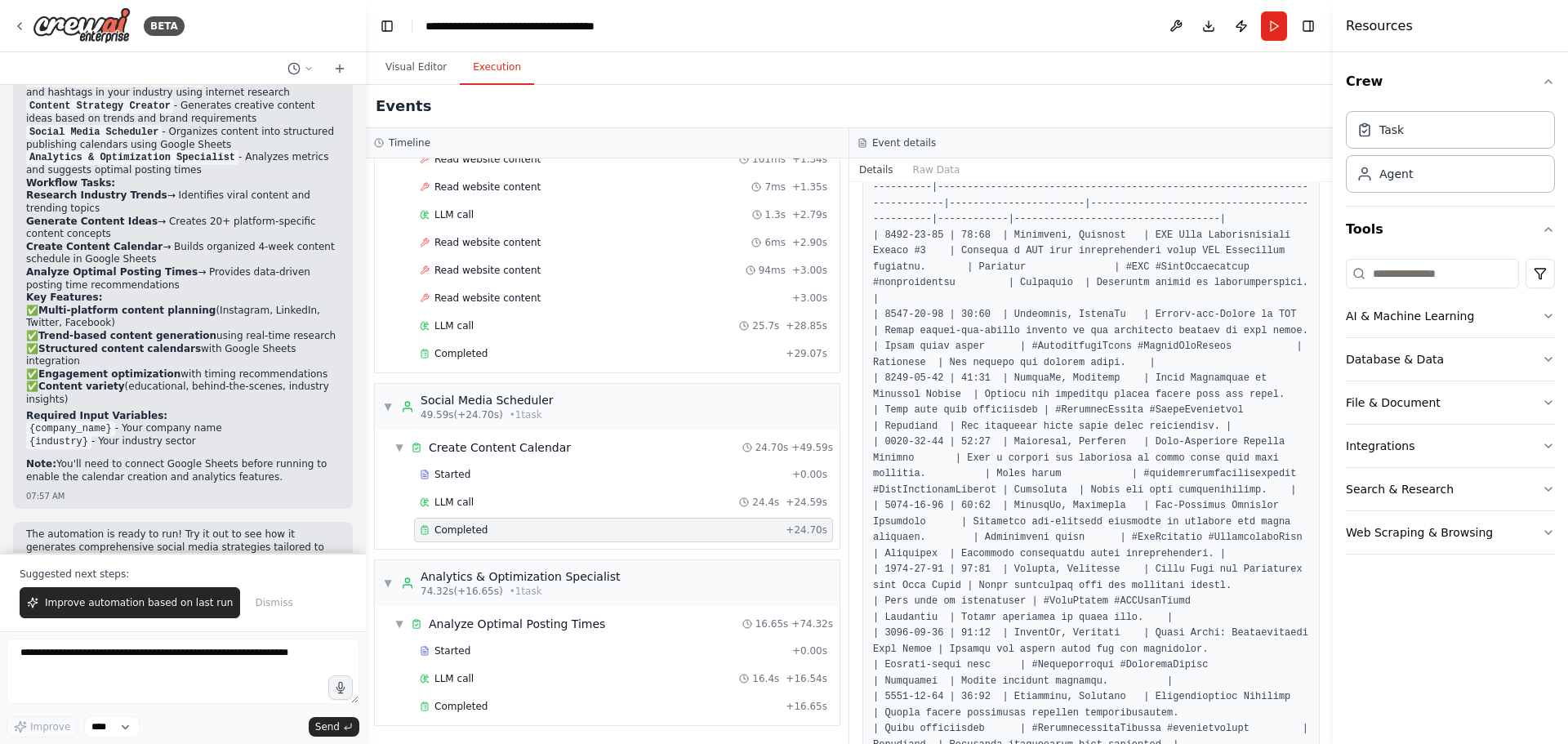
scroll to position [408, 0]
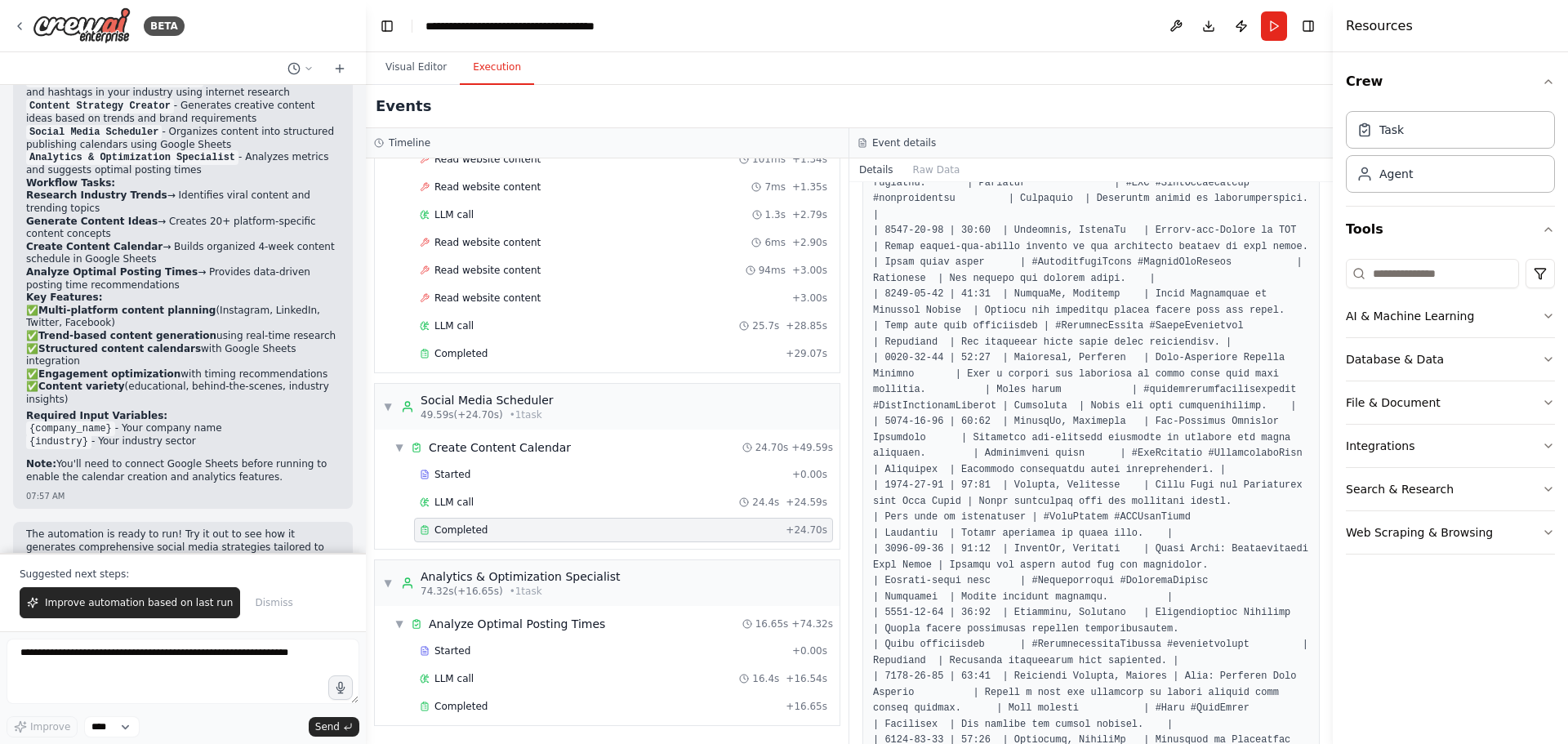
click at [500, 707] on div "Completed" at bounding box center [599, 706] width 360 height 13
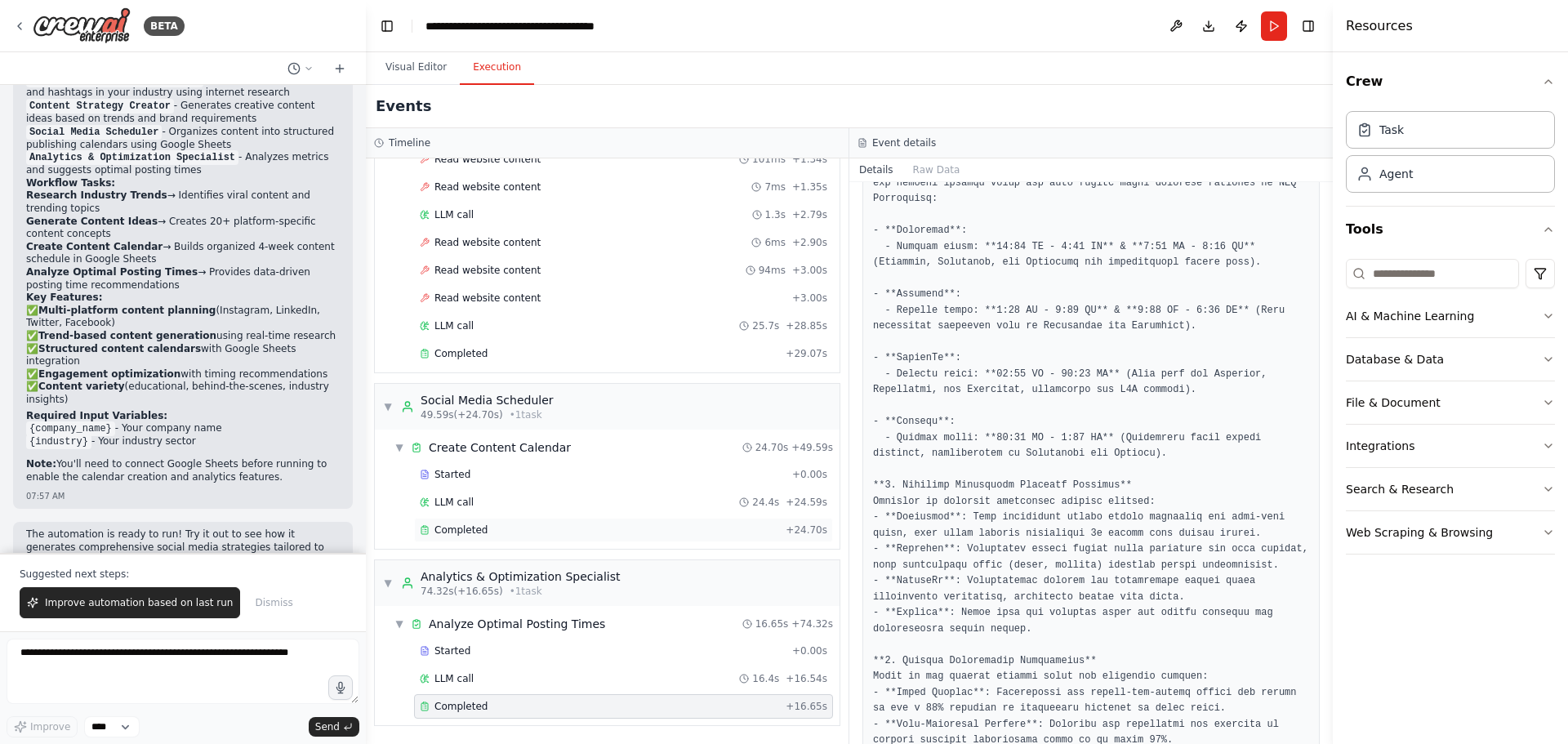
click at [508, 524] on div "Completed" at bounding box center [599, 530] width 360 height 13
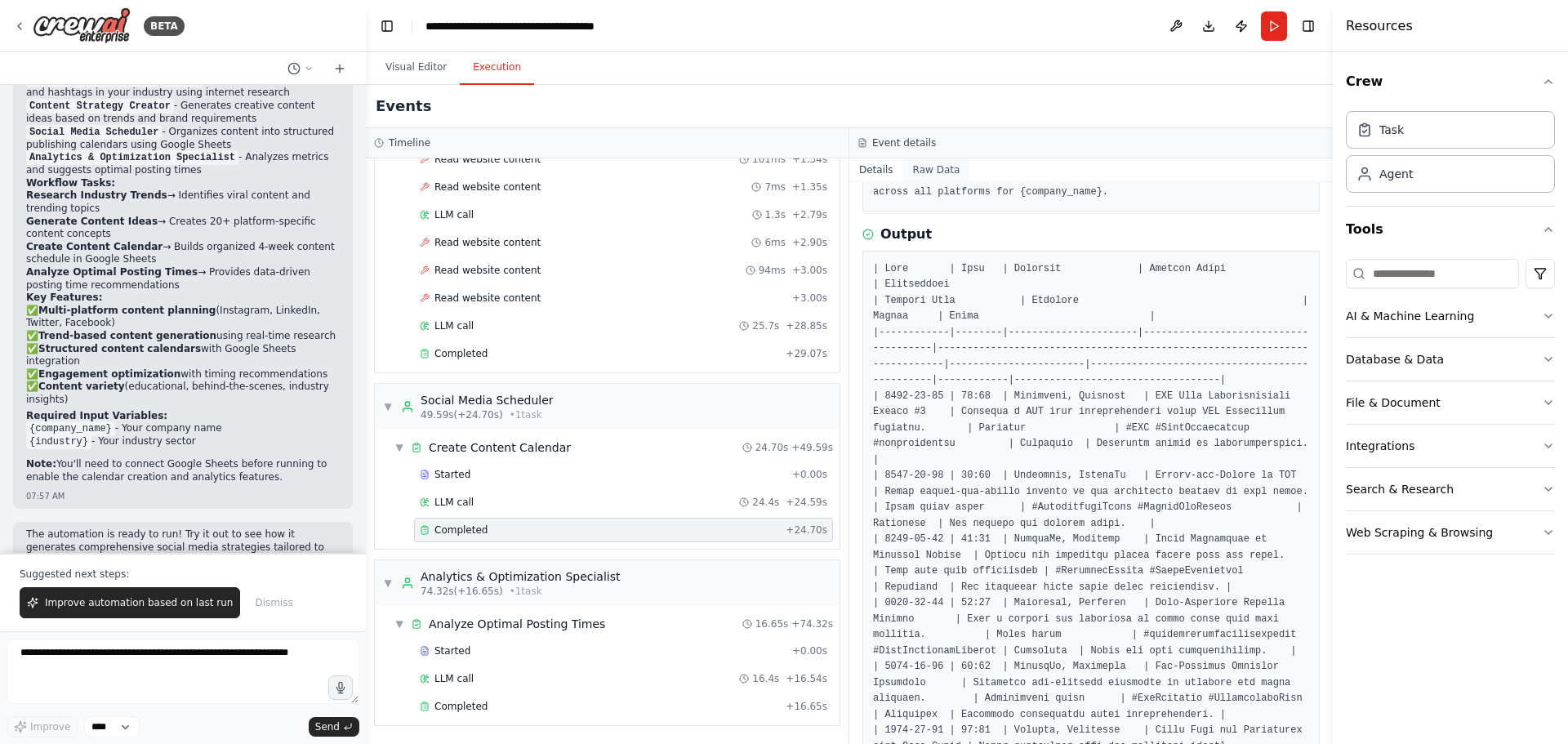
click at [930, 177] on button "Raw Data" at bounding box center [936, 170] width 67 height 23
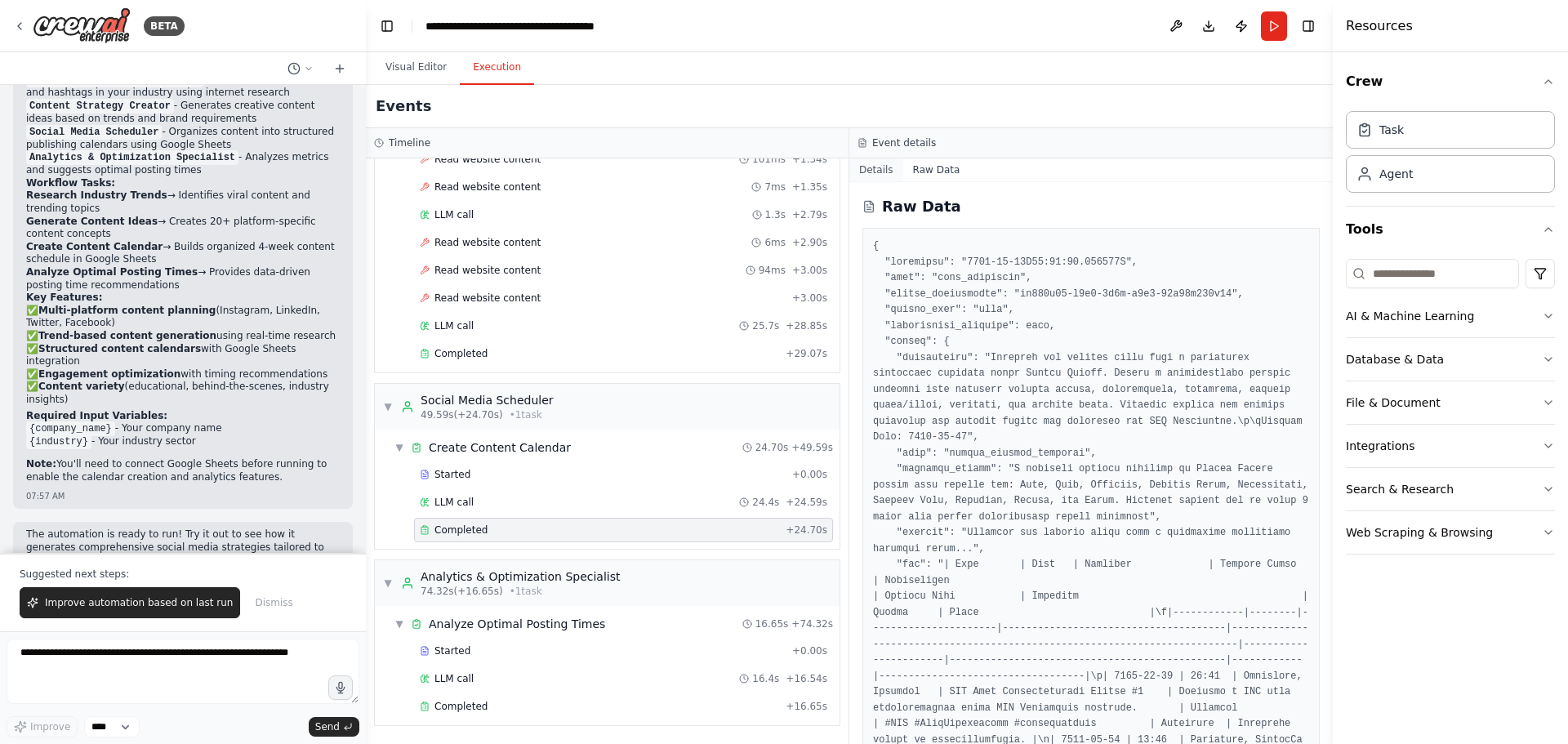
click at [881, 164] on button "Details" at bounding box center [876, 170] width 54 height 23
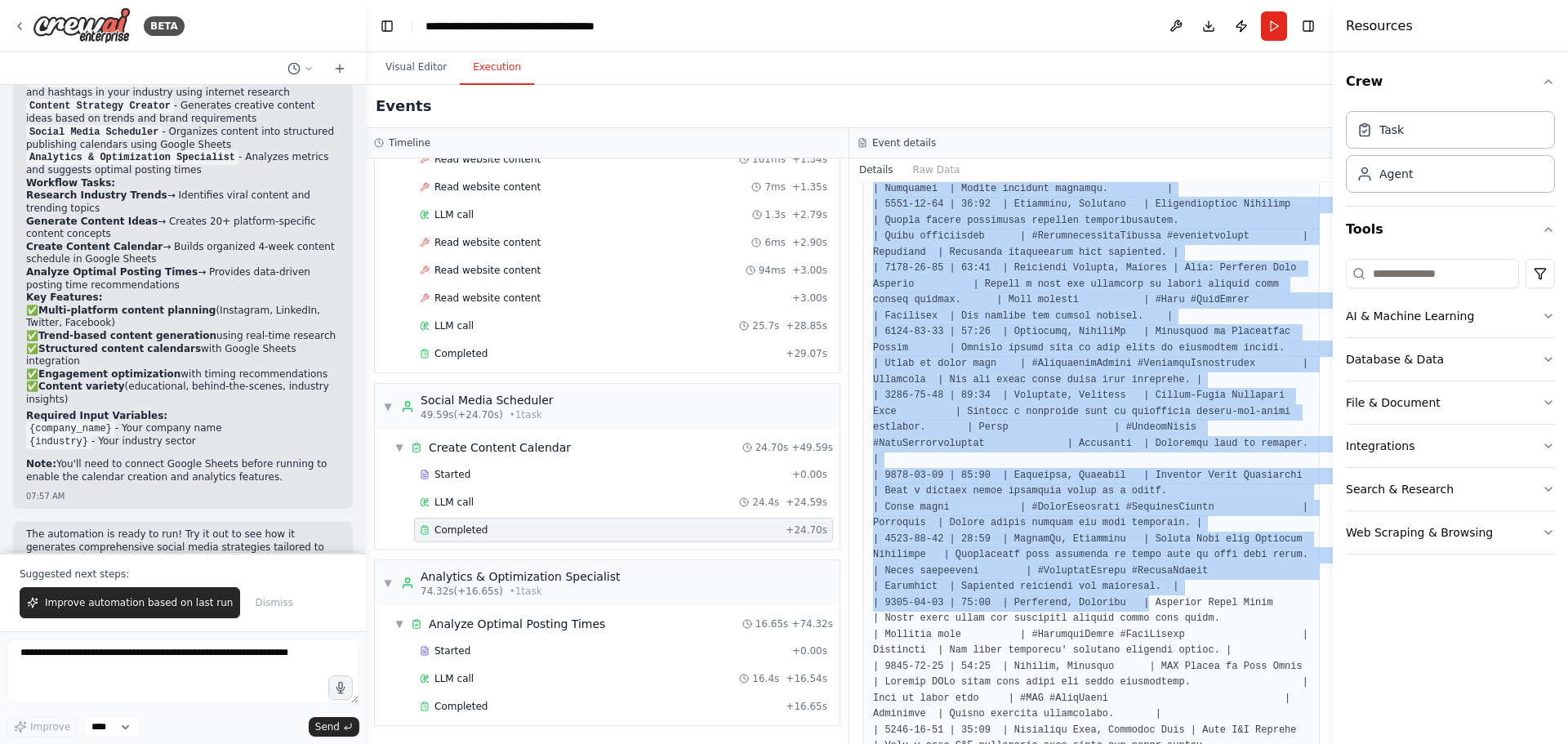
scroll to position [1214, 0]
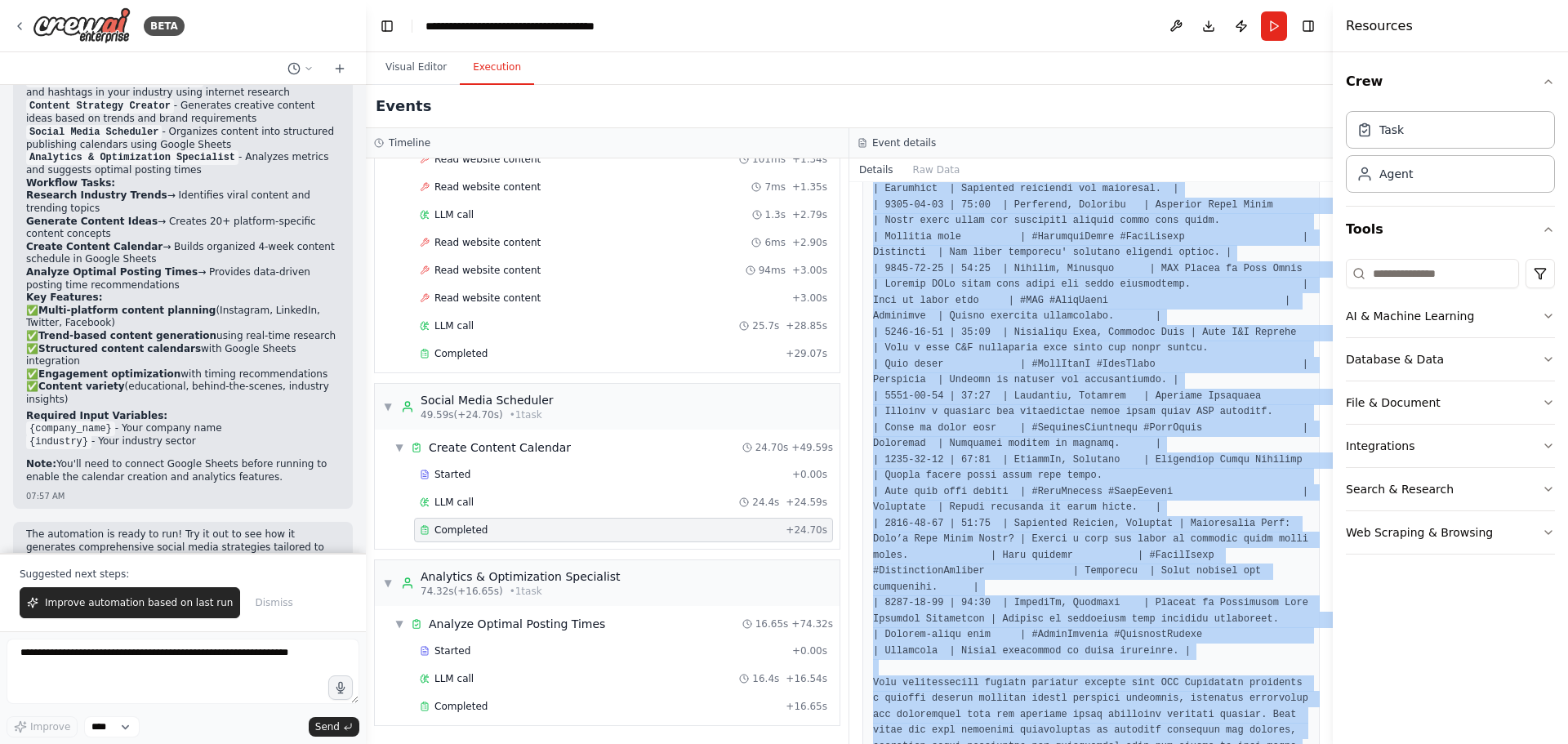
drag, startPoint x: 875, startPoint y: 432, endPoint x: 1237, endPoint y: 724, distance: 465.1
click at [1237, 724] on div "Completed [DATE] 9:10:23 AM Description Organize the content ideas into a struc…" at bounding box center [1091, 463] width 483 height 562
copy pre "| Date | Time | Platform | Content Title | Description | Content Type | Hashtag…"
